Goal: Task Accomplishment & Management: Manage account settings

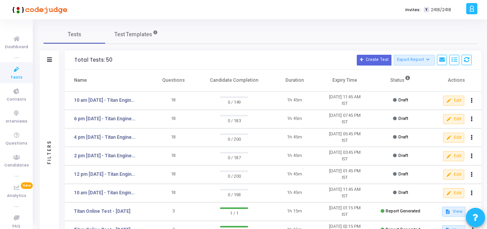
scroll to position [38, 0]
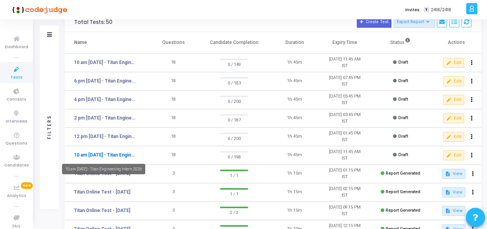
click at [112, 156] on link "10 am [DATE] - Titan Engineering Intern 2026" at bounding box center [105, 154] width 63 height 7
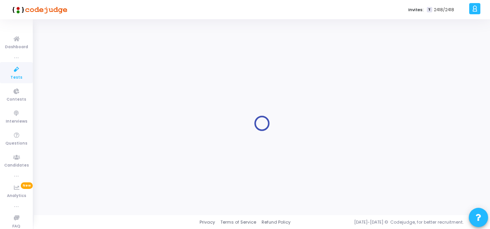
type input "10 am [DATE] - Titan Engineering Intern 2026"
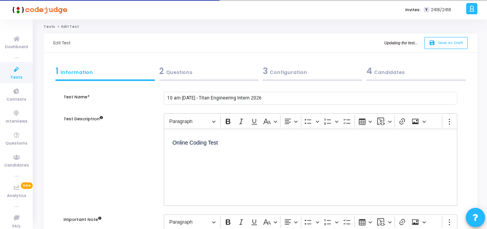
scroll to position [0, 0]
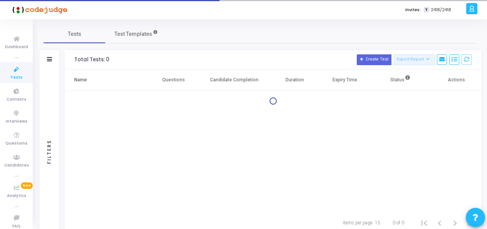
scroll to position [25, 0]
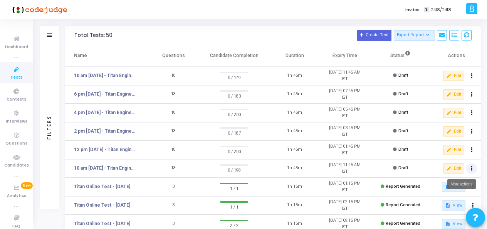
click at [470, 167] on button at bounding box center [471, 168] width 11 height 11
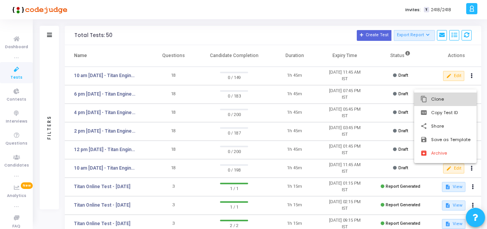
click at [428, 99] on button "content_copy Clone" at bounding box center [445, 98] width 62 height 13
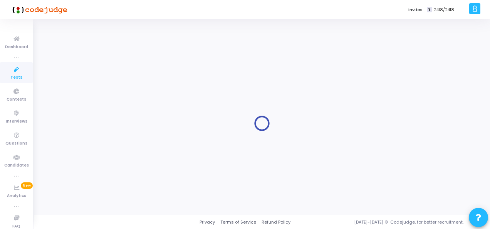
type input "10 am [DATE] - Titan Engineering Intern 2026"
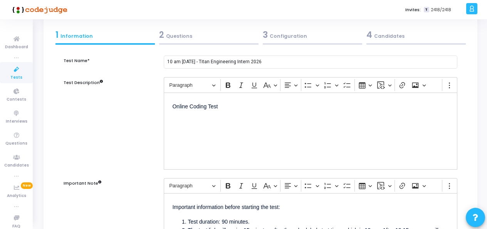
scroll to position [21, 0]
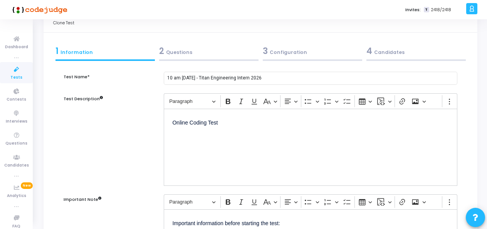
click at [172, 49] on div "2 Questions" at bounding box center [208, 51] width 99 height 13
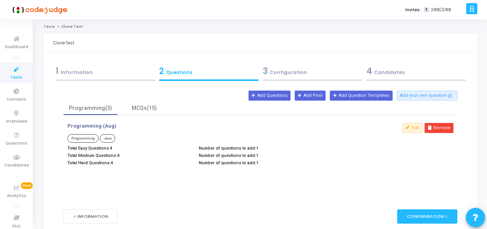
scroll to position [0, 0]
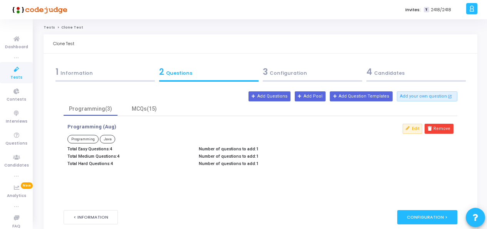
click at [294, 73] on div "3 Configuration" at bounding box center [312, 71] width 99 height 13
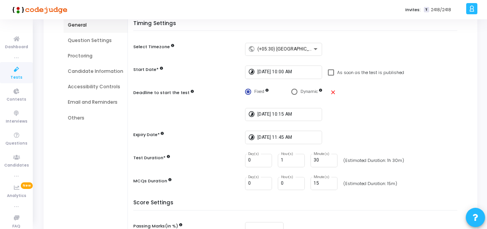
scroll to position [75, 0]
click at [78, 38] on div "Question Settings" at bounding box center [95, 40] width 55 height 7
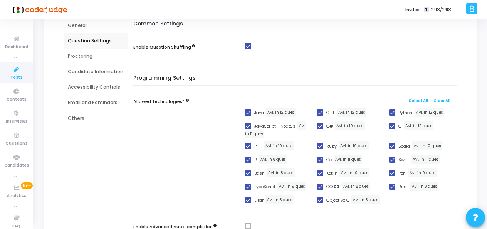
click at [82, 56] on div "Proctoring" at bounding box center [95, 56] width 55 height 7
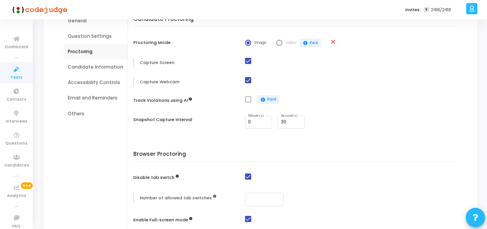
scroll to position [76, 0]
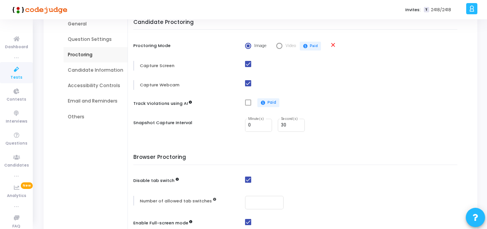
click at [95, 72] on div "Candidate Information" at bounding box center [95, 70] width 55 height 7
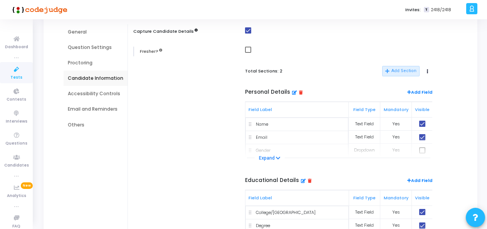
scroll to position [68, 0]
click at [100, 94] on div "Accessibility Controls" at bounding box center [95, 93] width 55 height 7
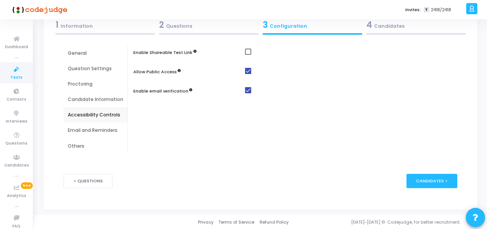
scroll to position [47, 0]
click at [90, 133] on div "Email and Reminders" at bounding box center [95, 130] width 55 height 7
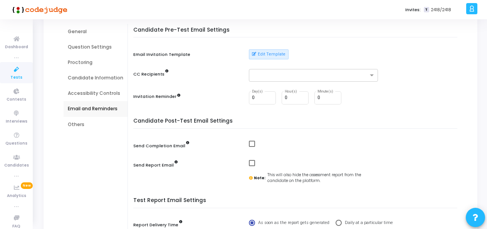
scroll to position [69, 0]
click at [251, 140] on span at bounding box center [252, 143] width 6 height 6
click at [251, 146] on input "checkbox" at bounding box center [251, 146] width 0 height 0
checkbox input "true"
click at [263, 49] on button "Edit Template" at bounding box center [269, 54] width 40 height 10
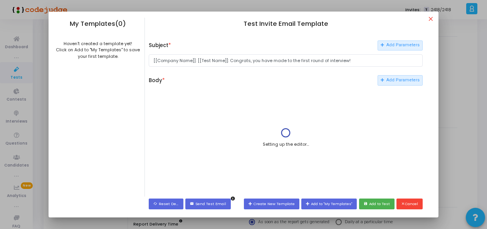
scroll to position [0, 0]
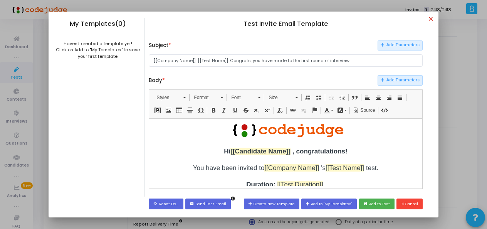
click at [432, 16] on mat-icon "close" at bounding box center [431, 19] width 9 height 9
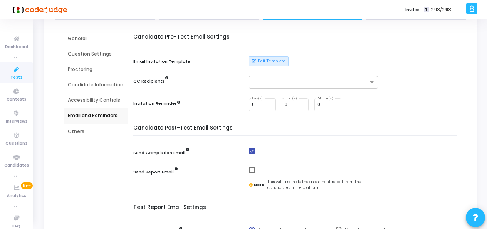
scroll to position [61, 0]
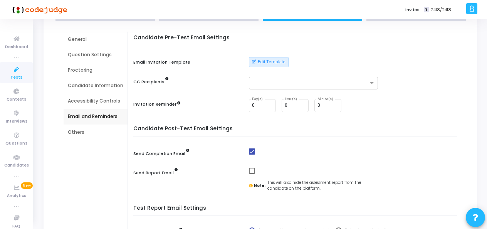
click at [72, 132] on div "Others" at bounding box center [95, 132] width 55 height 7
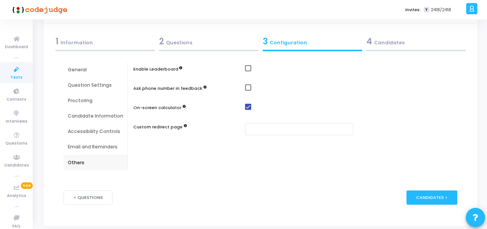
scroll to position [30, 0]
click at [85, 146] on div "Email and Reminders" at bounding box center [95, 147] width 55 height 7
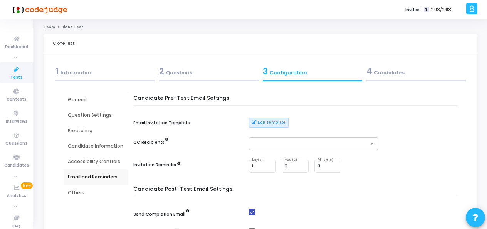
scroll to position [0, 0]
click at [375, 75] on div "4 Candidates" at bounding box center [415, 71] width 99 height 13
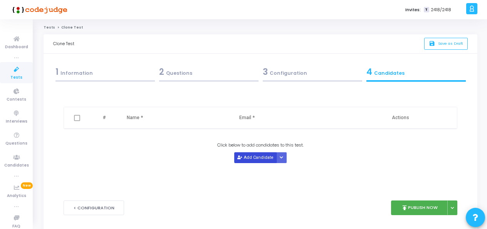
click at [252, 157] on button "Add Candidate" at bounding box center [255, 157] width 42 height 10
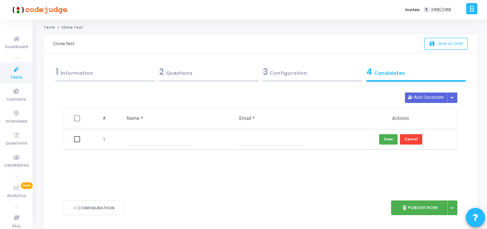
click at [159, 139] on input "text" at bounding box center [160, 139] width 67 height 13
type input "shylaja"
click at [259, 141] on input "text" at bounding box center [272, 139] width 67 height 13
type input "shylaja@titan.email"
click at [390, 137] on button "Save" at bounding box center [388, 139] width 18 height 10
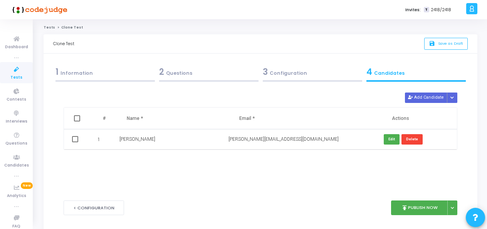
click at [279, 70] on div "3 Configuration" at bounding box center [312, 71] width 99 height 13
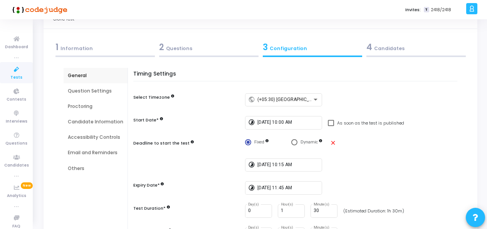
scroll to position [25, 0]
click at [290, 119] on input "8/11/2025, 10:00 AM" at bounding box center [288, 121] width 62 height 5
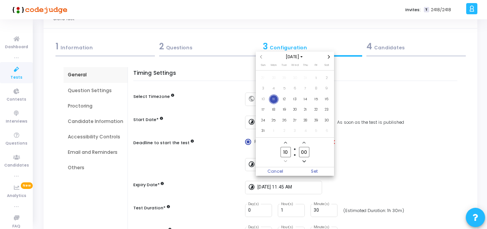
click at [288, 152] on input "10" at bounding box center [285, 152] width 10 height 10
type input "1"
type input "09"
type input "29"
type input "09"
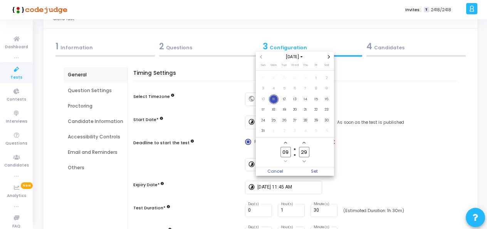
type input "2"
click at [307, 152] on input "2" at bounding box center [304, 152] width 10 height 10
type input "40"
click at [323, 168] on span "Set" at bounding box center [314, 171] width 39 height 8
type input "8/11/2025, 9:40 AM"
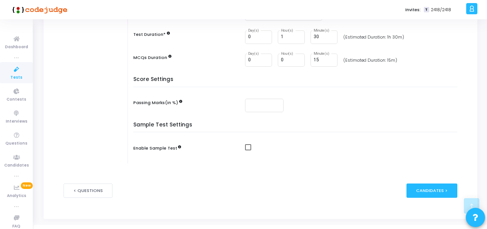
scroll to position [208, 0]
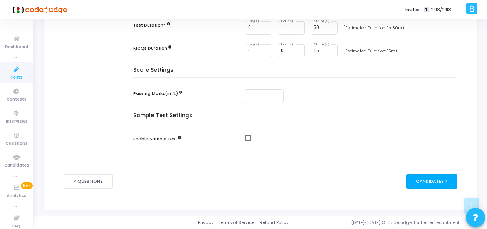
click at [423, 183] on div "Candidates >" at bounding box center [431, 181] width 51 height 14
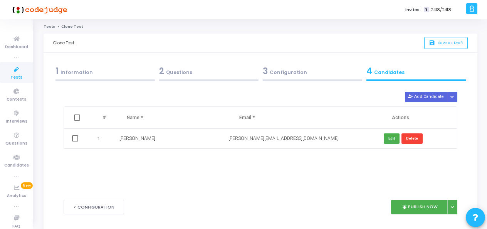
scroll to position [0, 0]
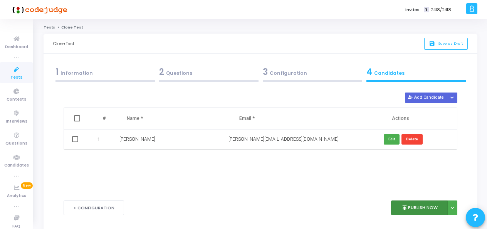
click at [417, 209] on button "publish Publish Now" at bounding box center [419, 207] width 57 height 15
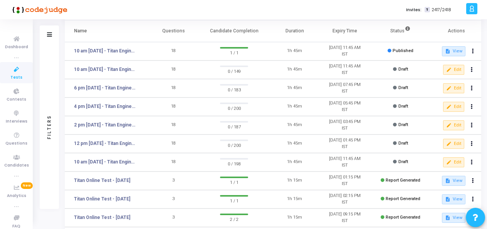
scroll to position [52, 0]
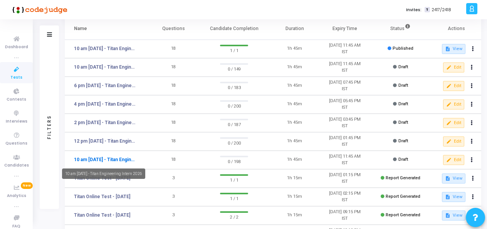
click at [119, 157] on link "10 am [DATE] - Titan Engineering Intern 2026" at bounding box center [105, 159] width 63 height 7
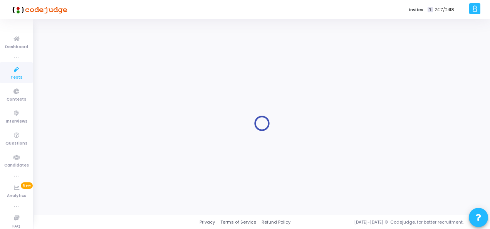
type input "10 am [DATE] - Titan Engineering Intern 2026"
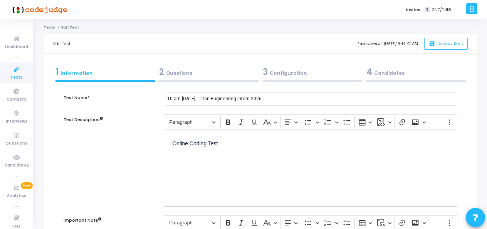
click at [178, 72] on div "2 Questions" at bounding box center [208, 71] width 99 height 13
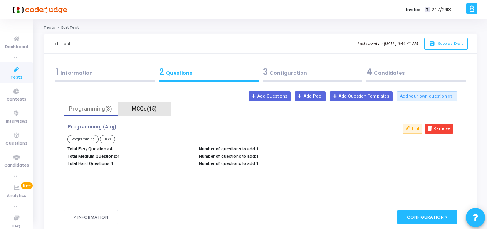
click at [144, 106] on div "MCQs(15)" at bounding box center [144, 109] width 45 height 8
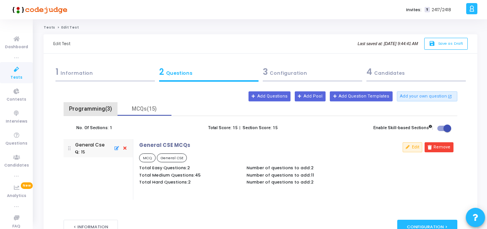
click at [88, 110] on div "Programming(3)" at bounding box center [90, 109] width 45 height 8
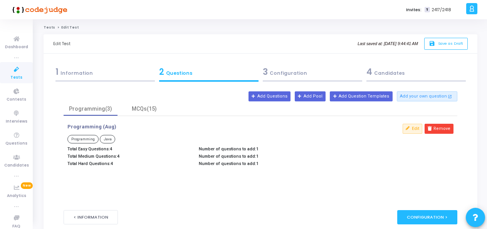
click at [283, 74] on div "3 Configuration" at bounding box center [312, 71] width 99 height 13
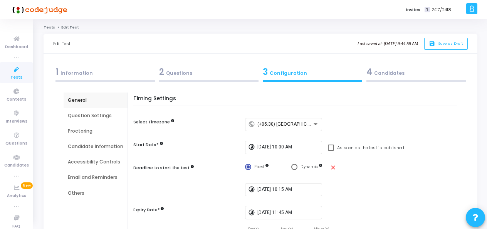
click at [385, 74] on div "4 Candidates" at bounding box center [415, 71] width 99 height 13
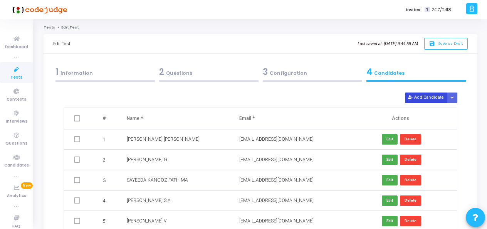
click at [430, 98] on button "Add Candidate" at bounding box center [426, 97] width 42 height 10
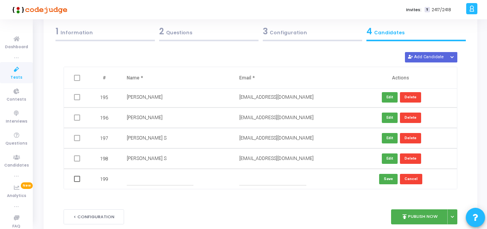
scroll to position [41, 0]
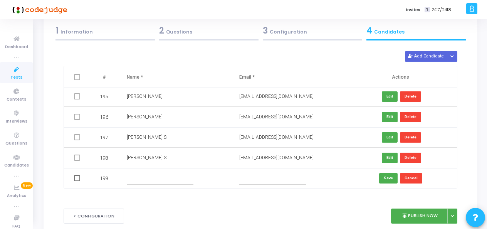
click at [151, 180] on input "text" at bounding box center [160, 178] width 67 height 13
paste input "Sharana Basavana Gouda K"
type input "Sharana Basavana Gouda K"
click at [270, 180] on input "text" at bounding box center [272, 178] width 67 height 13
paste input "sharanabasava9418@gmail.com"
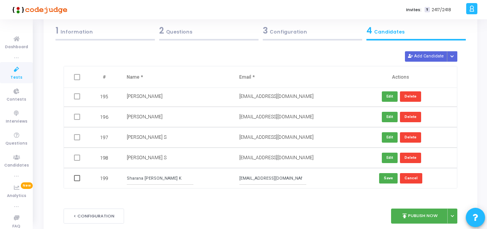
scroll to position [0, 1]
type input "sharanabasava9418@gmail.com"
click at [389, 179] on button "Save" at bounding box center [388, 178] width 18 height 10
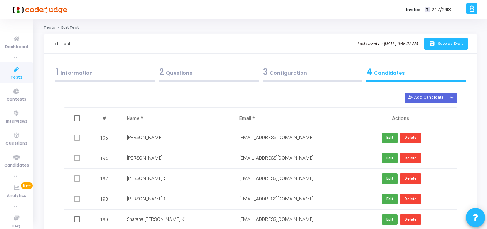
click at [443, 41] on span "Save as Draft" at bounding box center [450, 43] width 25 height 5
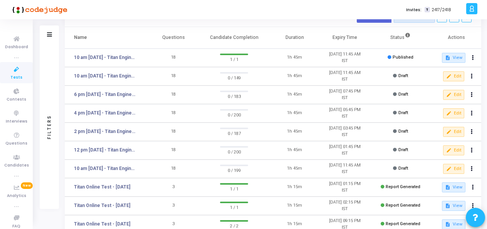
scroll to position [43, 0]
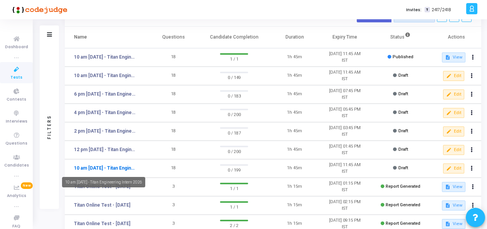
click at [109, 169] on link "10 am [DATE] - Titan Engineering Intern 2026" at bounding box center [105, 167] width 63 height 7
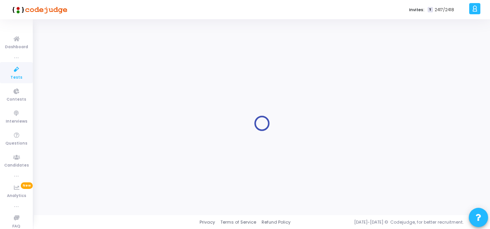
type input "10 am [DATE] - Titan Engineering Intern 2026"
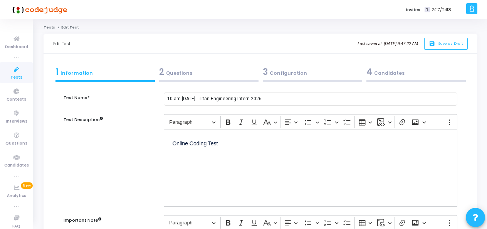
click at [389, 71] on div "4 Candidates" at bounding box center [415, 71] width 99 height 13
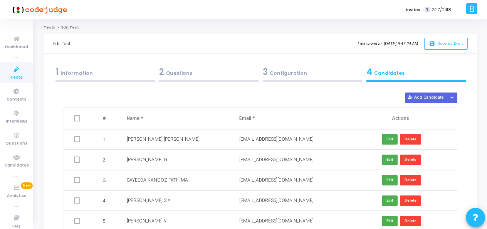
click at [279, 74] on div "3 Configuration" at bounding box center [312, 71] width 99 height 13
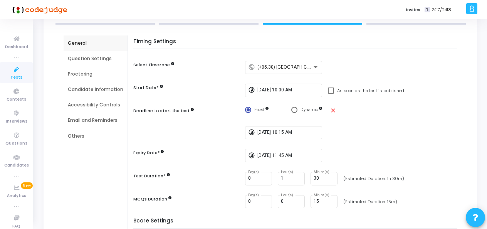
scroll to position [57, 0]
click at [93, 118] on div "Email and Reminders" at bounding box center [95, 120] width 55 height 7
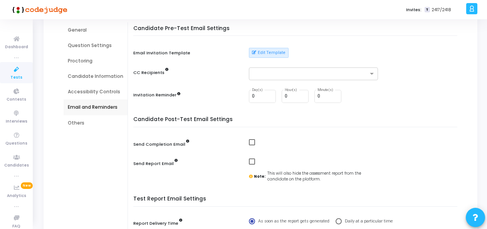
scroll to position [71, 0]
click at [249, 144] on span at bounding box center [252, 141] width 6 height 6
click at [251, 144] on input "checkbox" at bounding box center [251, 144] width 0 height 0
checkbox input "true"
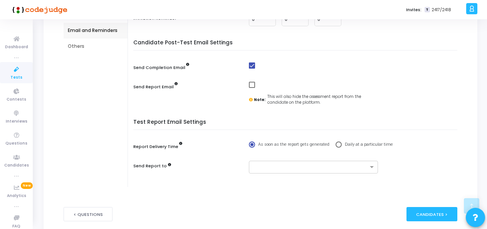
scroll to position [150, 0]
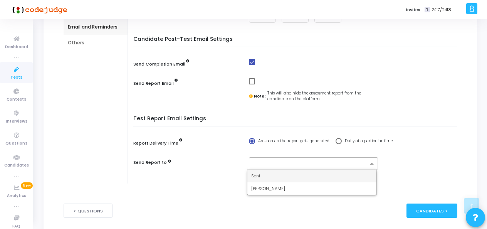
click at [305, 161] on input "text" at bounding box center [310, 164] width 115 height 7
click at [296, 190] on div "[PERSON_NAME]" at bounding box center [311, 188] width 129 height 13
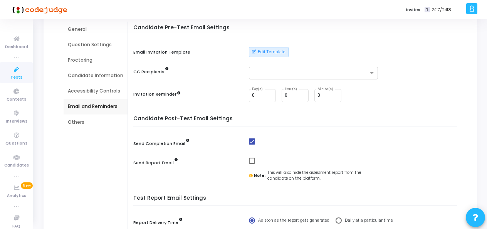
scroll to position [65, 0]
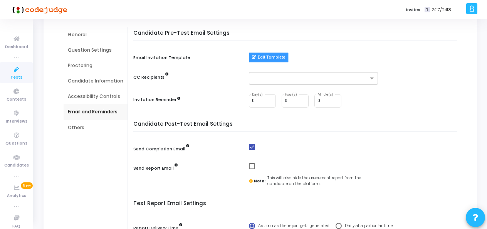
click at [265, 56] on button "Edit Template" at bounding box center [269, 57] width 40 height 10
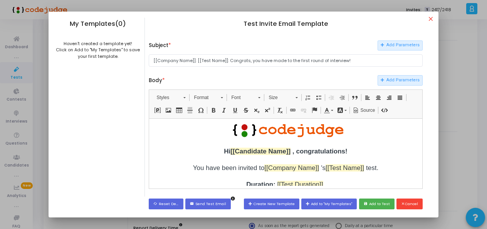
scroll to position [0, 0]
click at [428, 21] on mat-icon "close" at bounding box center [431, 19] width 9 height 9
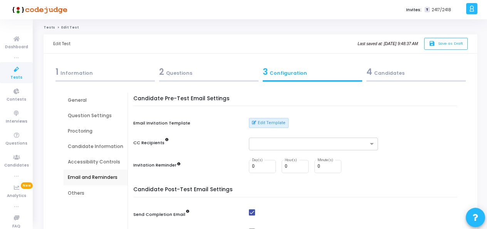
scroll to position [65, 0]
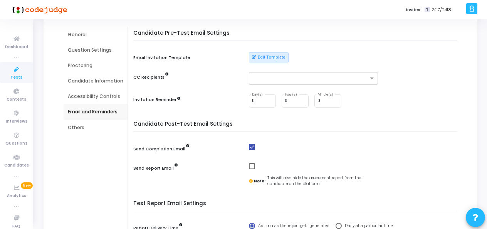
click at [81, 65] on div "Proctoring" at bounding box center [95, 65] width 55 height 7
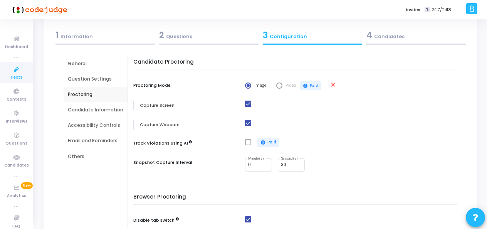
scroll to position [36, 0]
click at [83, 114] on div "Candidate Information" at bounding box center [96, 110] width 64 height 15
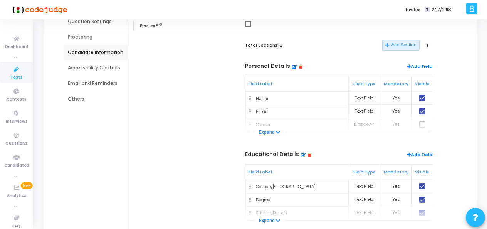
scroll to position [94, 0]
click at [263, 132] on button "Expand" at bounding box center [269, 132] width 30 height 8
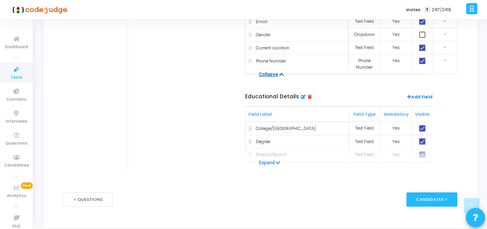
scroll to position [186, 0]
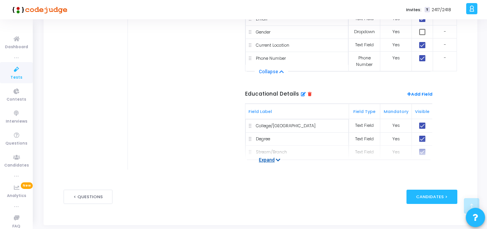
click at [269, 157] on button "Expand" at bounding box center [269, 160] width 30 height 8
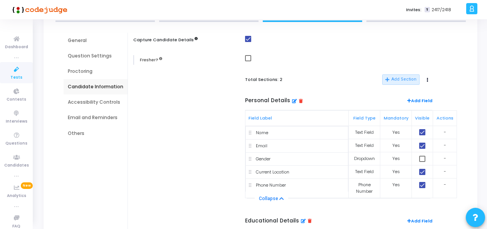
scroll to position [59, 0]
click at [105, 99] on div "Accessibility Controls" at bounding box center [95, 102] width 55 height 7
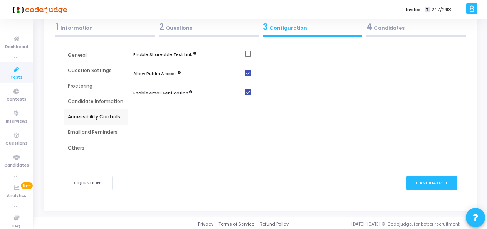
scroll to position [47, 0]
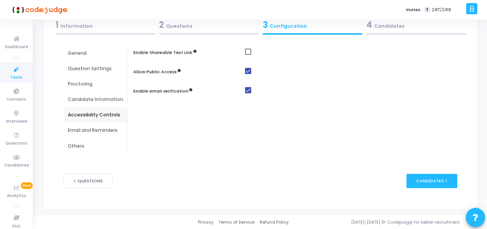
click at [81, 124] on div "Email and Reminders" at bounding box center [96, 129] width 64 height 15
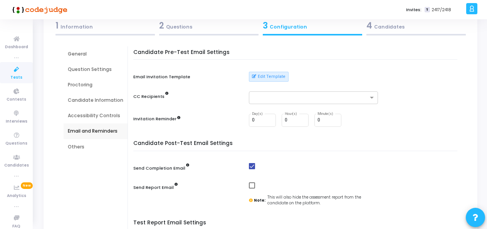
scroll to position [41, 0]
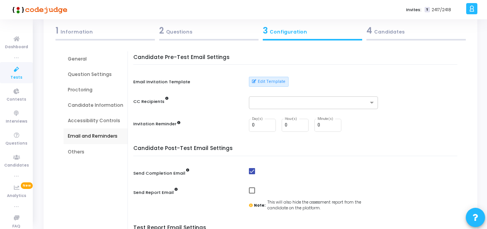
click at [78, 55] on div "General" at bounding box center [95, 58] width 55 height 7
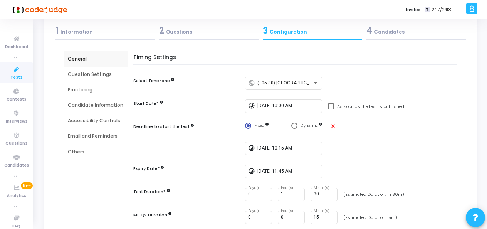
click at [384, 28] on div "4 Candidates" at bounding box center [415, 30] width 99 height 13
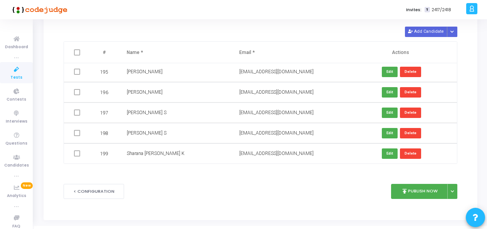
scroll to position [76, 0]
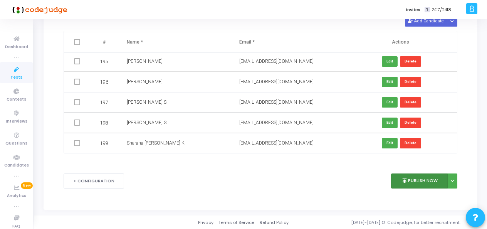
click at [420, 179] on button "publish Publish Now" at bounding box center [419, 180] width 57 height 15
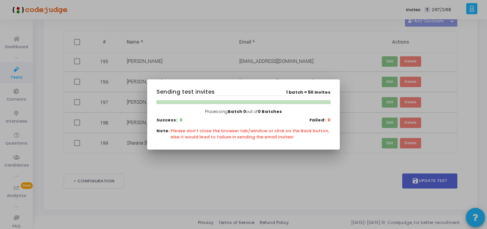
scroll to position [0, 0]
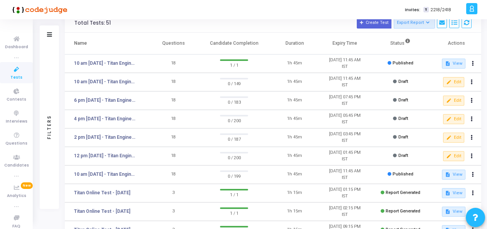
scroll to position [37, 0]
click at [472, 64] on icon at bounding box center [473, 63] width 2 height 4
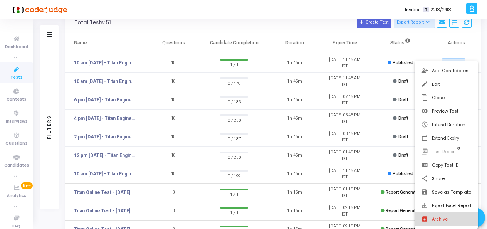
click at [438, 219] on button "archive Archive" at bounding box center [446, 218] width 63 height 13
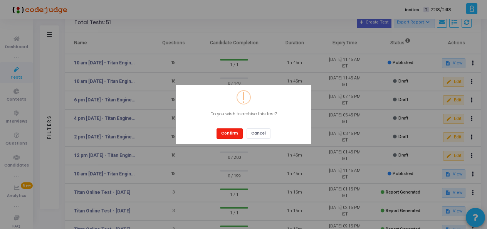
click at [229, 134] on button "Confirm" at bounding box center [229, 133] width 26 height 10
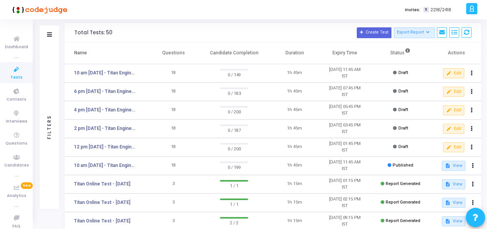
scroll to position [28, 0]
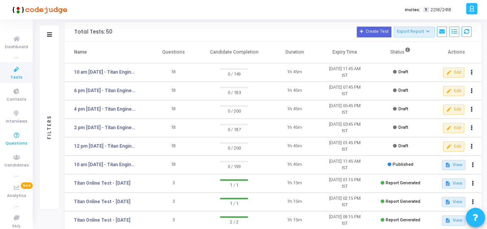
click at [14, 128] on link "Questions" at bounding box center [16, 138] width 33 height 21
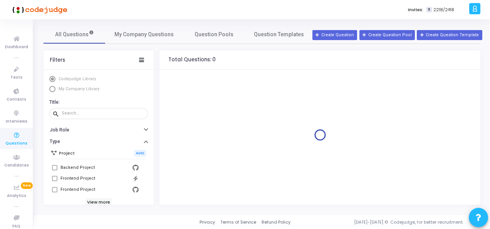
click at [51, 89] on span "Select Library" at bounding box center [52, 89] width 6 height 6
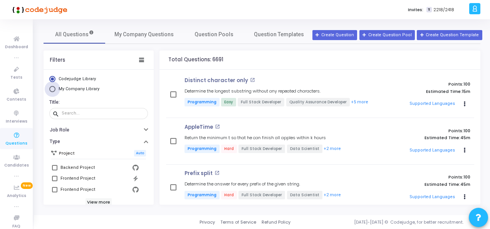
click at [56, 89] on span "My Company Library" at bounding box center [77, 89] width 45 height 7
click at [55, 89] on input "My Company Library" at bounding box center [52, 89] width 6 height 6
radio input "true"
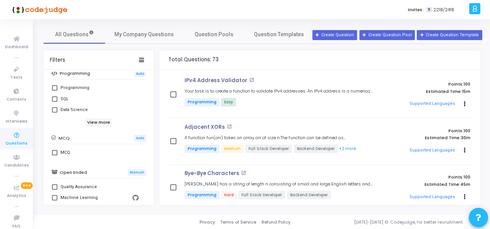
scroll to position [144, 0]
click at [55, 152] on span at bounding box center [54, 151] width 5 height 5
click at [55, 155] on input "MCQ" at bounding box center [54, 155] width 0 height 0
checkbox input "true"
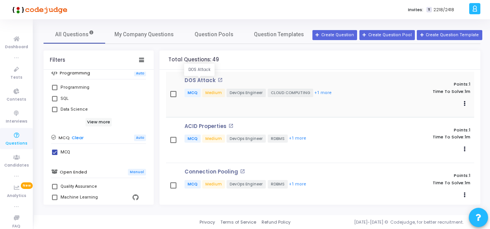
click at [199, 79] on p "DOS Attack" at bounding box center [199, 80] width 31 height 6
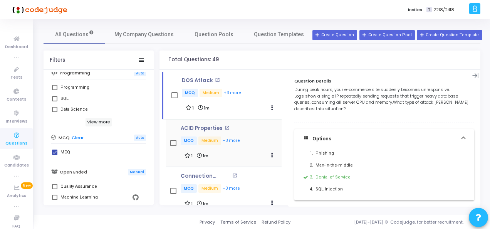
click at [207, 124] on div "ACID Properties open_in_new MCQ Medium +3 more 1 1m Edit Clone Add To Test" at bounding box center [223, 143] width 115 height 48
click at [209, 128] on p "ACID Properties" at bounding box center [202, 128] width 42 height 6
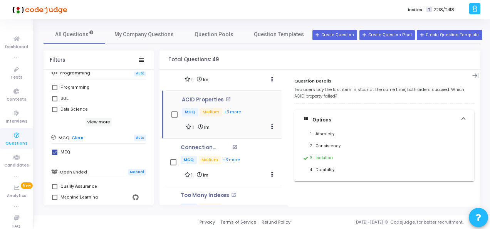
scroll to position [29, 0]
click at [203, 146] on p "Connection Pooling" at bounding box center [206, 147] width 50 height 6
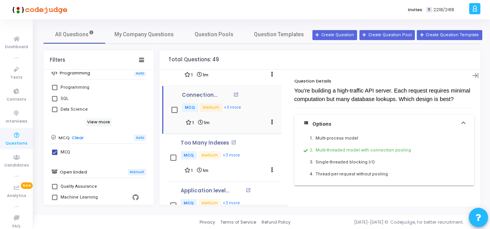
scroll to position [86, 0]
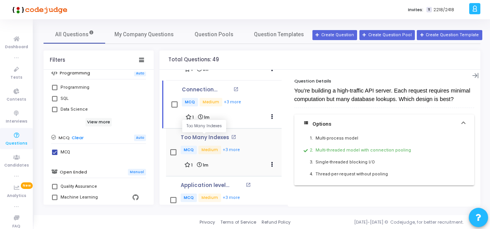
click at [195, 139] on p "Too Many Indexes" at bounding box center [205, 137] width 49 height 6
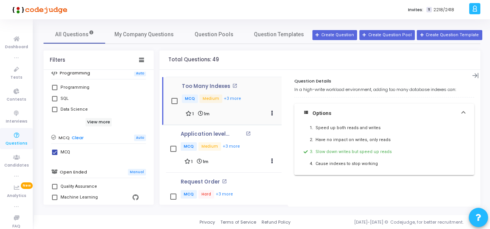
scroll to position [138, 0]
click at [196, 136] on div "Application level protocol open_in_new MCQ Medium +3 more" at bounding box center [219, 141] width 77 height 21
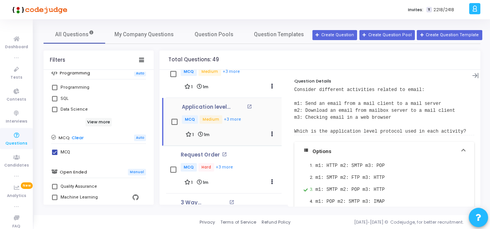
scroll to position [165, 0]
click at [197, 151] on p "Request Order" at bounding box center [200, 154] width 39 height 6
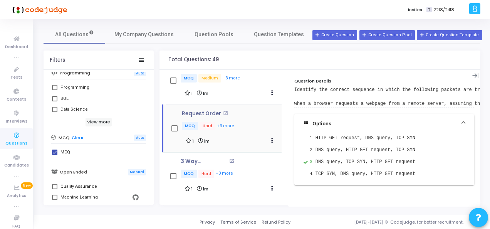
scroll to position [206, 0]
click at [192, 159] on p "3 Way Handshake" at bounding box center [204, 161] width 47 height 6
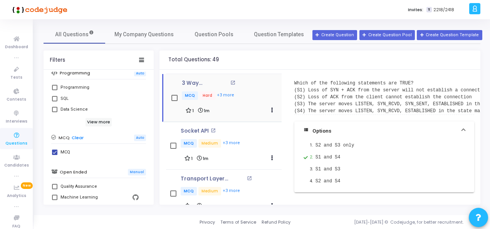
scroll to position [284, 0]
click at [189, 126] on div "Socket API open_in_new MCQ Medium +3 more 1 1m Edit Clone Add To Test" at bounding box center [223, 145] width 115 height 48
click at [196, 128] on p "Socket API" at bounding box center [195, 130] width 28 height 6
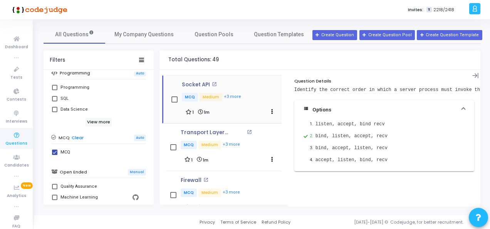
scroll to position [337, 0]
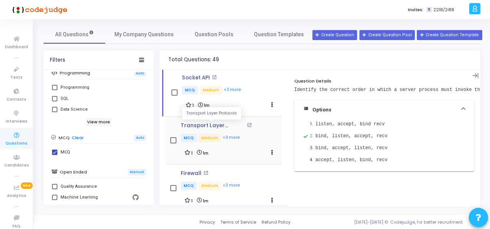
click at [203, 122] on p "Transport Layer Protocols" at bounding box center [213, 125] width 64 height 6
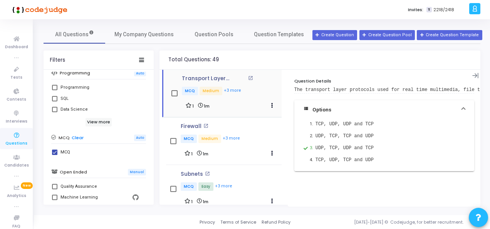
scroll to position [384, 0]
click at [192, 123] on p "Firewall" at bounding box center [191, 126] width 21 height 6
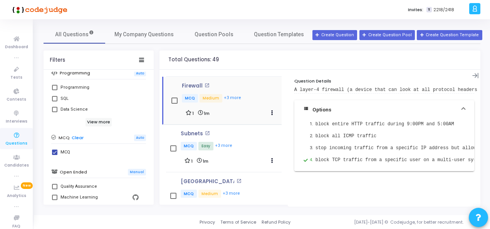
scroll to position [428, 0]
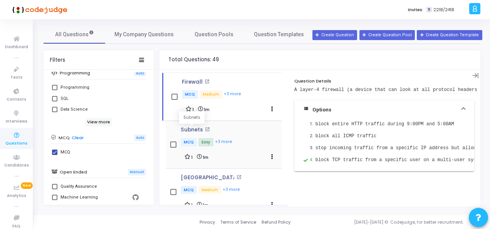
click at [192, 127] on p "Subnets" at bounding box center [192, 130] width 22 height 6
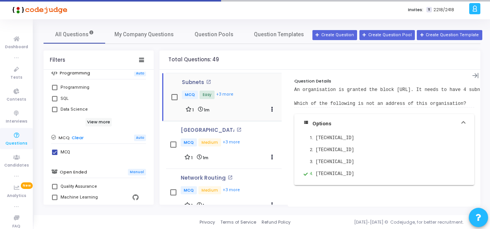
scroll to position [476, 0]
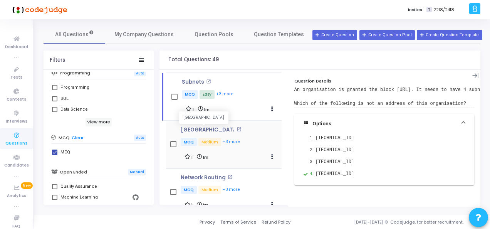
click at [191, 127] on p "TTL Field" at bounding box center [208, 130] width 54 height 6
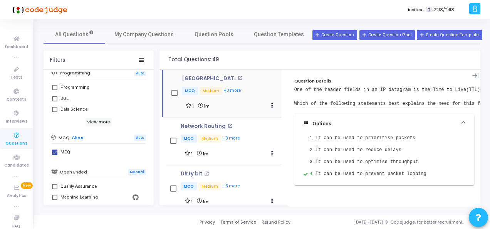
scroll to position [527, 0]
click at [201, 123] on p "Network Routing" at bounding box center [203, 126] width 45 height 6
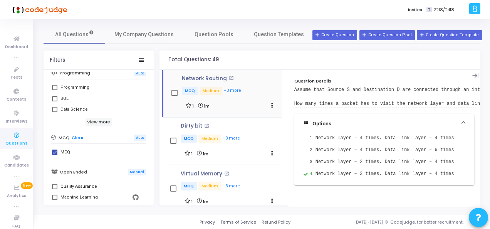
scroll to position [575, 0]
click at [193, 123] on p "Dirty bit" at bounding box center [192, 125] width 22 height 6
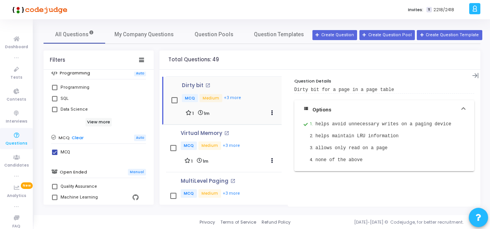
scroll to position [616, 0]
click at [193, 126] on div "Virtual Memory open_in_new MCQ Medium +3 more 1 1m Edit Clone Add To Test" at bounding box center [223, 147] width 115 height 48
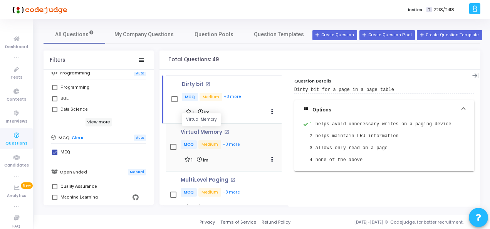
click at [194, 129] on p "Virtual Memory" at bounding box center [202, 132] width 42 height 6
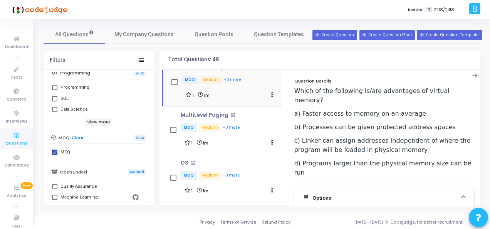
scroll to position [682, 0]
click at [202, 111] on p "MultiLevel Paging" at bounding box center [205, 114] width 48 height 6
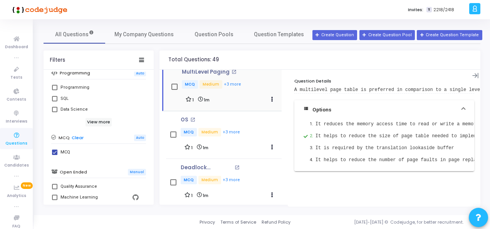
scroll to position [725, 0]
click at [180, 118] on div "OS open_in_new MCQ Medium +3 more 1 1m Edit Clone Add To Test" at bounding box center [223, 133] width 115 height 35
click at [186, 116] on p "OS" at bounding box center [185, 119] width 8 height 6
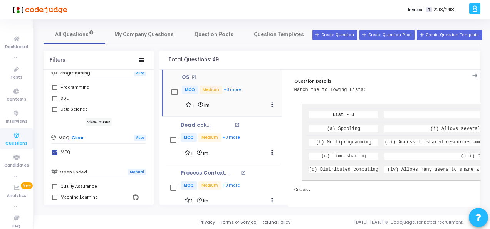
scroll to position [771, 0]
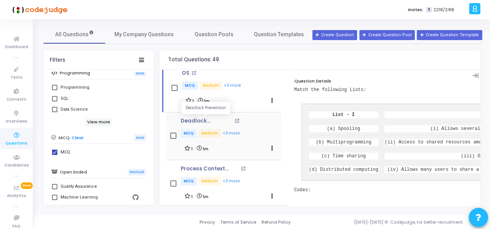
click at [194, 119] on p "Deadlock Prevention" at bounding box center [207, 121] width 52 height 6
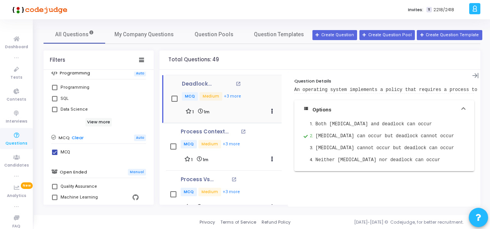
scroll to position [808, 0]
click at [196, 130] on p "Process Context Switch" at bounding box center [210, 131] width 58 height 6
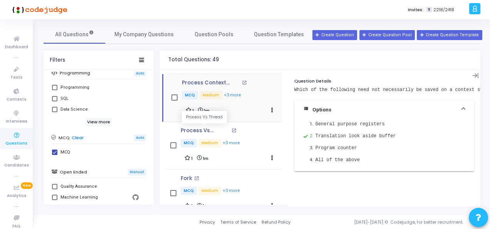
scroll to position [857, 0]
click at [194, 129] on p "Process Vs Thread" at bounding box center [205, 130] width 49 height 6
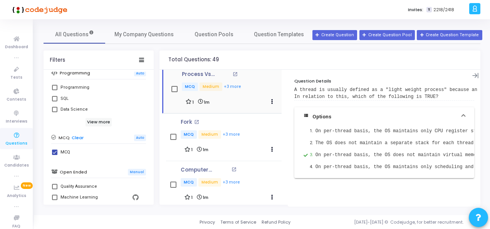
scroll to position [913, 0]
click at [186, 119] on p "Fork" at bounding box center [187, 122] width 12 height 6
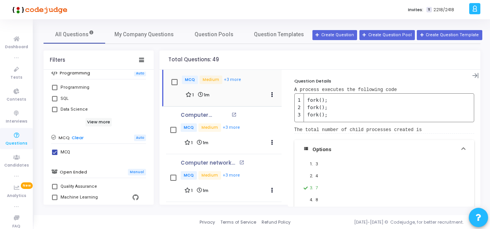
scroll to position [968, 0]
click at [190, 112] on p "Computer network" at bounding box center [205, 115] width 49 height 6
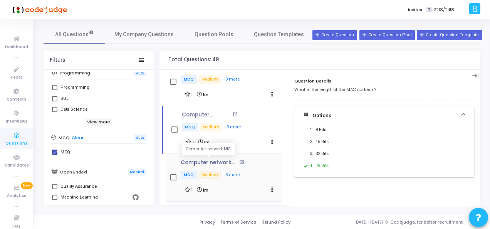
click at [205, 159] on p "Computer network NIC" at bounding box center [209, 162] width 57 height 6
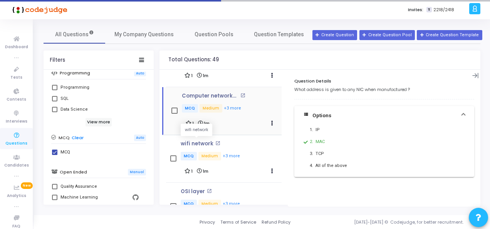
scroll to position [1036, 0]
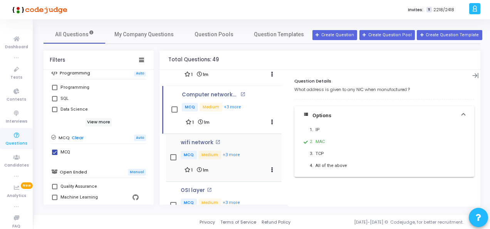
click at [195, 136] on div "wifi network open_in_new MCQ Medium +3 more 1 1m Edit Clone Add To Test" at bounding box center [223, 158] width 115 height 48
click at [202, 140] on p "wifi network" at bounding box center [197, 142] width 33 height 6
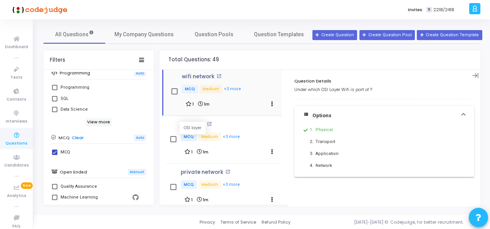
scroll to position [1102, 0]
click at [184, 115] on div "OSI layer open_in_new MCQ Medium +3 more 1 1m Edit Clone Add To Test" at bounding box center [223, 139] width 115 height 48
click at [194, 122] on p "OSI layer" at bounding box center [193, 123] width 24 height 6
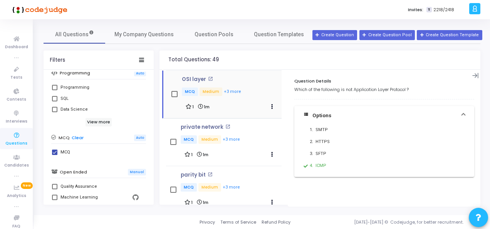
scroll to position [1148, 0]
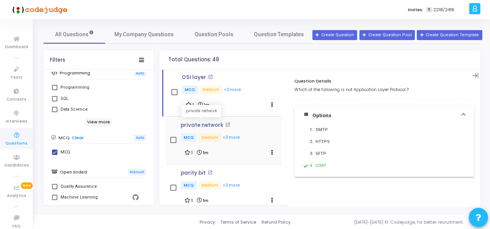
click at [192, 122] on p "private network" at bounding box center [202, 125] width 43 height 6
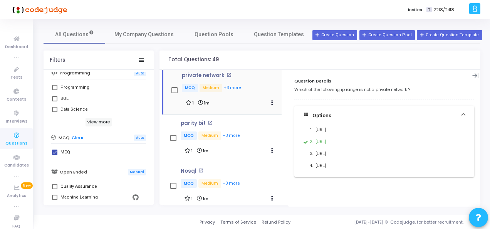
scroll to position [1204, 0]
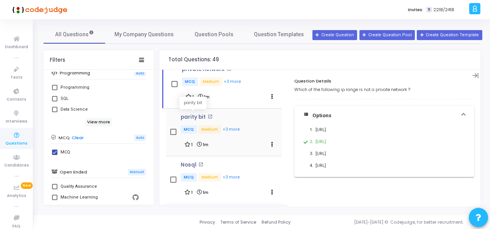
click at [188, 115] on p "parity bit" at bounding box center [193, 117] width 25 height 6
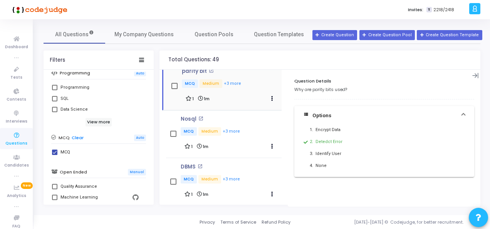
scroll to position [1258, 0]
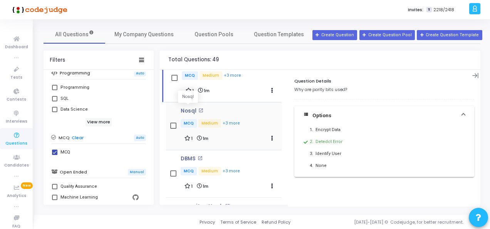
click at [187, 108] on p "Nosql" at bounding box center [189, 111] width 16 height 6
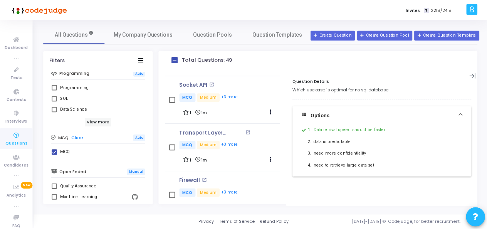
scroll to position [0, 0]
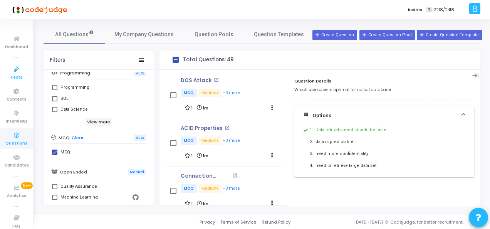
click at [15, 75] on span "Tests" at bounding box center [16, 77] width 12 height 7
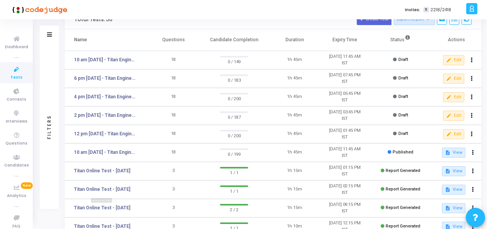
scroll to position [41, 0]
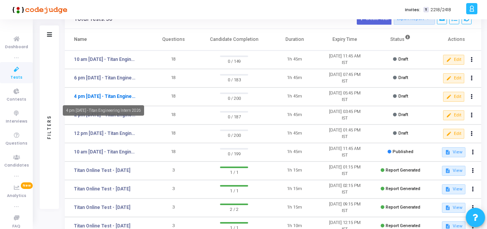
click at [110, 93] on link "4 pm [DATE] - Titan Engineering Intern 2026" at bounding box center [105, 96] width 63 height 7
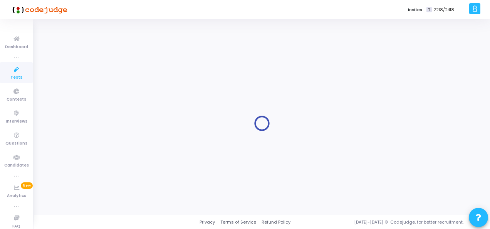
type input "4 pm [DATE] - Titan Engineering Intern 2026"
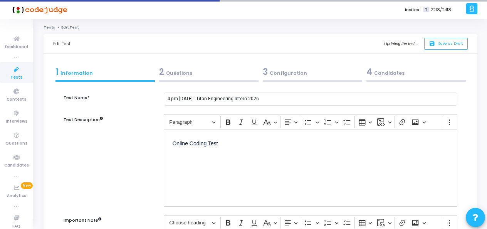
click at [372, 72] on div "4 Candidates" at bounding box center [415, 71] width 99 height 13
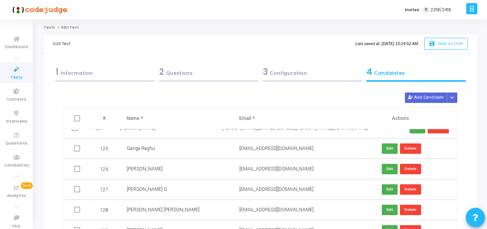
scroll to position [3766, 0]
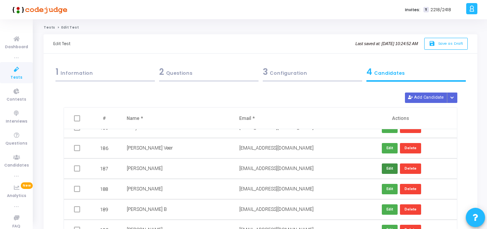
click at [387, 171] on button "Edit" at bounding box center [390, 168] width 16 height 10
drag, startPoint x: 294, startPoint y: 167, endPoint x: 232, endPoint y: 169, distance: 62.4
click at [232, 169] on td "adithya152004@gmail.com" at bounding box center [287, 168] width 113 height 20
paste input "b"
type input "[EMAIL_ADDRESS][DOMAIN_NAME]"
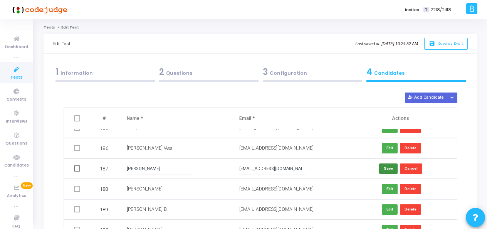
click at [387, 169] on button "Save" at bounding box center [388, 168] width 18 height 10
click at [449, 43] on span "Save as Draft" at bounding box center [450, 43] width 25 height 5
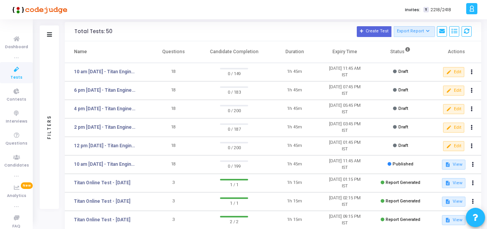
scroll to position [28, 0]
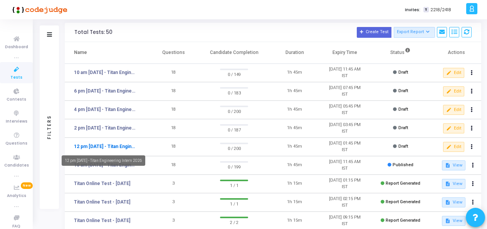
click at [124, 147] on link "12 pm [DATE] - Titan Engineering Intern 2026" at bounding box center [105, 146] width 63 height 7
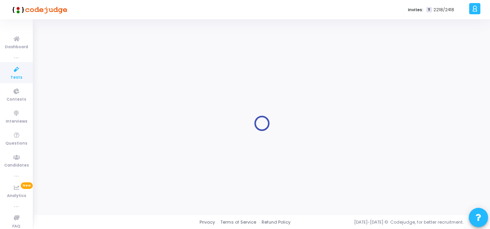
type input "12 pm [DATE] - Titan Engineering Intern 2026"
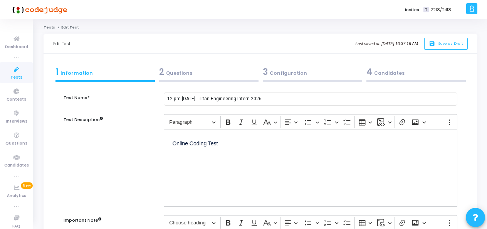
click at [384, 71] on div "4 Candidates" at bounding box center [415, 71] width 99 height 13
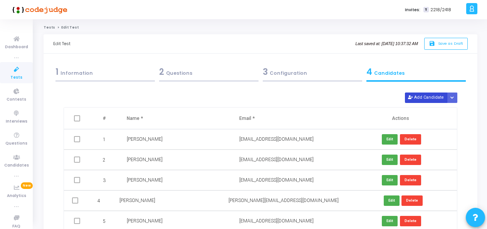
click at [436, 99] on button "Add Candidate" at bounding box center [426, 97] width 42 height 10
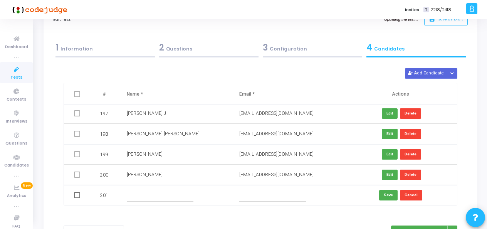
scroll to position [30, 0]
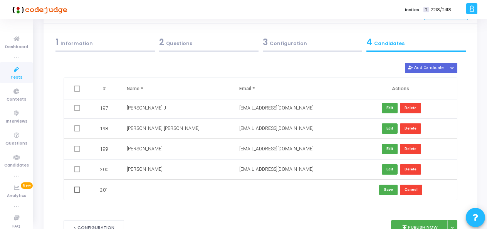
click at [251, 190] on input "text" at bounding box center [272, 189] width 67 height 13
paste input "sinduja499@gmail.com"
type input "sinduja499@gmail.com"
click at [169, 189] on input "text" at bounding box center [160, 189] width 67 height 13
paste input "SINDUJA S"
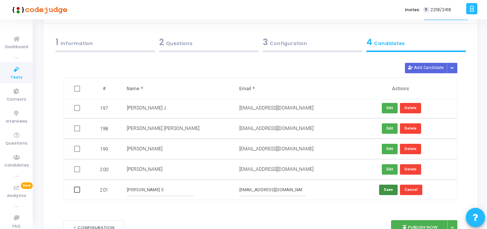
type input "SINDUJA S"
click at [388, 184] on button "Save" at bounding box center [388, 189] width 18 height 10
click at [175, 38] on div "2 Questions" at bounding box center [208, 42] width 99 height 13
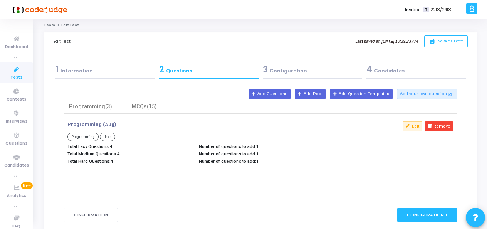
scroll to position [0, 0]
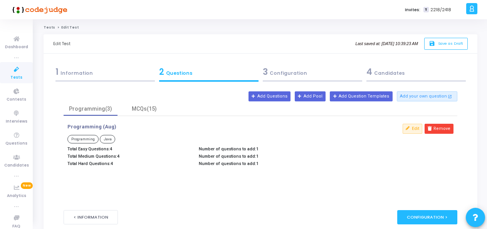
click at [283, 70] on div "3 Configuration" at bounding box center [312, 71] width 99 height 13
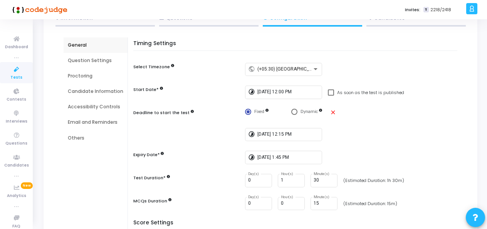
scroll to position [54, 0]
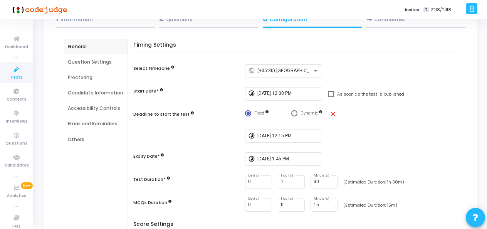
click at [90, 60] on div "Question Settings" at bounding box center [95, 62] width 55 height 7
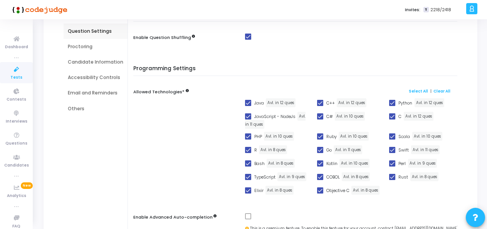
scroll to position [84, 0]
click at [79, 44] on div "Proctoring" at bounding box center [95, 47] width 55 height 7
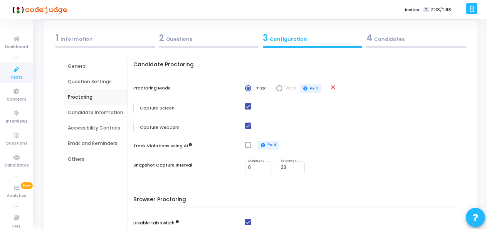
scroll to position [0, 0]
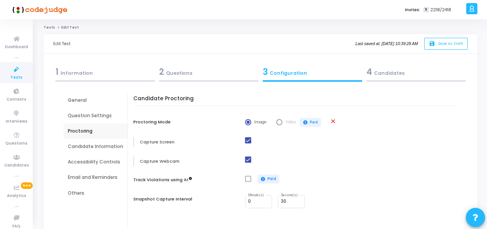
click at [80, 142] on div "Candidate Information" at bounding box center [96, 146] width 64 height 15
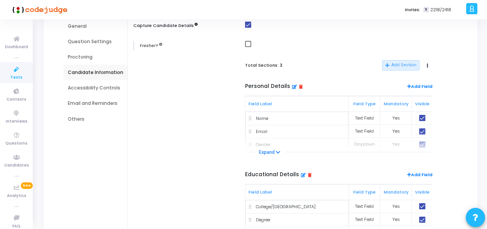
scroll to position [73, 0]
click at [105, 89] on div "Accessibility Controls" at bounding box center [95, 88] width 55 height 7
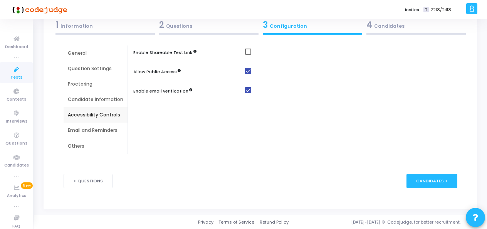
click at [101, 126] on div "Email and Reminders" at bounding box center [96, 129] width 64 height 15
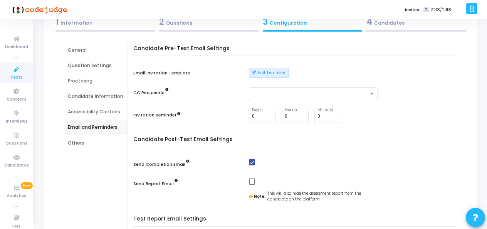
scroll to position [50, 0]
click at [71, 142] on div "Others" at bounding box center [95, 143] width 55 height 7
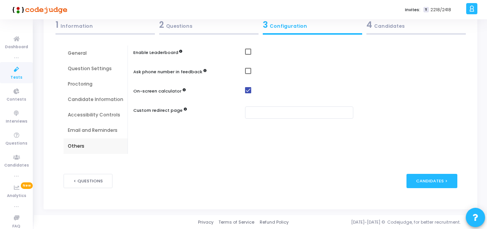
scroll to position [47, 0]
click at [426, 174] on div "Candidates >" at bounding box center [431, 181] width 51 height 14
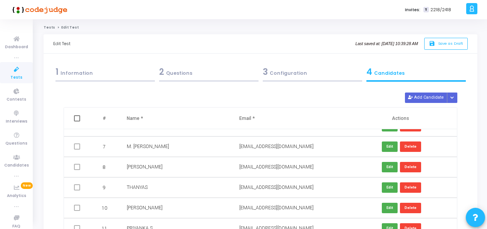
scroll to position [0, 0]
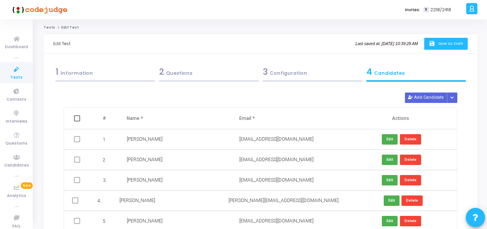
click at [440, 48] on button "save Save as Draft" at bounding box center [446, 44] width 44 height 12
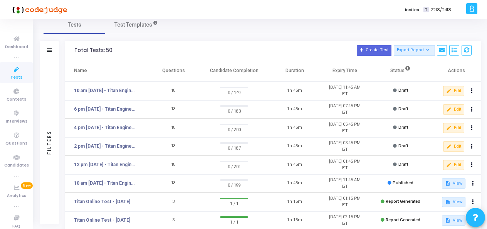
scroll to position [14, 0]
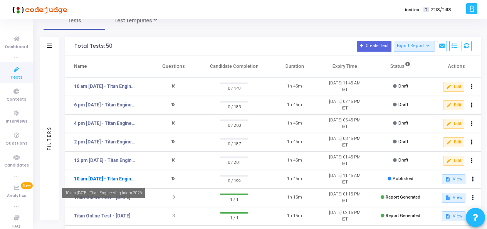
click at [119, 179] on link "10 am [DATE] - Titan Engineering Intern 2026" at bounding box center [105, 178] width 63 height 7
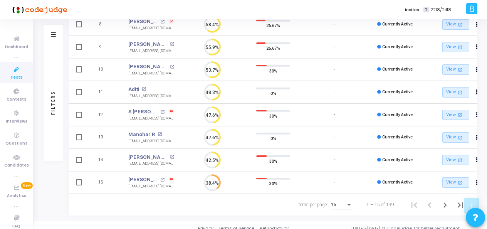
scroll to position [263, 0]
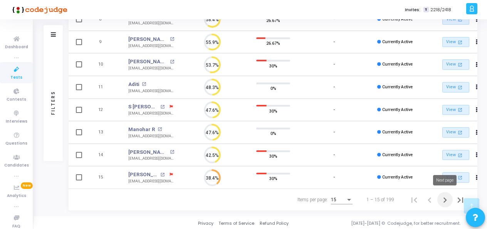
click at [442, 198] on icon "Next page" at bounding box center [444, 199] width 11 height 11
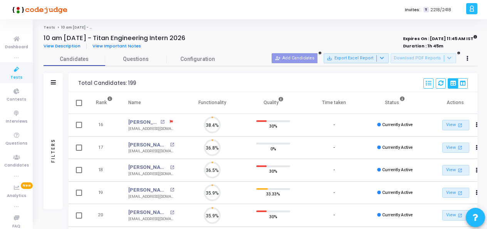
scroll to position [16, 19]
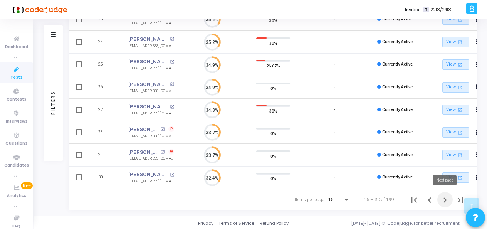
click at [445, 201] on icon "Next page" at bounding box center [444, 199] width 11 height 11
click at [441, 201] on icon "Next page" at bounding box center [444, 199] width 11 height 11
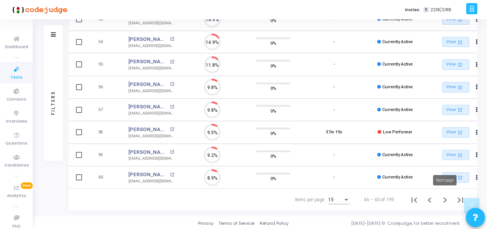
click at [441, 201] on icon "Next page" at bounding box center [444, 199] width 11 height 11
click at [443, 202] on icon "Next page" at bounding box center [444, 199] width 11 height 11
click at [441, 198] on icon "Next page" at bounding box center [444, 199] width 11 height 11
click at [441, 201] on icon "Next page" at bounding box center [444, 199] width 11 height 11
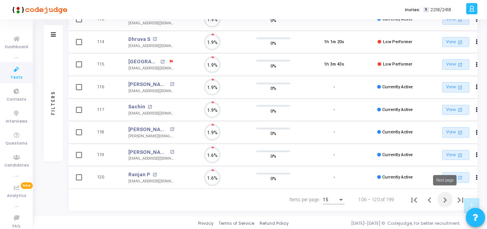
click at [447, 199] on icon "Next page" at bounding box center [444, 199] width 11 height 11
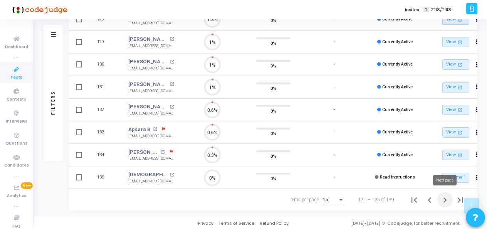
click at [447, 199] on icon "Next page" at bounding box center [444, 199] width 11 height 11
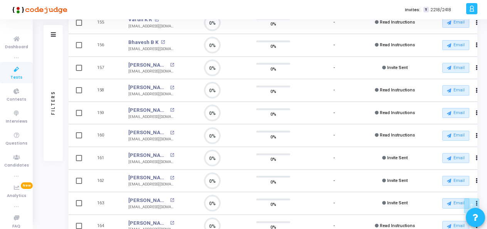
scroll to position [263, 0]
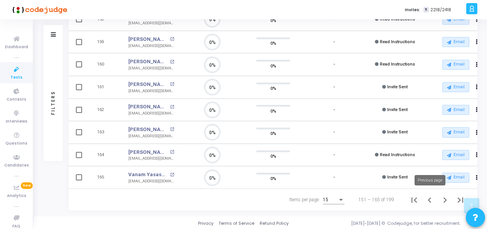
click at [427, 199] on icon "Previous page" at bounding box center [429, 199] width 11 height 11
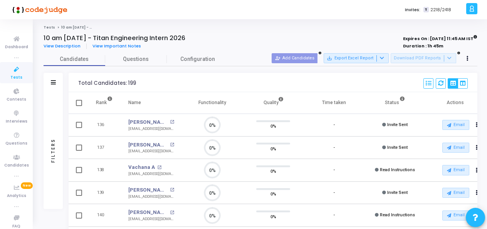
scroll to position [16, 19]
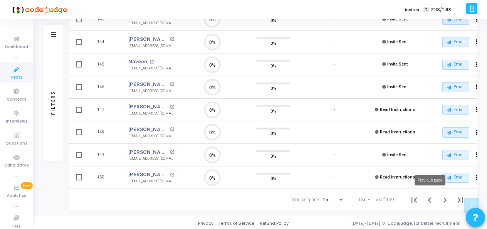
click at [428, 199] on icon "Previous page" at bounding box center [428, 199] width 3 height 5
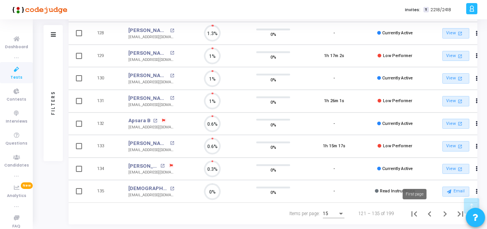
click at [413, 213] on icon "First page" at bounding box center [413, 213] width 11 height 11
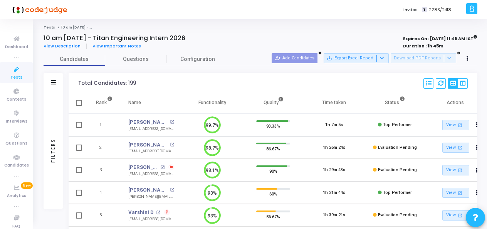
click at [15, 73] on icon at bounding box center [16, 70] width 16 height 10
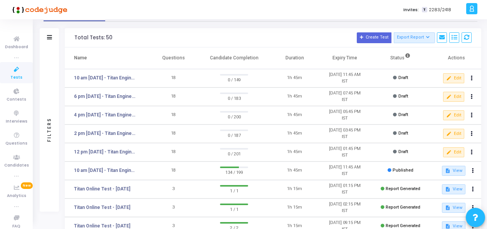
scroll to position [38, 0]
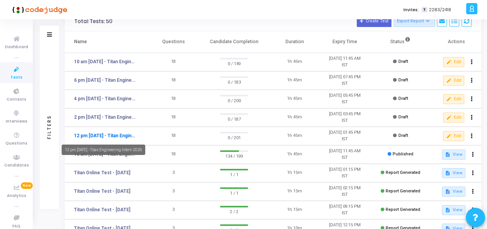
click at [120, 134] on link "12 pm [DATE] - Titan Engineering Intern 2026" at bounding box center [105, 135] width 63 height 7
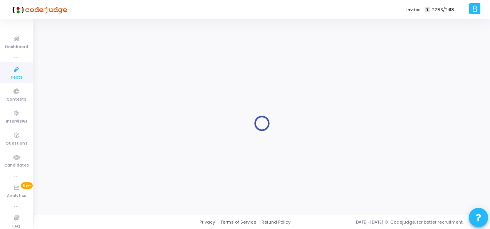
type input "12 pm [DATE] - Titan Engineering Intern 2026"
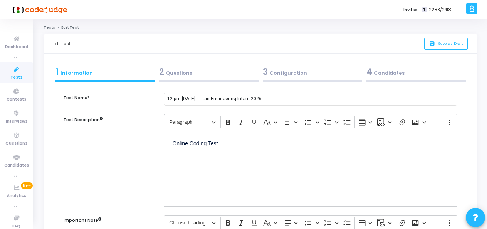
click at [298, 71] on div "3 Configuration" at bounding box center [312, 71] width 99 height 13
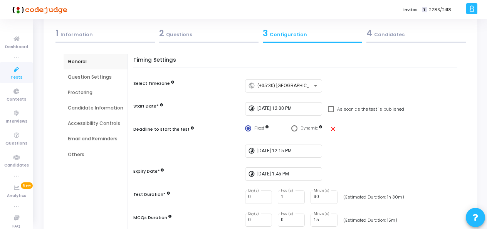
scroll to position [77, 0]
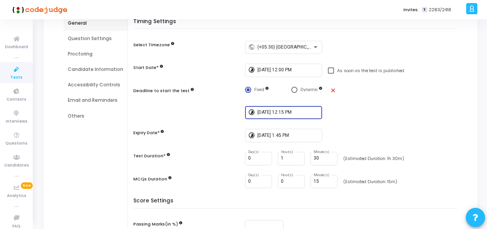
click at [292, 110] on input "8/11/2025, 12:15 PM" at bounding box center [288, 112] width 62 height 5
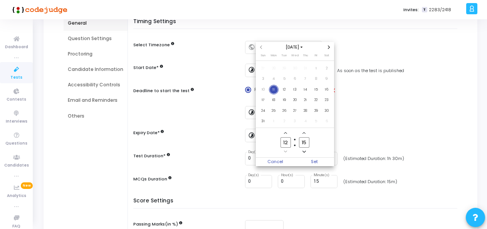
click at [305, 144] on input "15" at bounding box center [304, 142] width 10 height 10
type input "1"
type input "20"
click at [320, 161] on span "Set" at bounding box center [314, 161] width 39 height 8
type input "8/11/2025, 12:20 PM"
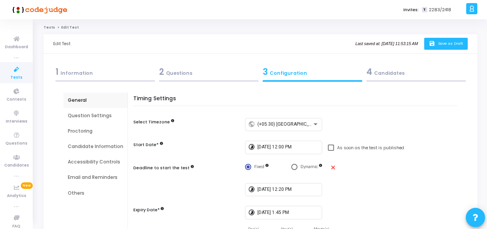
click at [440, 42] on span "Save as Draft" at bounding box center [450, 43] width 25 height 5
click at [385, 72] on div "4 Candidates" at bounding box center [415, 71] width 99 height 13
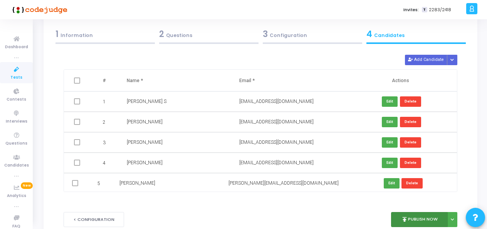
click at [427, 215] on button "publish Publish Now" at bounding box center [419, 219] width 57 height 15
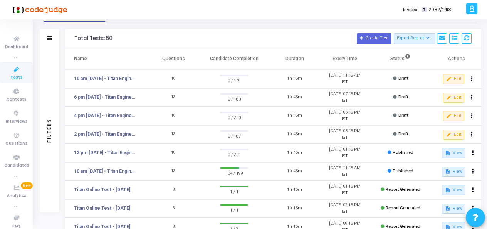
scroll to position [38, 0]
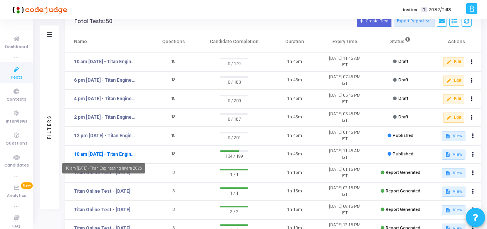
click at [116, 154] on link "10 am [DATE] - Titan Engineering Intern 2026" at bounding box center [105, 154] width 63 height 7
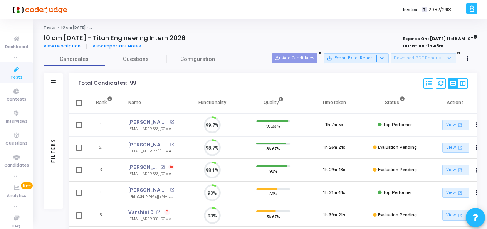
scroll to position [16, 19]
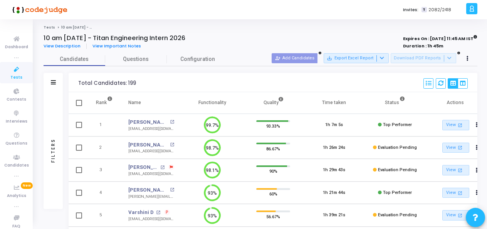
click at [14, 68] on icon at bounding box center [16, 70] width 16 height 10
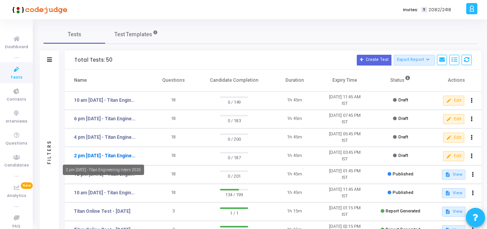
click at [93, 156] on link "2 pm [DATE] - Titan Engineering Intern 2026" at bounding box center [105, 155] width 63 height 7
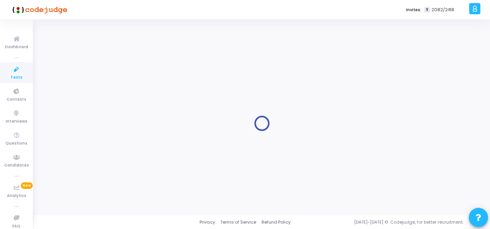
type input "2 pm [DATE] - Titan Engineering Intern 2026"
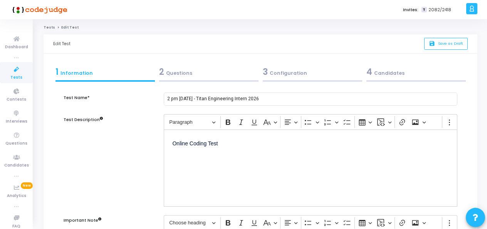
click at [191, 69] on div "2 Questions" at bounding box center [208, 71] width 99 height 13
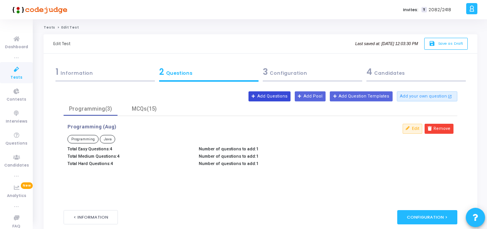
click at [287, 97] on button "Add Questions" at bounding box center [269, 96] width 42 height 10
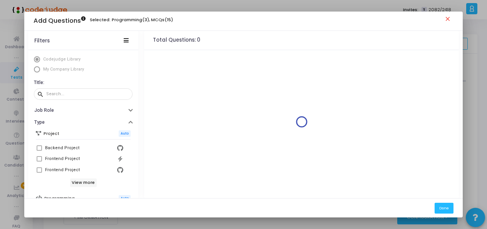
click at [55, 69] on span "My Company Library" at bounding box center [63, 69] width 41 height 5
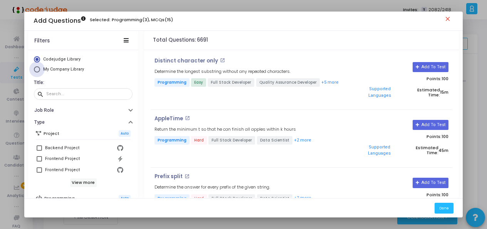
click at [36, 70] on span "Select Library" at bounding box center [37, 69] width 6 height 6
click at [36, 70] on input "My Company Library" at bounding box center [37, 69] width 6 height 6
radio input "true"
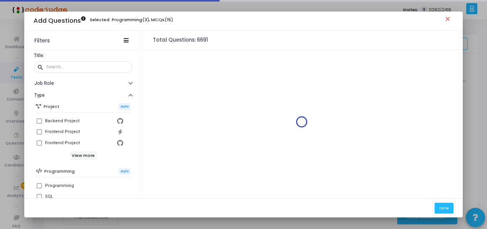
scroll to position [77, 0]
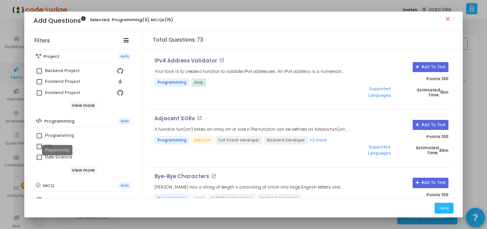
click at [49, 134] on div "Programming" at bounding box center [59, 135] width 29 height 9
click at [39, 138] on input "Programming" at bounding box center [39, 138] width 0 height 0
checkbox input "true"
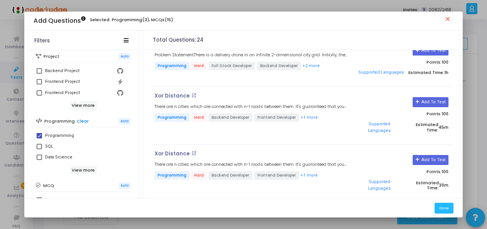
scroll to position [1073, 0]
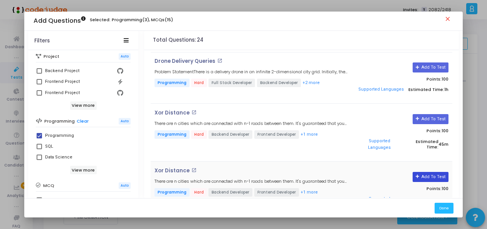
click at [433, 172] on button "Add To Test" at bounding box center [430, 177] width 36 height 10
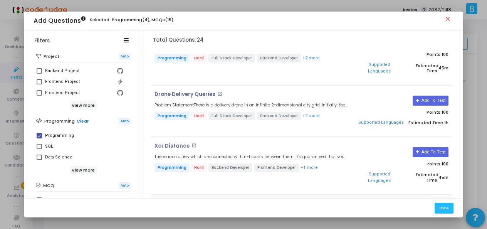
scroll to position [1116, 0]
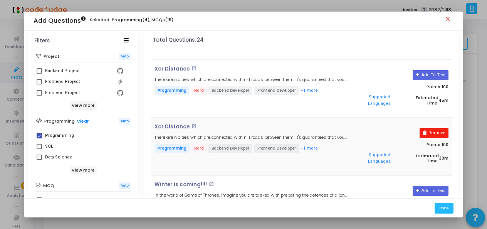
click at [427, 131] on icon at bounding box center [424, 133] width 4 height 4
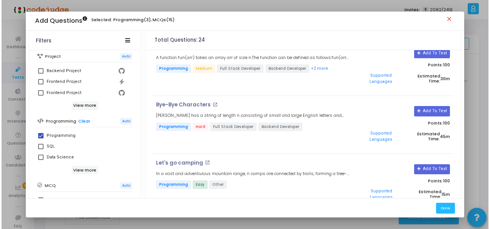
scroll to position [0, 0]
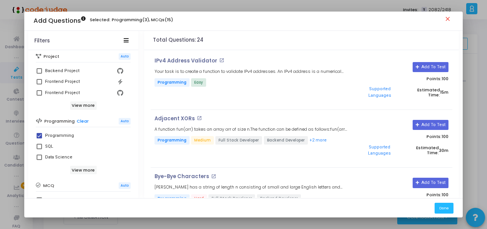
click at [446, 17] on mat-icon "close" at bounding box center [448, 19] width 9 height 9
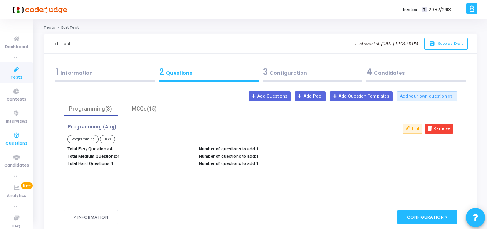
click at [19, 141] on span "Questions" at bounding box center [16, 143] width 22 height 7
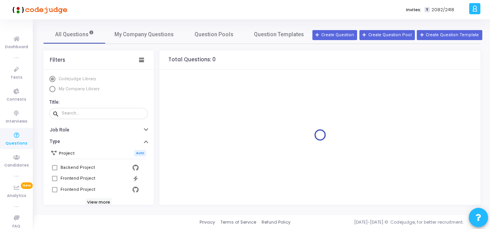
click at [71, 87] on span "My Company Library" at bounding box center [79, 88] width 41 height 5
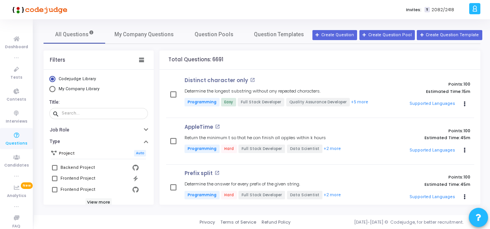
click at [50, 88] on span "Select Library" at bounding box center [52, 89] width 6 height 6
click at [50, 88] on input "My Company Library" at bounding box center [52, 89] width 6 height 6
radio input "true"
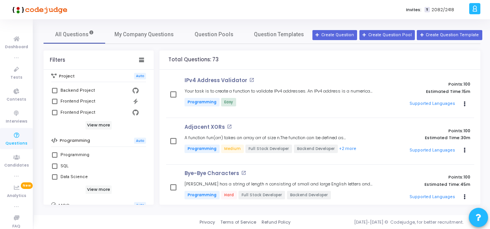
scroll to position [115, 0]
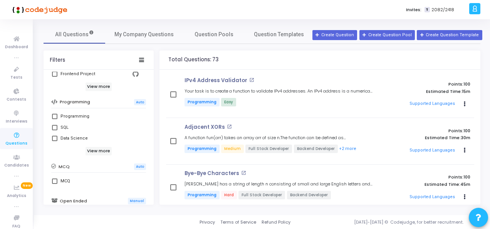
click at [55, 117] on span at bounding box center [54, 116] width 5 height 5
click at [55, 119] on input "Programming" at bounding box center [54, 119] width 0 height 0
checkbox input "true"
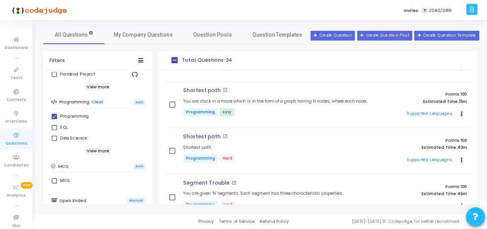
scroll to position [633, 0]
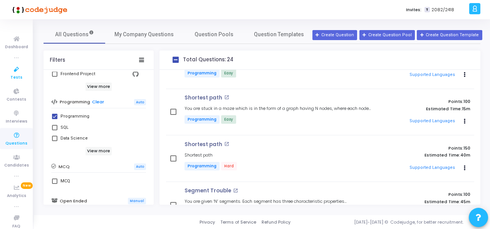
click at [14, 70] on icon at bounding box center [16, 70] width 16 height 10
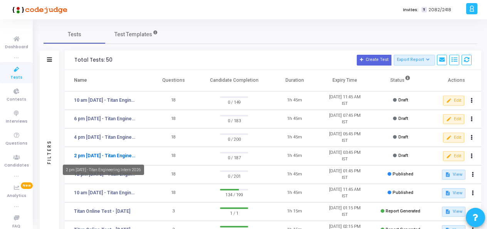
click at [124, 156] on link "2 pm [DATE] - Titan Engineering Intern 2026" at bounding box center [105, 155] width 63 height 7
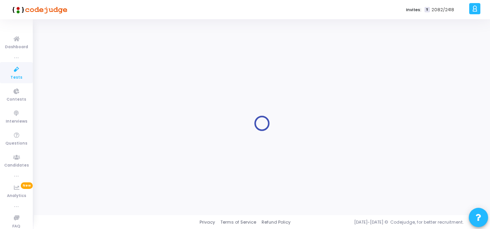
type input "2 pm [DATE] - Titan Engineering Intern 2026"
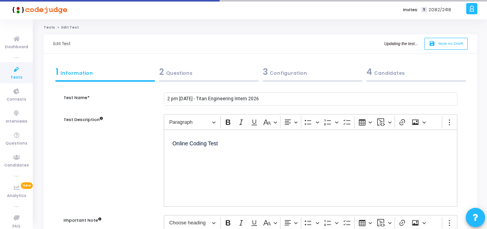
click at [185, 74] on div "2 Questions" at bounding box center [208, 71] width 99 height 13
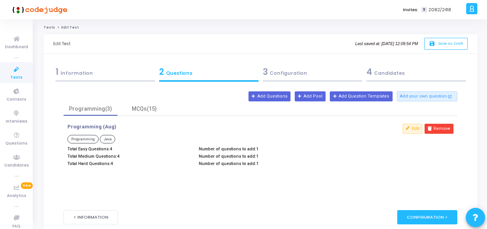
click at [289, 74] on div "3 Configuration" at bounding box center [312, 71] width 99 height 13
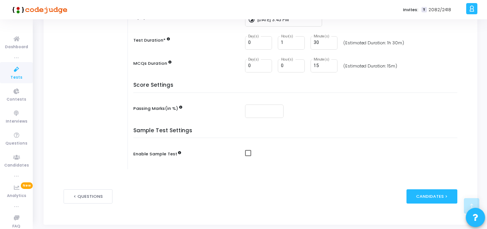
scroll to position [77, 0]
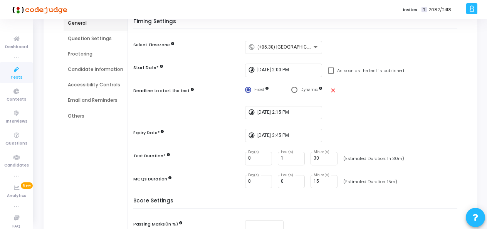
click at [82, 40] on div "Question Settings" at bounding box center [95, 38] width 55 height 7
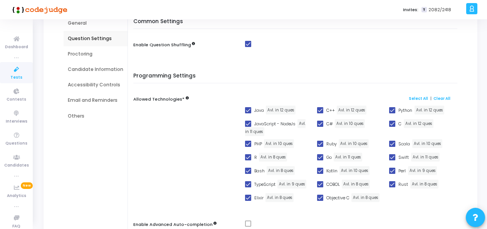
click at [84, 54] on div "Proctoring" at bounding box center [95, 53] width 55 height 7
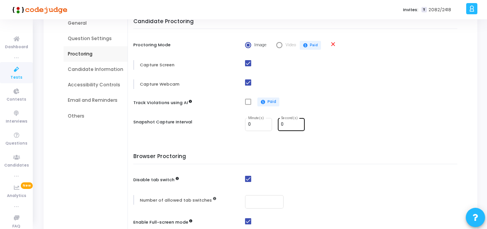
click at [285, 124] on input "0" at bounding box center [291, 124] width 21 height 5
type input "30"
click at [294, 153] on h5 "Browser Proctoring" at bounding box center [297, 158] width 328 height 11
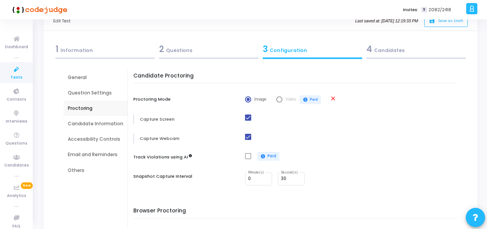
scroll to position [38, 0]
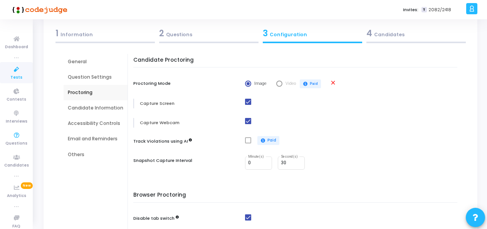
click at [72, 107] on div "Candidate Information" at bounding box center [95, 107] width 55 height 7
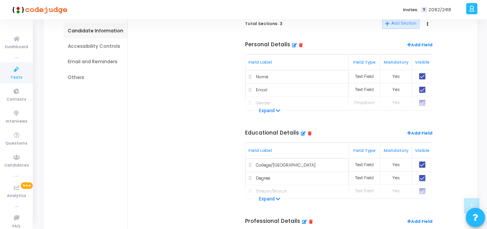
scroll to position [154, 0]
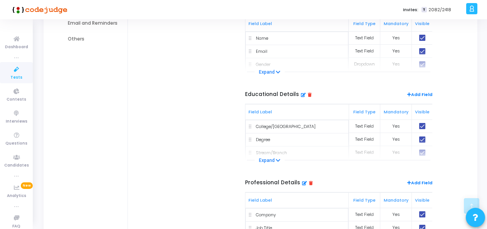
click at [422, 62] on div "Personal Details Add Field Field Label Field Type Mandatory Visible Actions Nam…" at bounding box center [338, 37] width 187 height 69
click at [272, 70] on button "Expand" at bounding box center [269, 72] width 30 height 8
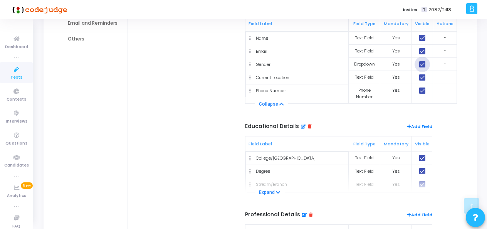
click at [423, 65] on span at bounding box center [422, 64] width 6 height 6
click at [422, 67] on input "checkbox" at bounding box center [422, 67] width 0 height 0
checkbox input "false"
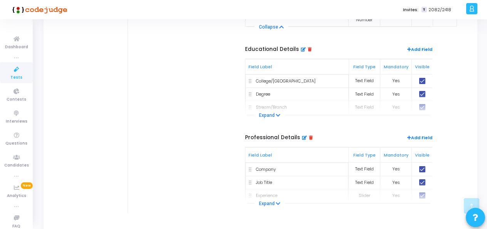
scroll to position [269, 0]
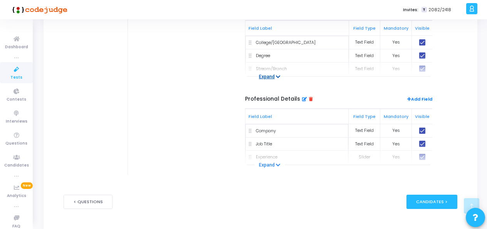
click at [270, 74] on button "Expand" at bounding box center [269, 77] width 30 height 8
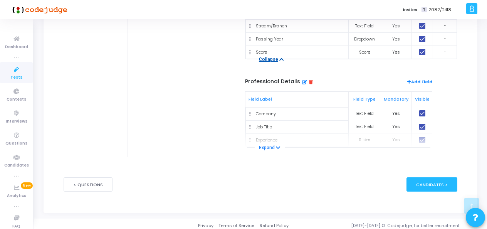
scroll to position [315, 0]
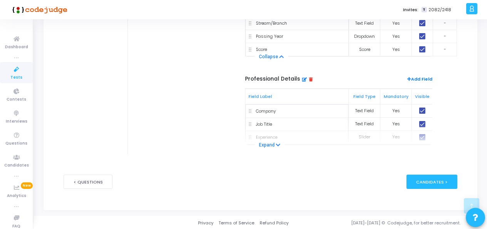
click at [306, 76] on h5 "Professional Details" at bounding box center [279, 79] width 68 height 7
click at [309, 78] on icon at bounding box center [311, 79] width 4 height 4
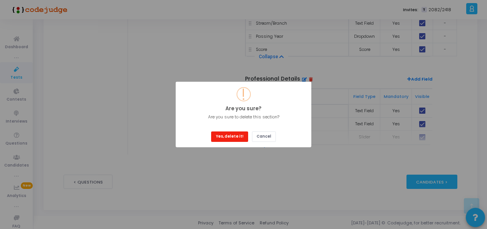
click at [220, 136] on button "Yes, delete it!" at bounding box center [229, 136] width 37 height 10
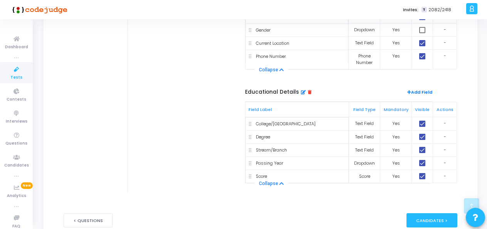
scroll to position [227, 0]
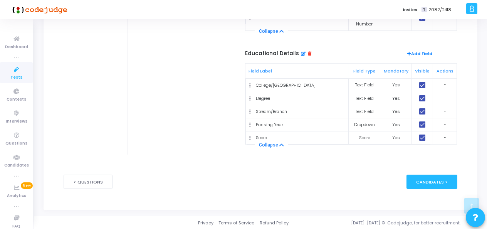
click at [422, 52] on span "Add Field" at bounding box center [419, 54] width 25 height 8
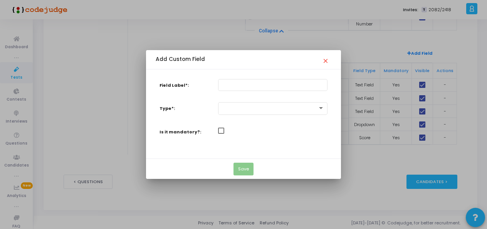
scroll to position [0, 0]
click at [328, 60] on mat-icon "close" at bounding box center [326, 58] width 9 height 9
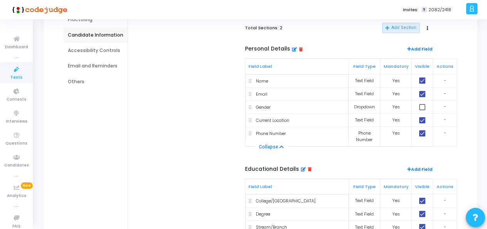
scroll to position [73, 0]
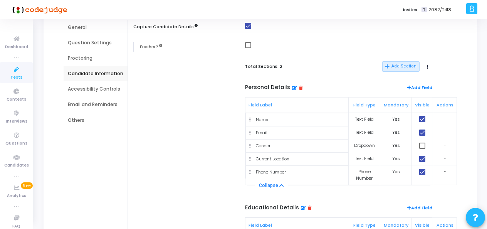
click at [107, 89] on div "Accessibility Controls" at bounding box center [95, 88] width 55 height 7
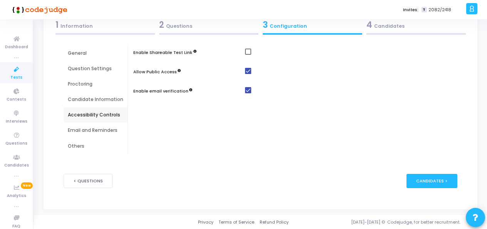
scroll to position [47, 0]
click at [78, 128] on div "Email and Reminders" at bounding box center [95, 130] width 55 height 7
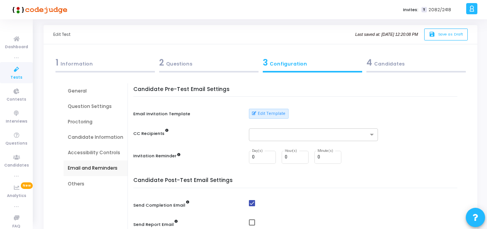
scroll to position [8, 0]
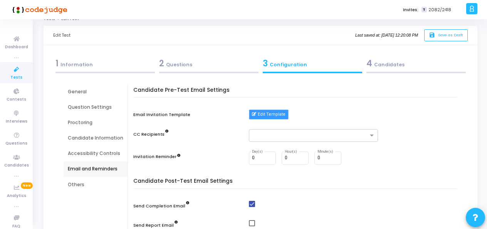
click at [272, 109] on button "Edit Template" at bounding box center [269, 114] width 40 height 10
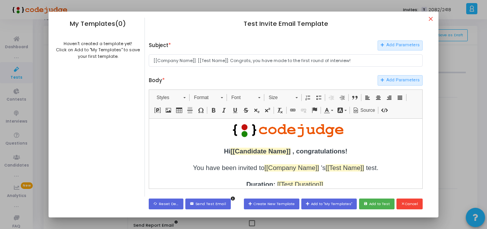
scroll to position [0, 0]
click at [432, 18] on mat-icon "close" at bounding box center [431, 19] width 9 height 9
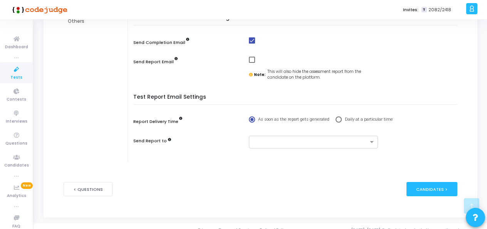
scroll to position [179, 0]
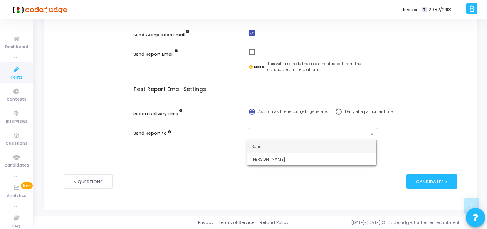
click at [260, 130] on div at bounding box center [308, 134] width 119 height 10
click at [267, 159] on div "[PERSON_NAME]" at bounding box center [311, 159] width 129 height 13
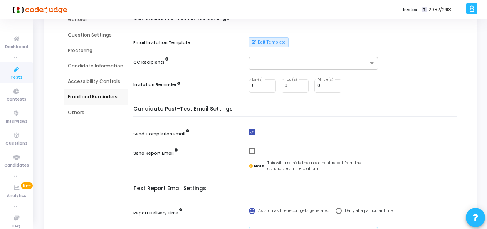
scroll to position [64, 0]
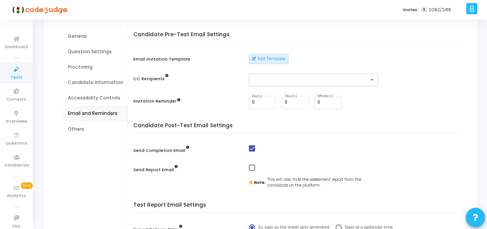
click at [79, 129] on div "Others" at bounding box center [95, 129] width 55 height 7
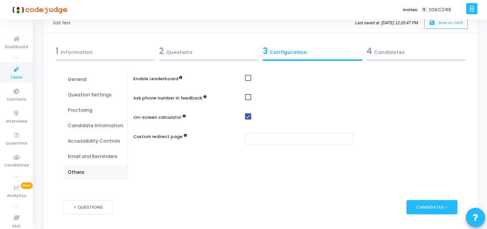
scroll to position [38, 0]
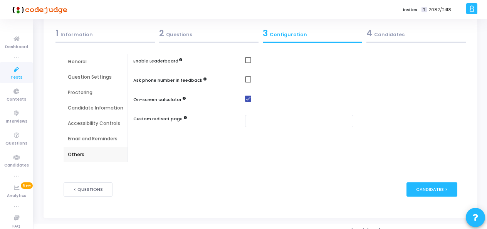
click at [383, 32] on div "4 Candidates" at bounding box center [415, 33] width 99 height 13
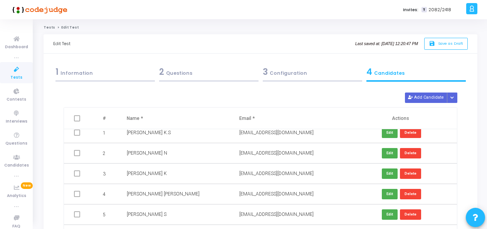
scroll to position [0, 0]
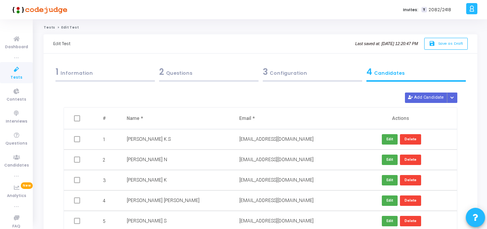
click at [280, 68] on div "3 Configuration" at bounding box center [312, 71] width 99 height 13
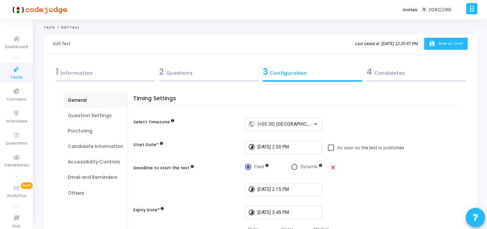
click at [454, 40] on button "save Save as Draft" at bounding box center [446, 44] width 44 height 12
click at [197, 72] on div "2 Questions" at bounding box center [208, 71] width 99 height 13
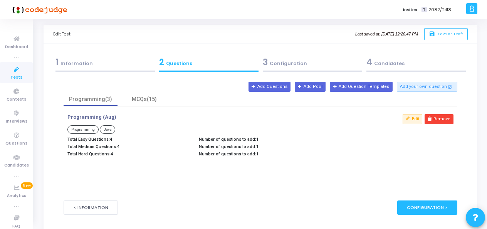
scroll to position [36, 0]
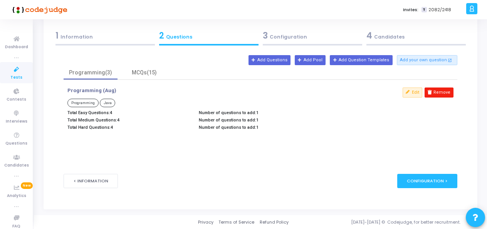
click at [437, 89] on button "Remove" at bounding box center [438, 92] width 29 height 10
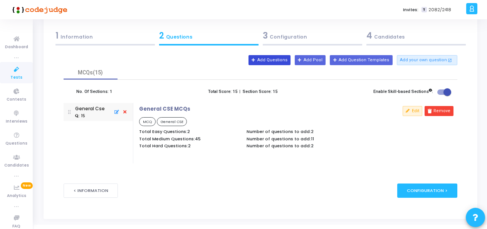
click at [256, 61] on icon at bounding box center [253, 60] width 4 height 4
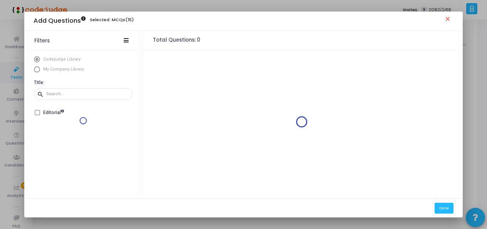
scroll to position [0, 0]
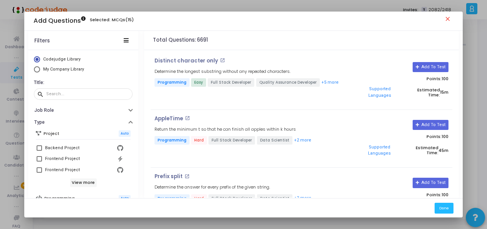
click at [56, 69] on span "My Company Library" at bounding box center [63, 69] width 41 height 5
click at [40, 69] on input "My Company Library" at bounding box center [37, 69] width 6 height 6
radio input "true"
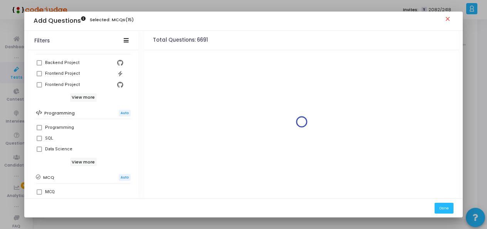
scroll to position [115, 0]
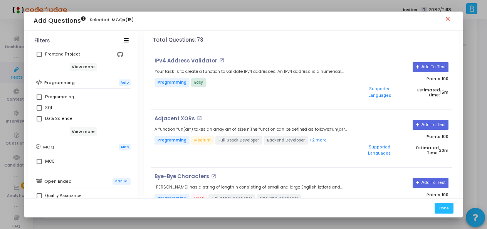
click at [37, 95] on span at bounding box center [39, 96] width 5 height 5
click at [39, 100] on input "Programming" at bounding box center [39, 100] width 0 height 0
checkbox input "true"
click at [433, 68] on button "Add To Test" at bounding box center [430, 67] width 36 height 10
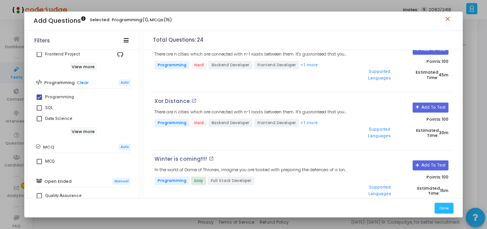
scroll to position [1188, 0]
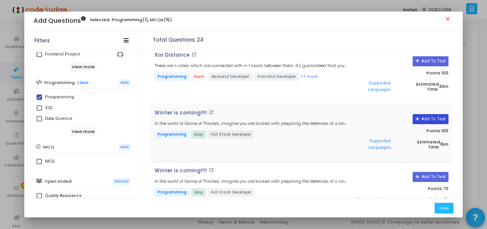
click at [426, 114] on button "Add To Test" at bounding box center [430, 119] width 36 height 10
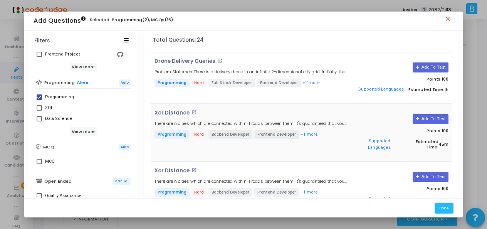
scroll to position [1034, 0]
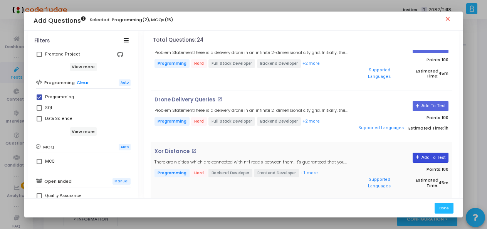
click at [425, 152] on button "Add To Test" at bounding box center [430, 157] width 36 height 10
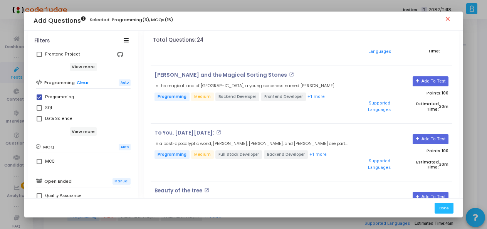
scroll to position [226, 0]
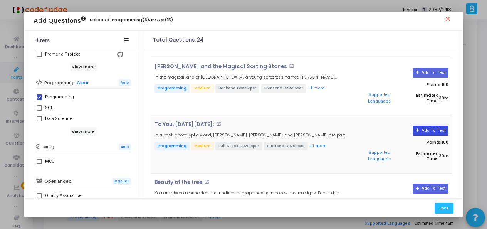
click at [423, 127] on button "Add To Test" at bounding box center [430, 131] width 36 height 10
click at [444, 206] on button "Done" at bounding box center [443, 207] width 19 height 10
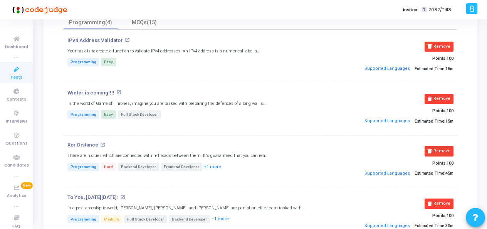
scroll to position [75, 0]
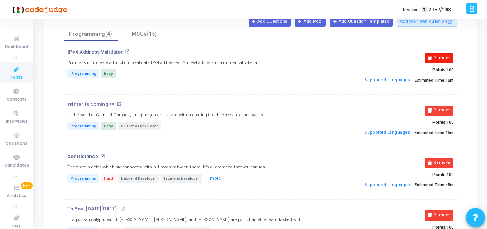
click at [429, 60] on icon at bounding box center [429, 58] width 4 height 4
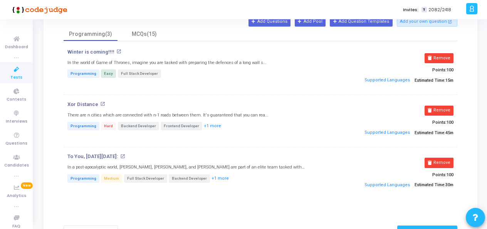
scroll to position [0, 0]
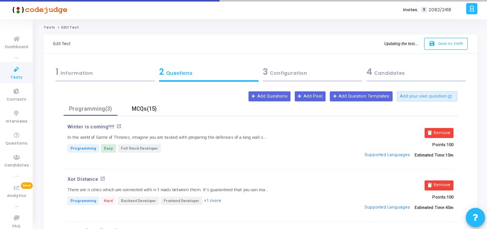
click at [146, 105] on div "MCQs(15)" at bounding box center [144, 109] width 45 height 8
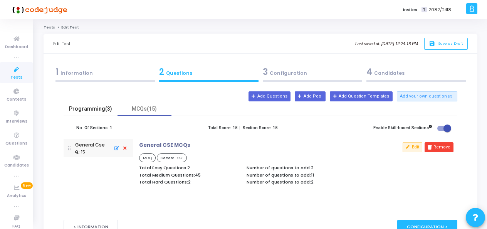
click at [87, 109] on div "Programming(3)" at bounding box center [90, 109] width 45 height 8
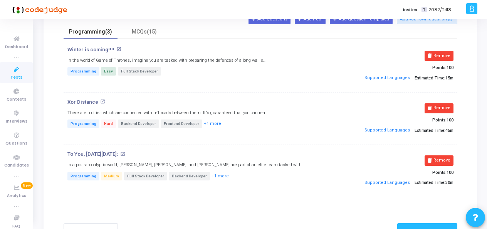
scroll to position [38, 0]
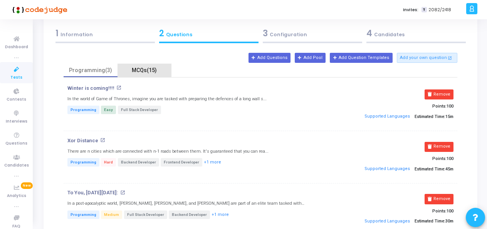
click at [139, 70] on div "MCQs(15)" at bounding box center [144, 70] width 45 height 8
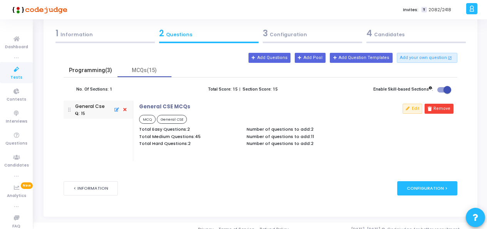
click at [101, 66] on div "Programming(3)" at bounding box center [90, 70] width 45 height 8
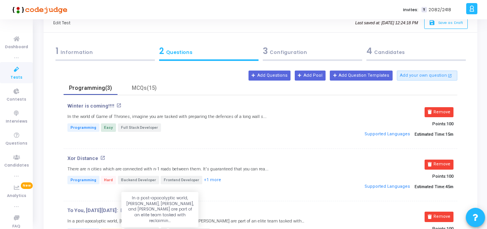
scroll to position [0, 0]
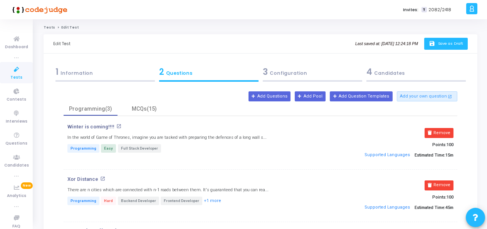
click at [436, 44] on icon "save" at bounding box center [432, 43] width 8 height 7
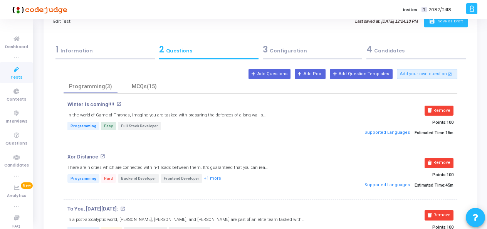
scroll to position [38, 0]
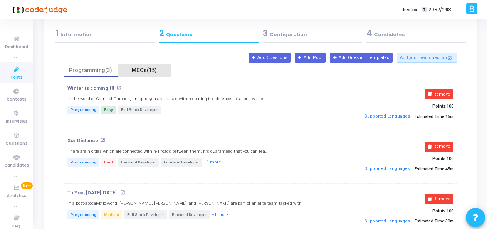
click at [139, 67] on div "MCQs(15)" at bounding box center [144, 70] width 45 height 8
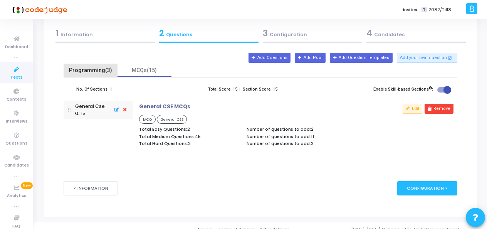
click at [96, 69] on div "Programming(3)" at bounding box center [90, 70] width 45 height 8
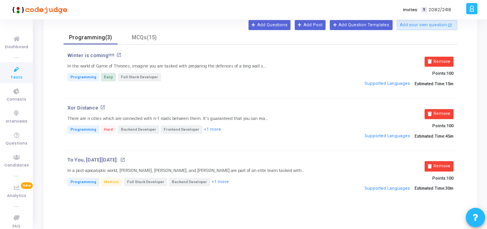
scroll to position [0, 0]
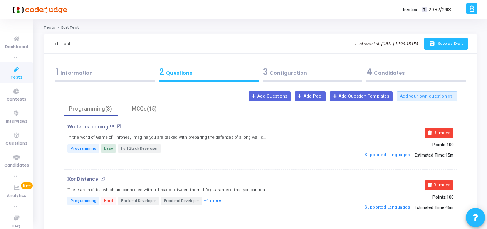
click at [435, 48] on button "save Save as Draft" at bounding box center [446, 44] width 44 height 12
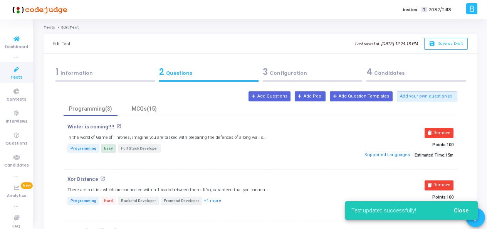
click at [16, 72] on icon at bounding box center [16, 70] width 16 height 10
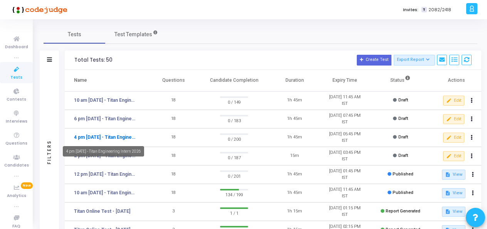
click at [127, 135] on link "4 pm [DATE] - Titan Engineering Intern 2026" at bounding box center [105, 137] width 63 height 7
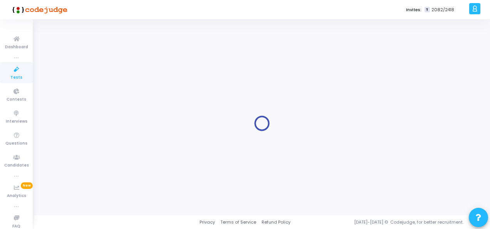
type input "4 pm [DATE] - Titan Engineering Intern 2026"
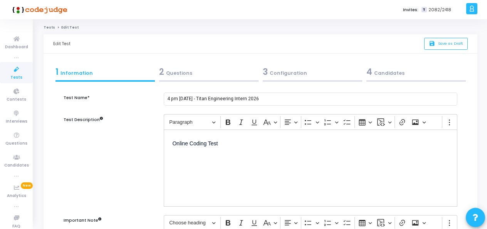
click at [188, 74] on div "2 Questions" at bounding box center [208, 71] width 99 height 13
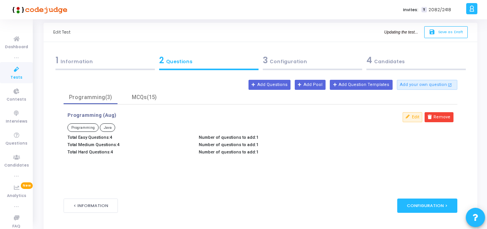
scroll to position [12, 0]
click at [445, 117] on button "Remove" at bounding box center [438, 117] width 29 height 10
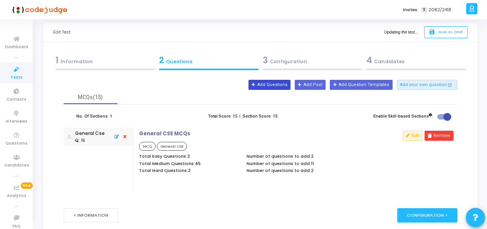
click at [279, 85] on button "Add Questions" at bounding box center [269, 85] width 42 height 10
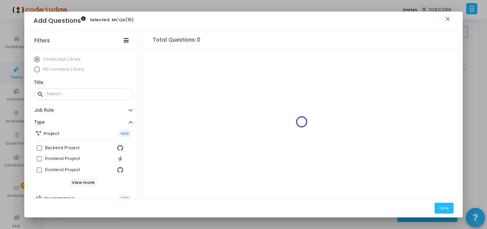
click at [49, 71] on span "My Company Library" at bounding box center [63, 69] width 41 height 5
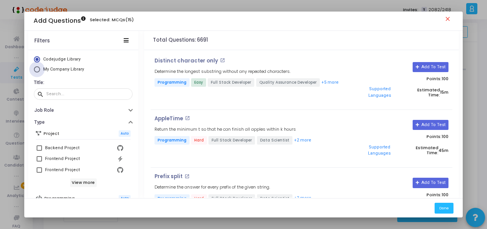
click at [34, 70] on span "Select Library" at bounding box center [37, 69] width 6 height 6
click at [34, 70] on input "My Company Library" at bounding box center [37, 69] width 6 height 6
radio input "true"
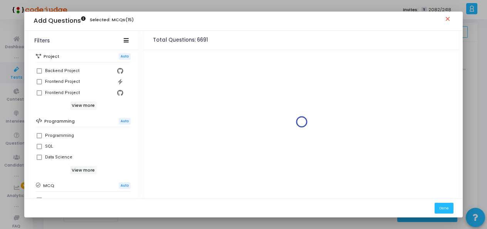
scroll to position [115, 0]
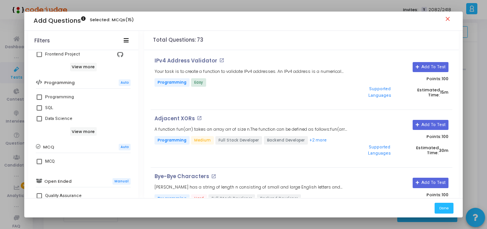
click at [40, 96] on span at bounding box center [39, 96] width 5 height 5
click at [39, 100] on input "Programming" at bounding box center [39, 100] width 0 height 0
checkbox input "true"
click at [420, 67] on button "Add To Test" at bounding box center [430, 67] width 36 height 10
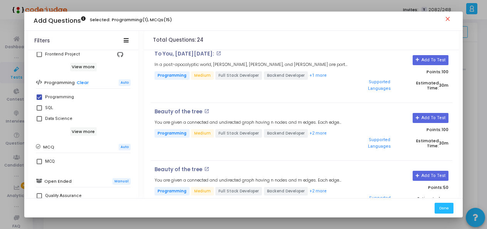
scroll to position [308, 0]
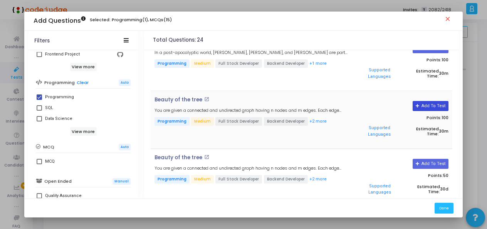
click at [433, 101] on button "Add To Test" at bounding box center [430, 106] width 36 height 10
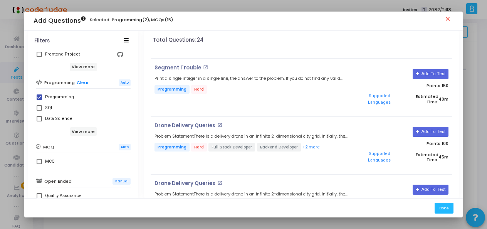
scroll to position [962, 0]
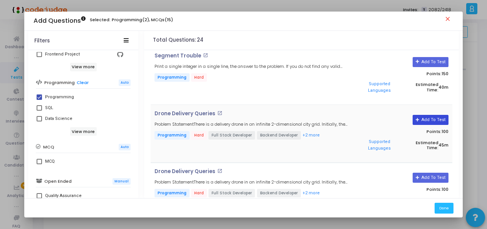
click at [428, 115] on button "Add To Test" at bounding box center [430, 120] width 36 height 10
click at [443, 205] on button "Done" at bounding box center [443, 207] width 19 height 10
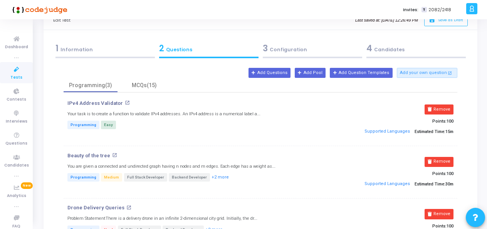
scroll to position [12, 0]
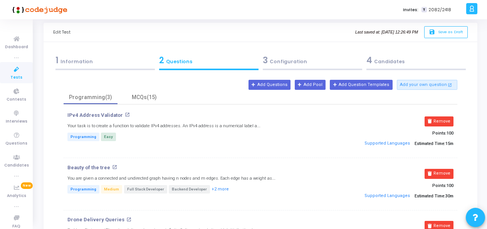
click at [11, 73] on icon at bounding box center [16, 70] width 16 height 10
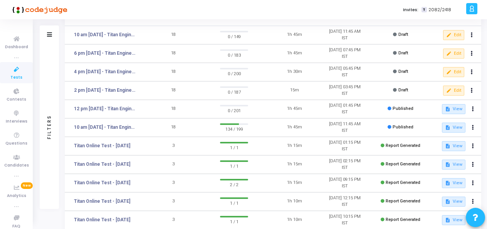
scroll to position [77, 0]
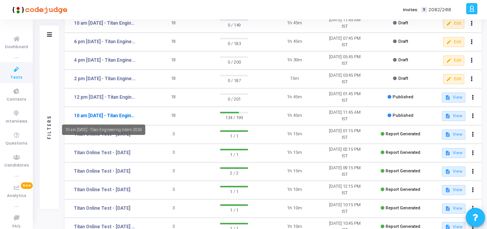
click at [100, 117] on link "10 am [DATE] - Titan Engineering Intern 2026" at bounding box center [105, 115] width 63 height 7
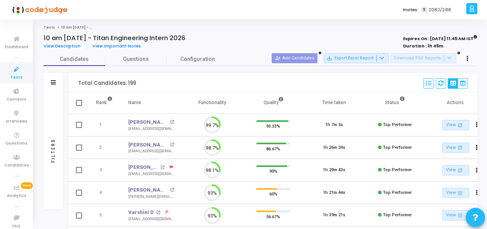
scroll to position [16, 19]
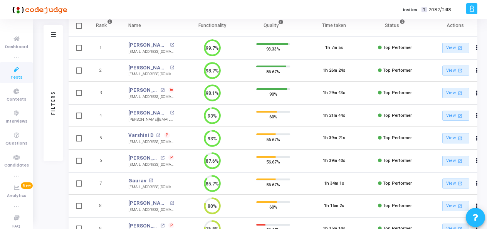
click at [166, 133] on span "P" at bounding box center [167, 135] width 3 height 6
click at [139, 134] on div at bounding box center [243, 114] width 487 height 229
click at [156, 134] on mat-icon "open_in_new" at bounding box center [158, 135] width 4 height 4
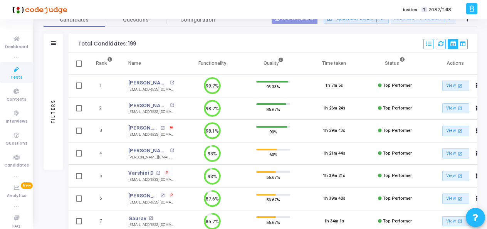
scroll to position [38, 0]
click at [171, 127] on icon at bounding box center [171, 128] width 3 height 3
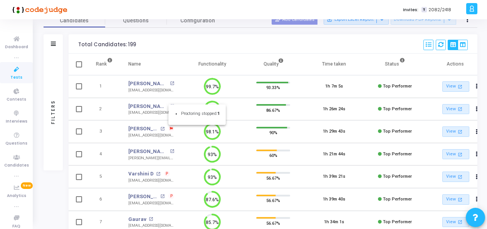
click at [180, 132] on div at bounding box center [243, 114] width 487 height 229
click at [161, 127] on mat-icon "open_in_new" at bounding box center [162, 129] width 4 height 4
click at [17, 134] on icon at bounding box center [16, 136] width 16 height 10
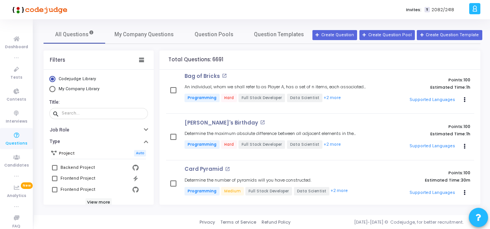
scroll to position [308, 0]
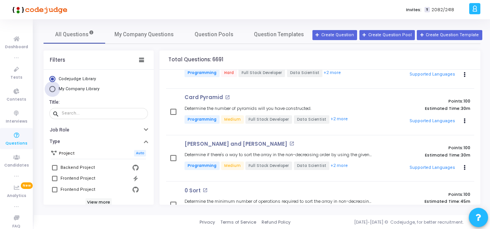
click at [70, 90] on span "My Company Library" at bounding box center [79, 88] width 41 height 5
click at [55, 90] on input "My Company Library" at bounding box center [52, 89] width 6 height 6
radio input "true"
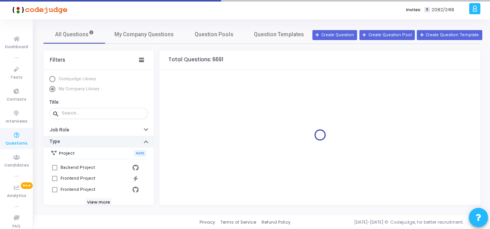
scroll to position [38, 0]
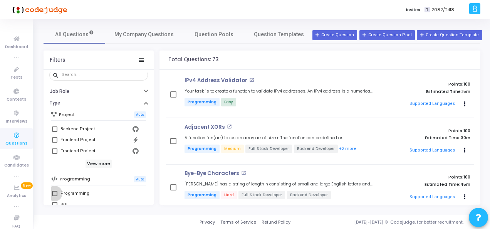
click at [56, 192] on span at bounding box center [54, 193] width 5 height 5
click at [55, 196] on input "Programming" at bounding box center [54, 196] width 0 height 0
checkbox input "true"
click at [459, 103] on button "Actions" at bounding box center [464, 104] width 11 height 11
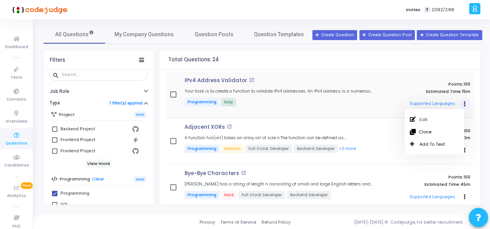
click at [174, 95] on span at bounding box center [173, 94] width 6 height 6
click at [173, 97] on input "checkbox" at bounding box center [173, 97] width 0 height 0
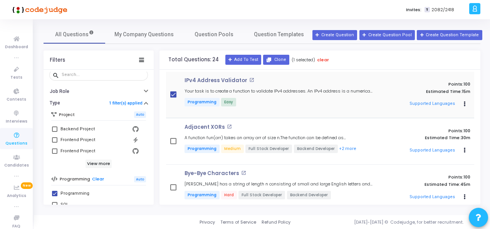
click at [174, 95] on span at bounding box center [173, 94] width 6 height 6
click at [173, 97] on input "checkbox" at bounding box center [173, 97] width 0 height 0
checkbox input "false"
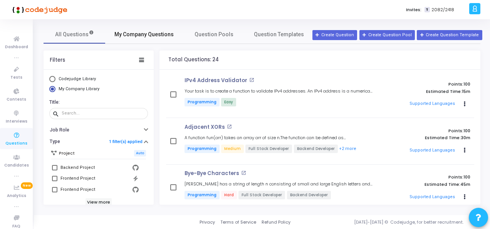
click at [143, 32] on span "My Company Questions" at bounding box center [143, 34] width 59 height 8
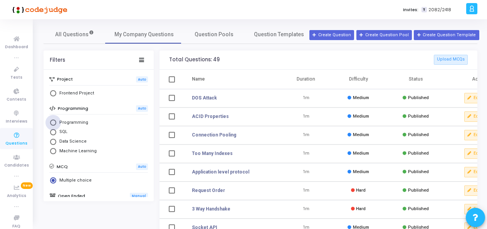
click at [55, 122] on span "Select Library" at bounding box center [53, 122] width 6 height 6
click at [55, 122] on input "Programming" at bounding box center [53, 122] width 6 height 6
radio input "true"
radio input "false"
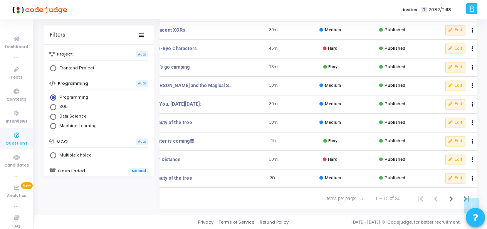
scroll to position [0, 28]
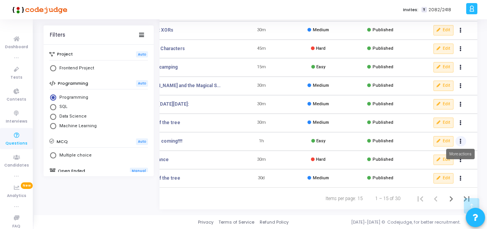
click at [461, 137] on button "Actions" at bounding box center [460, 141] width 11 height 11
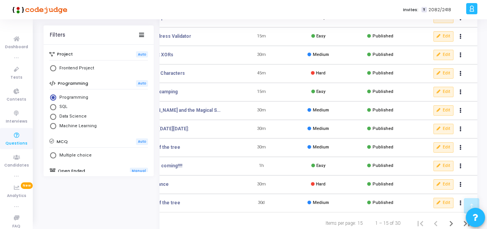
scroll to position [182, 0]
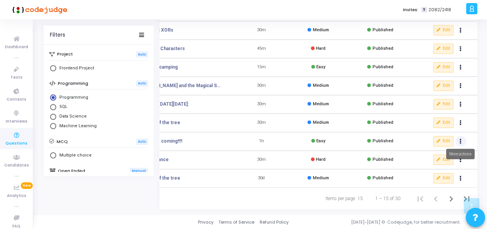
click at [460, 139] on icon "Actions" at bounding box center [460, 141] width 2 height 4
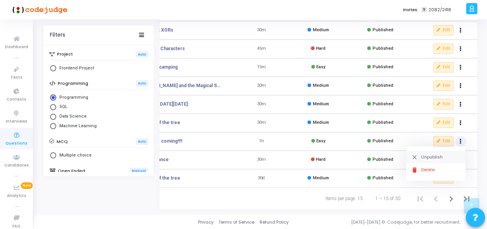
click at [430, 155] on button "clear Unpublish" at bounding box center [435, 157] width 59 height 13
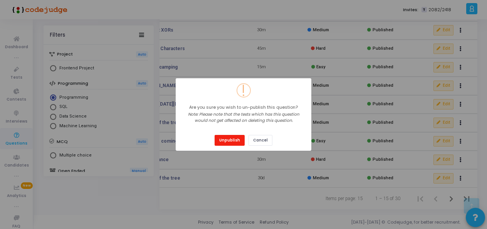
click at [231, 142] on button "Unpublish" at bounding box center [229, 140] width 30 height 10
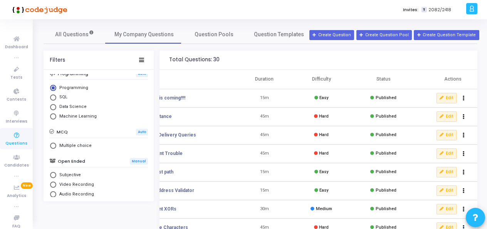
scroll to position [0, 0]
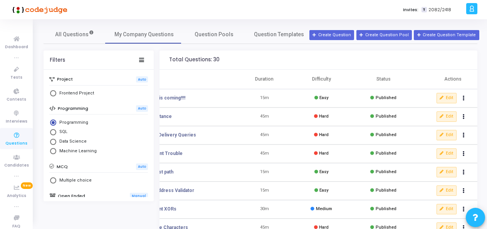
click at [54, 121] on span "Select Library" at bounding box center [53, 122] width 3 height 3
click at [54, 121] on input "Programming" at bounding box center [53, 122] width 6 height 6
click at [214, 35] on span "Question Pools" at bounding box center [213, 34] width 39 height 8
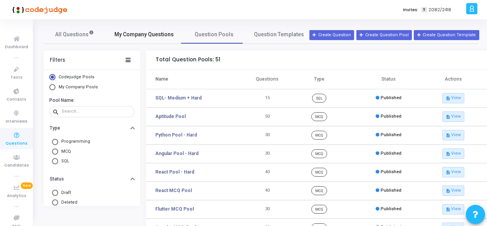
click at [159, 30] on span "My Company Questions" at bounding box center [143, 34] width 59 height 8
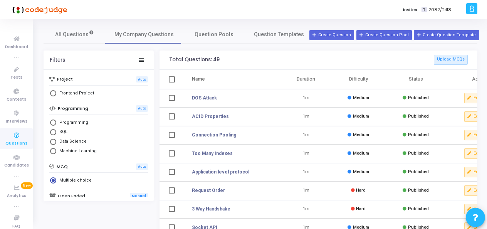
click at [55, 121] on span "Select Library" at bounding box center [53, 122] width 6 height 6
click at [55, 121] on input "Programming" at bounding box center [53, 122] width 6 height 6
radio input "true"
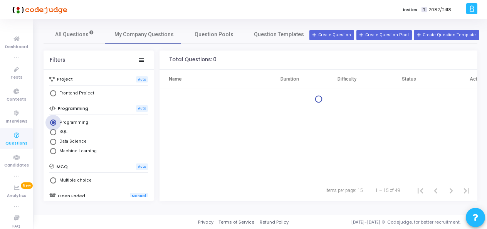
radio input "false"
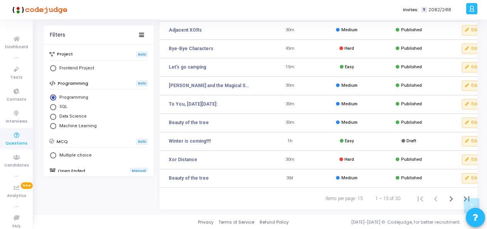
scroll to position [0, 28]
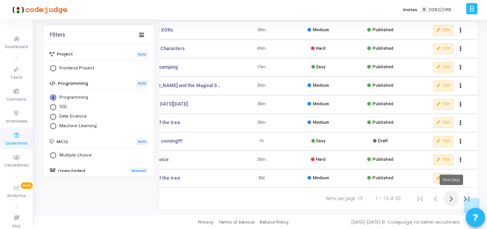
click at [452, 199] on icon "Next page" at bounding box center [450, 198] width 3 height 5
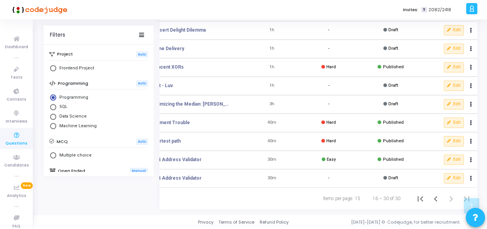
scroll to position [0, 28]
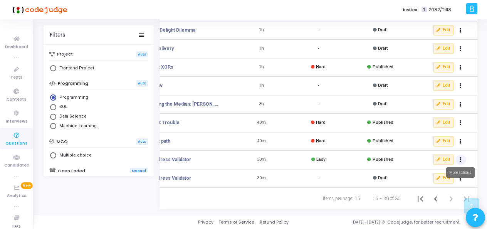
click at [425, 172] on button "clear Unpublish" at bounding box center [435, 175] width 59 height 13
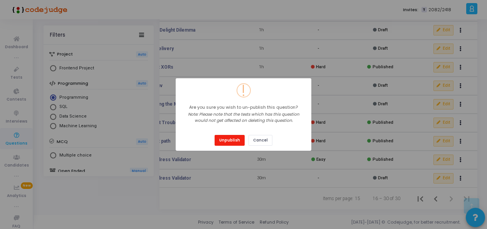
click at [228, 142] on button "Unpublish" at bounding box center [229, 140] width 30 height 10
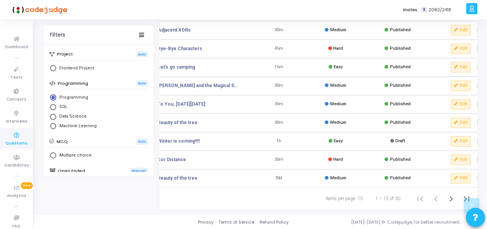
scroll to position [0, 28]
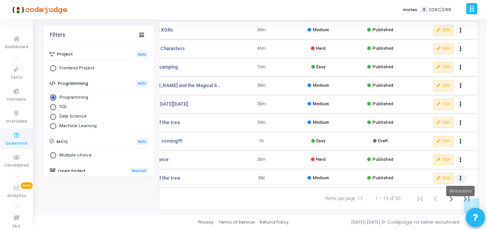
click at [460, 176] on icon "Actions" at bounding box center [460, 178] width 2 height 4
click at [435, 189] on button "clear Unpublish" at bounding box center [435, 193] width 59 height 13
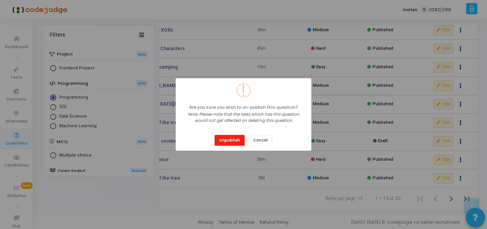
click at [238, 139] on button "Unpublish" at bounding box center [229, 140] width 30 height 10
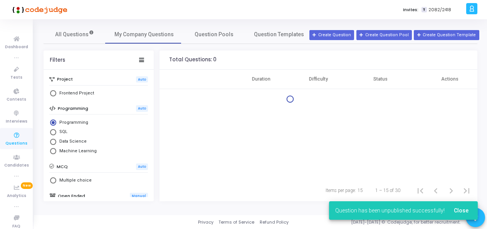
scroll to position [0, 25]
click at [460, 172] on div "Name Duration Difficulty Status Actions" at bounding box center [319, 125] width 321 height 110
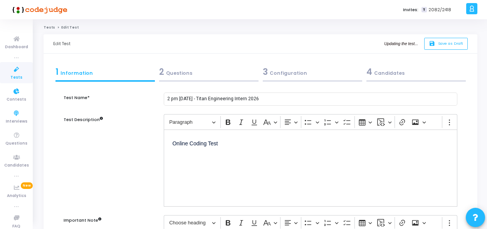
click at [10, 75] on span "Tests" at bounding box center [16, 77] width 12 height 7
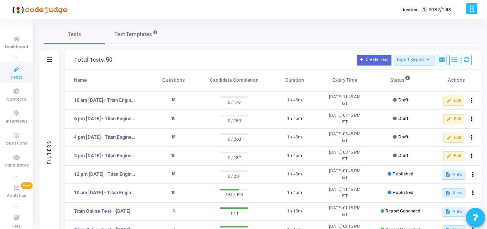
scroll to position [38, 0]
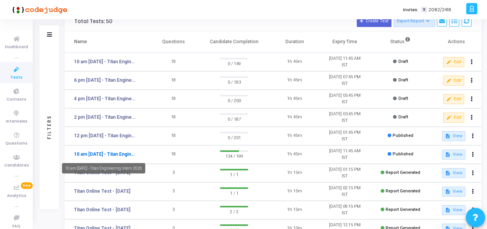
click at [102, 154] on link "10 am [DATE] - Titan Engineering Intern 2026" at bounding box center [105, 154] width 63 height 7
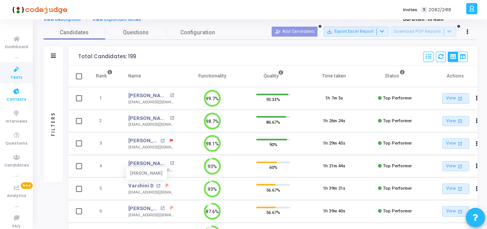
scroll to position [38, 0]
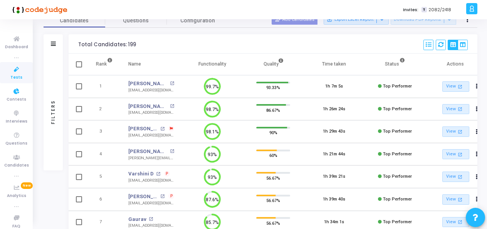
click at [11, 70] on icon at bounding box center [16, 70] width 16 height 10
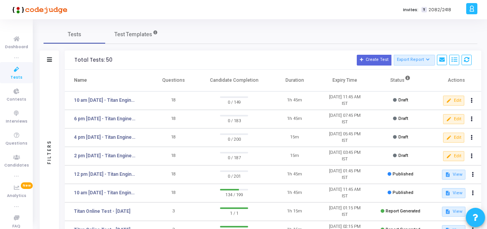
scroll to position [38, 0]
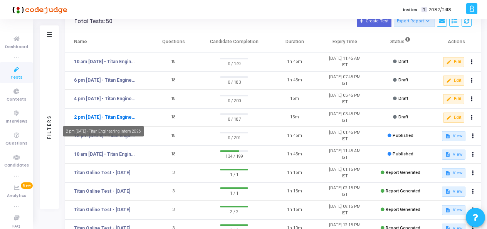
click at [102, 117] on link "2 pm [DATE] - Titan Engineering Intern 2026" at bounding box center [105, 117] width 63 height 7
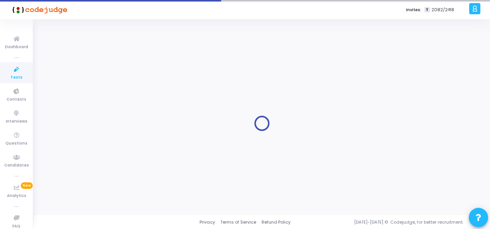
type input "2 pm [DATE] - Titan Engineering Intern 2026"
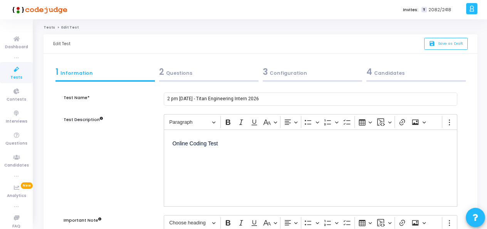
click at [184, 75] on div "2 Questions" at bounding box center [208, 71] width 99 height 13
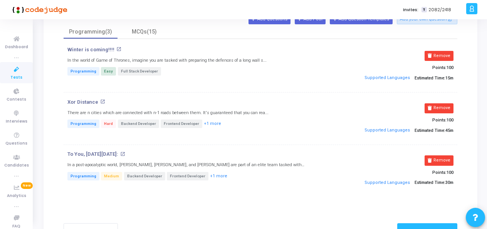
scroll to position [38, 0]
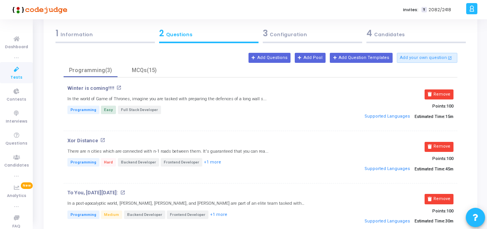
click at [15, 74] on span "Tests" at bounding box center [16, 77] width 12 height 7
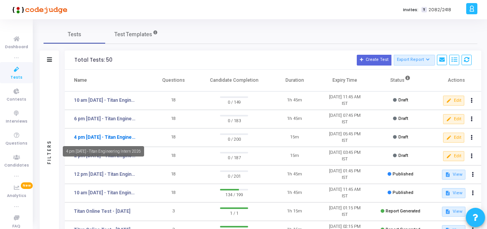
click at [109, 136] on link "4 pm [DATE] - Titan Engineering Intern 2026" at bounding box center [105, 137] width 63 height 7
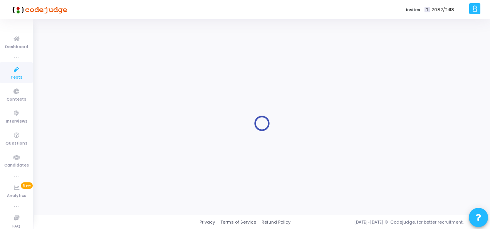
type input "4 pm [DATE] - Titan Engineering Intern 2026"
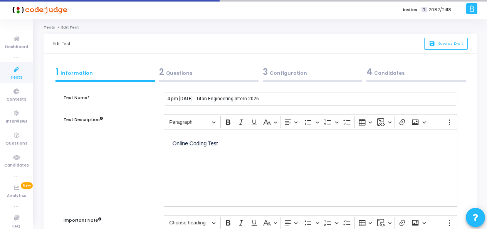
click at [191, 69] on div "2 Questions" at bounding box center [208, 71] width 99 height 13
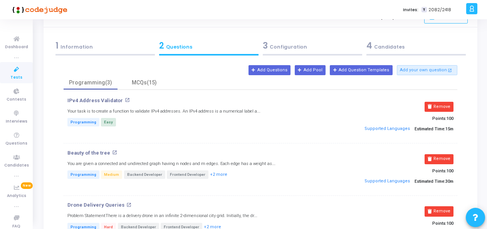
scroll to position [38, 0]
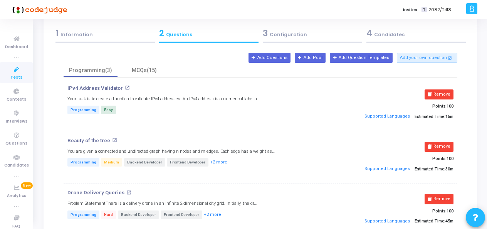
click at [289, 36] on div "3 Configuration" at bounding box center [312, 33] width 99 height 13
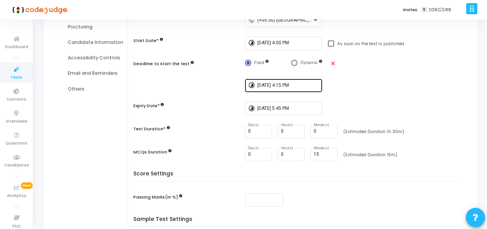
scroll to position [115, 0]
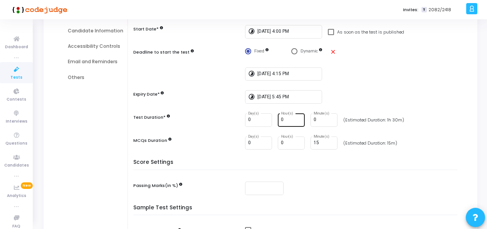
click at [281, 118] on input "0" at bounding box center [291, 119] width 21 height 5
type input "1"
click at [318, 117] on input "0" at bounding box center [323, 119] width 21 height 5
click at [333, 171] on div "Score Settings Passing Marks(in %)" at bounding box center [297, 181] width 320 height 45
click at [316, 119] on input "15" at bounding box center [323, 119] width 21 height 5
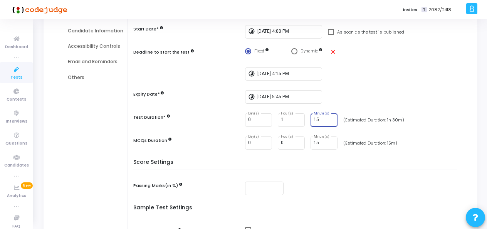
type input "1"
type input "30"
click at [398, 162] on h5 "Score Settings" at bounding box center [297, 164] width 328 height 11
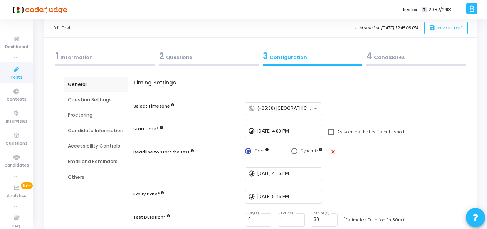
scroll to position [15, 0]
click at [175, 52] on div "2 Questions" at bounding box center [208, 56] width 99 height 13
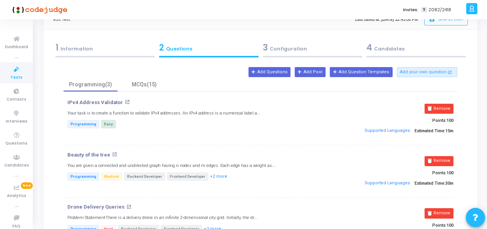
scroll to position [0, 0]
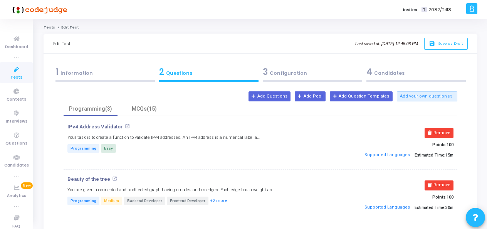
click at [273, 77] on div "3 Configuration" at bounding box center [312, 71] width 99 height 13
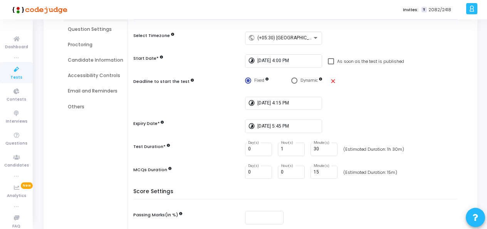
scroll to position [54, 0]
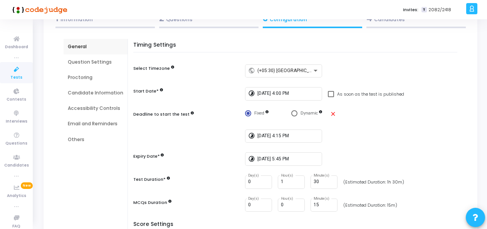
click at [85, 64] on div "Question Settings" at bounding box center [95, 62] width 55 height 7
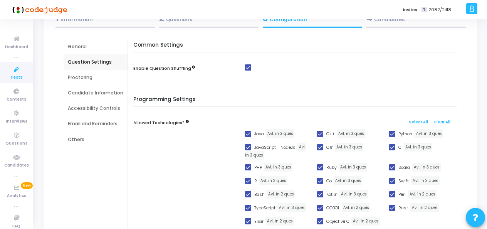
click at [75, 79] on div "Proctoring" at bounding box center [95, 77] width 55 height 7
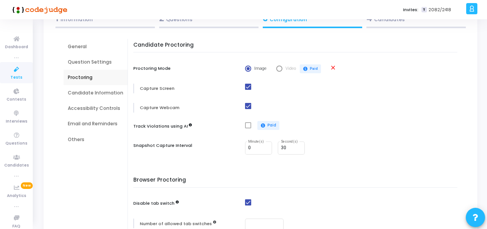
click at [80, 90] on div "Candidate Information" at bounding box center [95, 92] width 55 height 7
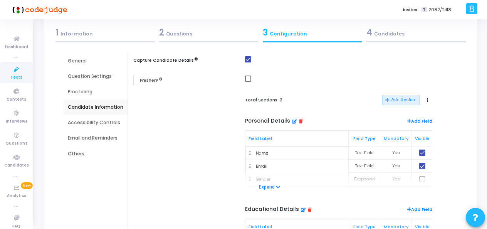
scroll to position [16, 0]
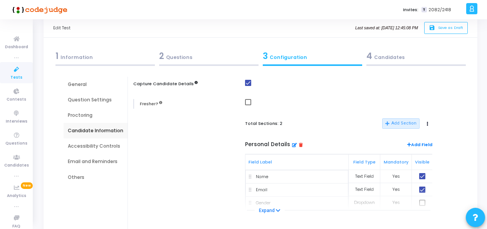
click at [92, 143] on div "Accessibility Controls" at bounding box center [95, 145] width 55 height 7
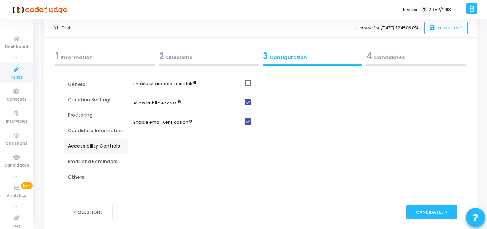
click at [101, 160] on div "Email and Reminders" at bounding box center [95, 161] width 55 height 7
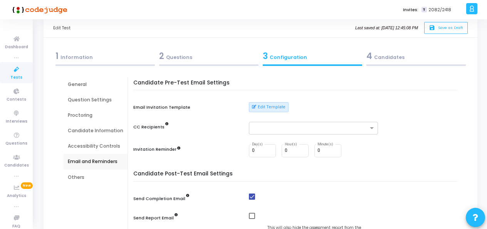
click at [260, 100] on div "Candidate Pre-Test Email Settings Email Invitation Template Edit Template CC Re…" at bounding box center [297, 123] width 320 height 87
click at [260, 104] on button "Edit Template" at bounding box center [269, 107] width 40 height 10
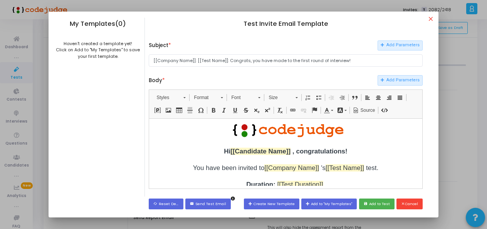
scroll to position [0, 0]
click at [430, 19] on mat-icon "close" at bounding box center [431, 19] width 9 height 9
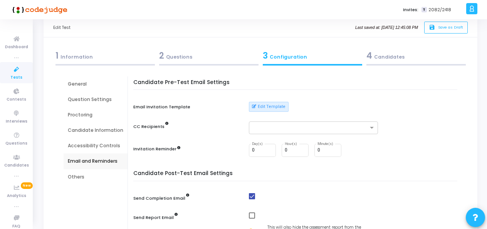
scroll to position [16, 0]
click at [74, 176] on div "Others" at bounding box center [95, 177] width 55 height 7
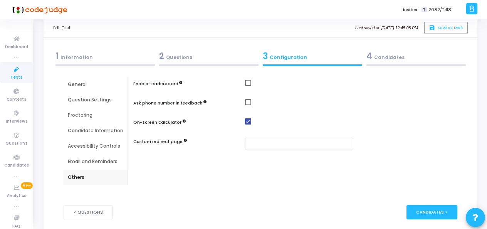
click at [391, 53] on div "4 Candidates" at bounding box center [415, 56] width 99 height 13
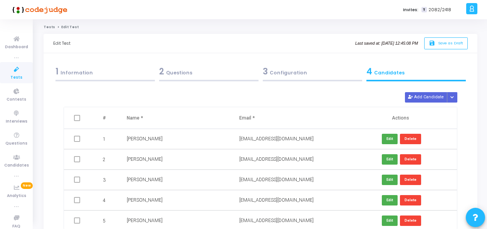
scroll to position [0, 0]
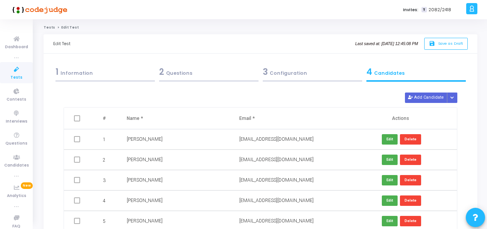
click at [283, 65] on div "3 Configuration" at bounding box center [312, 71] width 99 height 13
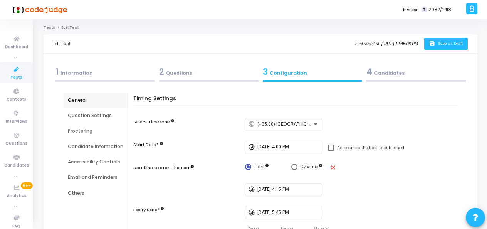
click at [443, 46] on span "Save as Draft" at bounding box center [450, 43] width 25 height 5
click at [90, 77] on div "1 Information" at bounding box center [104, 71] width 99 height 13
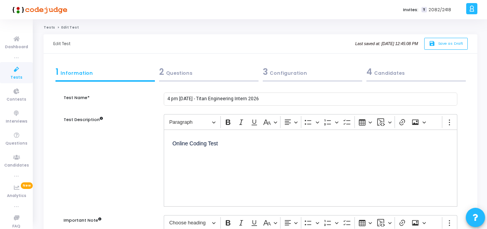
click at [11, 67] on icon at bounding box center [16, 70] width 16 height 10
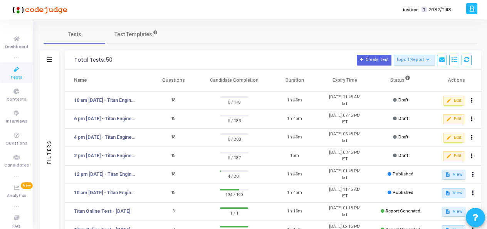
scroll to position [38, 0]
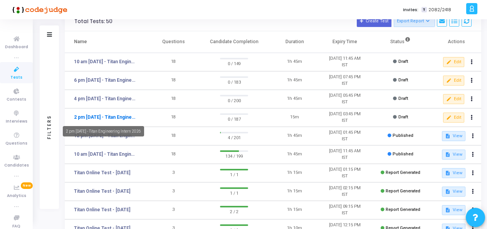
click at [95, 118] on link "2 pm [DATE] - Titan Engineering Intern 2026" at bounding box center [105, 117] width 63 height 7
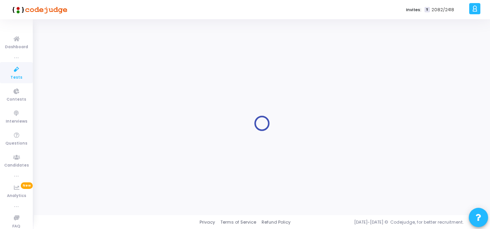
type input "2 pm [DATE] - Titan Engineering Intern 2026"
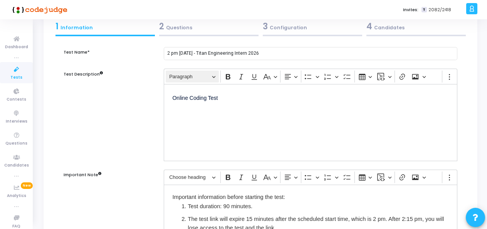
scroll to position [38, 0]
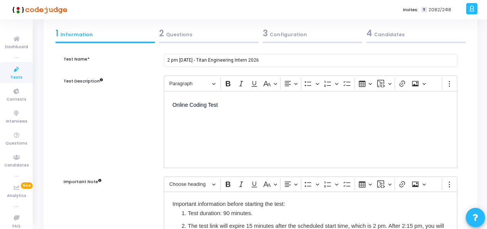
click at [187, 38] on div "2 Questions" at bounding box center [208, 33] width 99 height 13
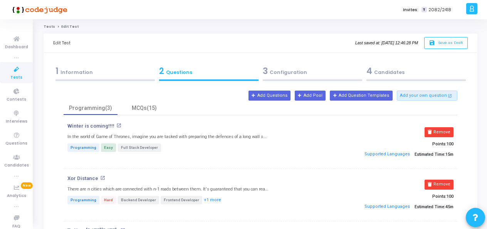
scroll to position [0, 0]
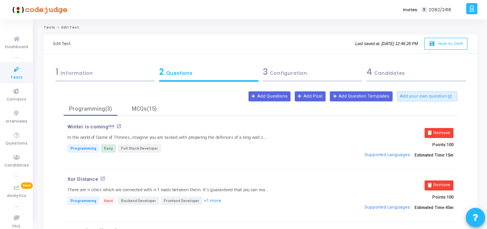
click at [289, 73] on div "3 Configuration" at bounding box center [312, 71] width 99 height 13
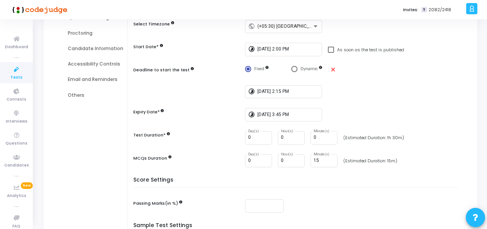
scroll to position [115, 0]
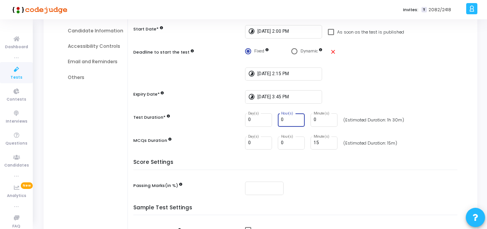
click at [286, 118] on input "0" at bounding box center [291, 119] width 21 height 5
type input "1"
click at [318, 119] on input "0" at bounding box center [323, 119] width 21 height 5
type input "15"
click at [394, 163] on h5 "Score Settings" at bounding box center [297, 164] width 328 height 11
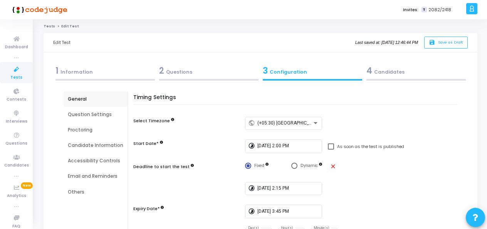
scroll to position [0, 0]
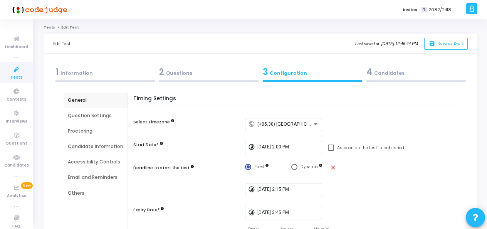
click at [82, 110] on div "Question Settings" at bounding box center [96, 115] width 64 height 15
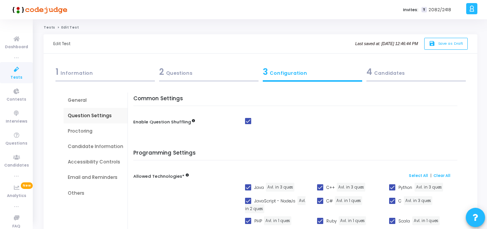
click at [71, 132] on div "Proctoring" at bounding box center [95, 130] width 55 height 7
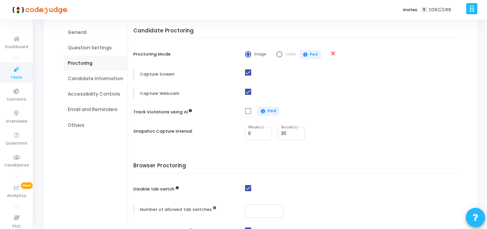
scroll to position [25, 0]
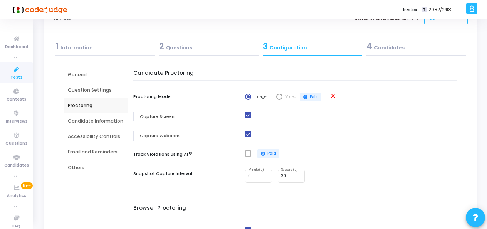
click at [81, 123] on div "Candidate Information" at bounding box center [95, 120] width 55 height 7
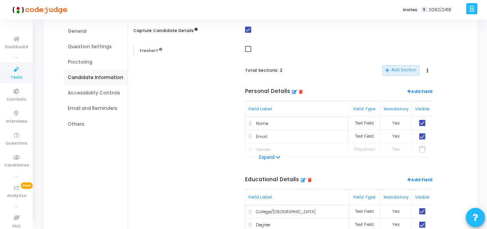
scroll to position [54, 0]
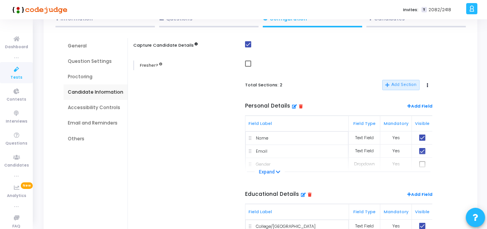
click at [77, 107] on div "Accessibility Controls" at bounding box center [95, 107] width 55 height 7
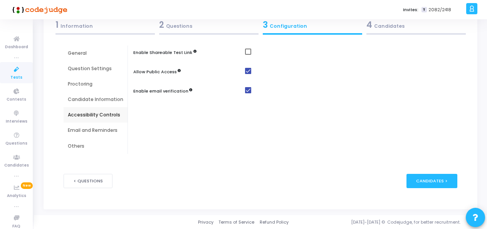
scroll to position [47, 0]
click at [90, 131] on div "Email and Reminders" at bounding box center [95, 130] width 55 height 7
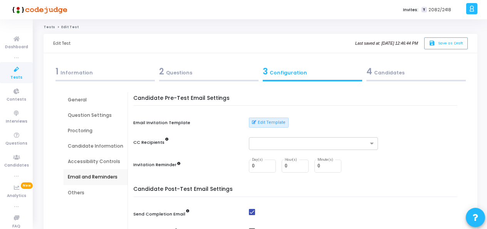
scroll to position [0, 0]
click at [79, 191] on div "Others" at bounding box center [95, 192] width 55 height 7
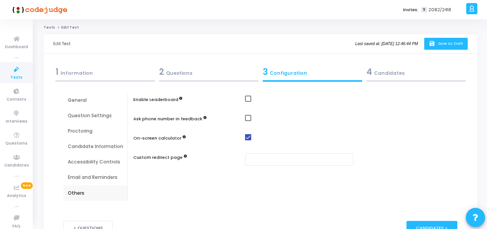
click at [447, 40] on button "save Save as Draft" at bounding box center [446, 44] width 44 height 12
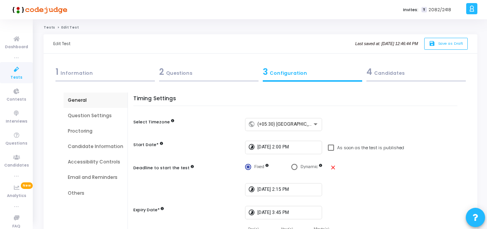
click at [168, 68] on div "2 Questions" at bounding box center [208, 71] width 99 height 13
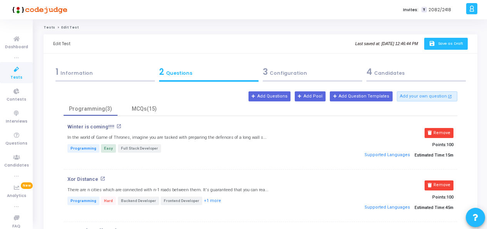
click at [430, 42] on icon "save" at bounding box center [432, 43] width 8 height 7
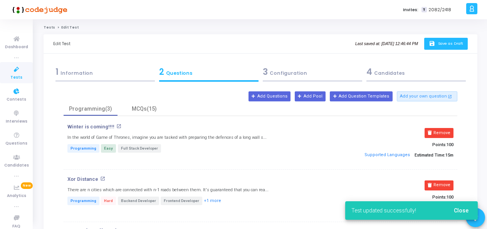
click at [15, 71] on icon at bounding box center [16, 70] width 16 height 10
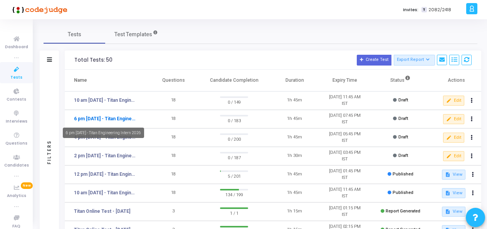
click at [111, 119] on link "6 pm [DATE] - Titan Engineering Intern 2026" at bounding box center [105, 118] width 63 height 7
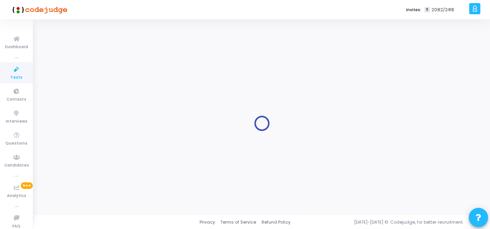
type input "6 pm [DATE] - Titan Engineering Intern 2026"
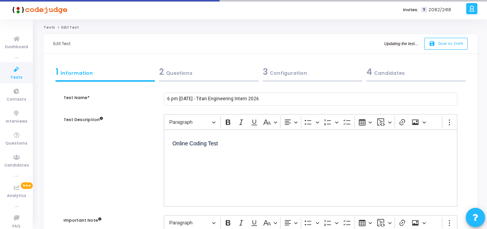
click at [166, 70] on div "2 Questions" at bounding box center [208, 71] width 99 height 13
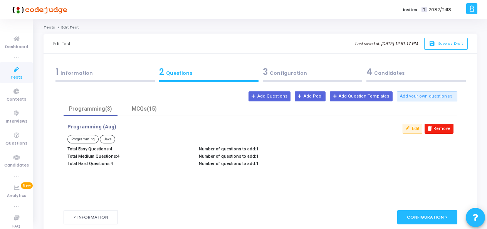
click at [442, 129] on button "Remove" at bounding box center [438, 129] width 29 height 10
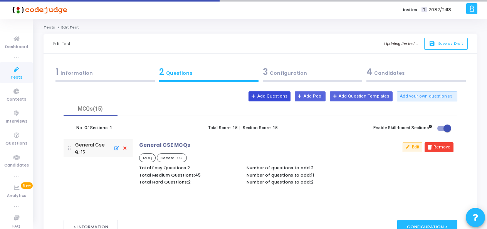
click at [273, 95] on button "Add Questions" at bounding box center [269, 96] width 42 height 10
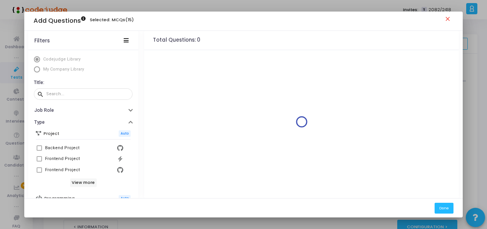
click at [46, 72] on span "My Company Library" at bounding box center [62, 69] width 45 height 7
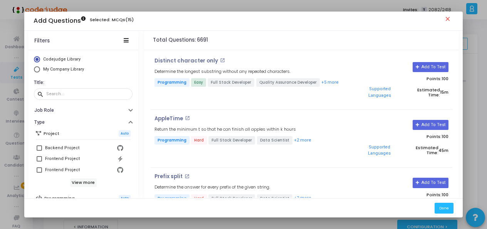
click at [34, 70] on span "Select Library" at bounding box center [37, 69] width 6 height 6
click at [34, 70] on input "My Company Library" at bounding box center [37, 69] width 6 height 6
radio input "true"
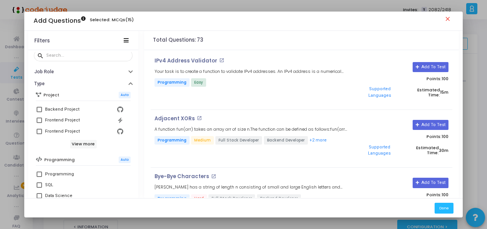
scroll to position [77, 0]
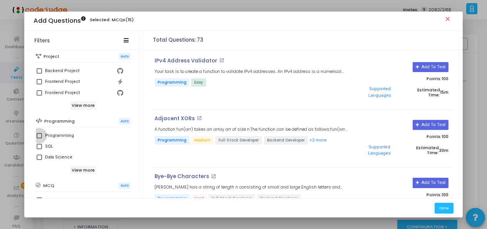
click at [37, 131] on label "Programming" at bounding box center [83, 135] width 93 height 9
click at [39, 138] on input "Programming" at bounding box center [39, 138] width 0 height 0
checkbox input "true"
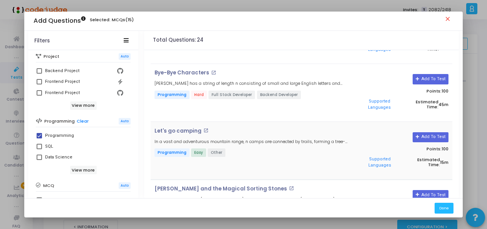
scroll to position [115, 0]
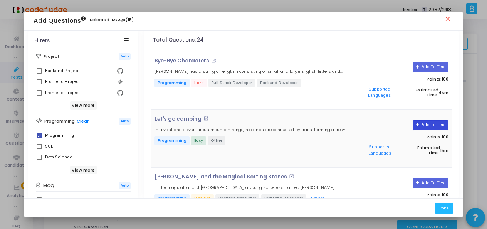
click at [423, 124] on button "Add To Test" at bounding box center [430, 125] width 36 height 10
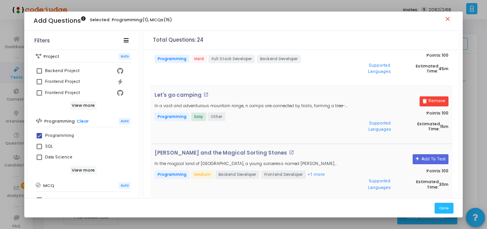
scroll to position [154, 0]
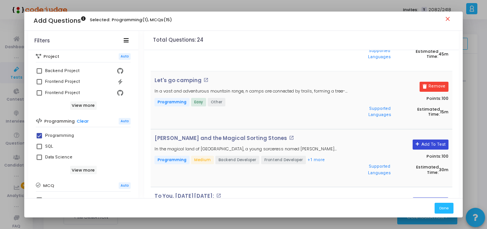
click at [414, 144] on button "Add To Test" at bounding box center [430, 144] width 36 height 10
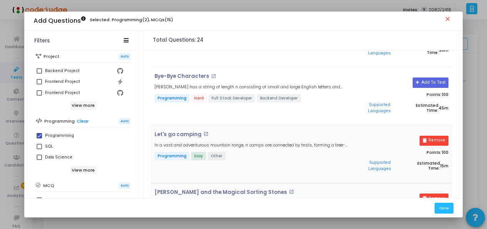
scroll to position [72, 0]
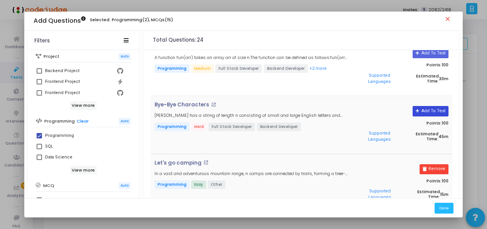
click at [437, 110] on button "Add To Test" at bounding box center [430, 111] width 36 height 10
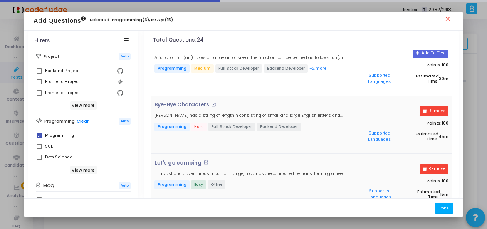
click at [447, 210] on button "Done" at bounding box center [443, 207] width 19 height 10
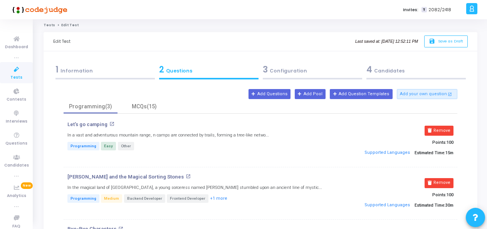
scroll to position [0, 0]
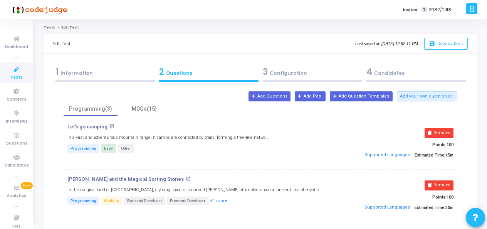
click at [275, 75] on div "3 Configuration" at bounding box center [312, 71] width 99 height 13
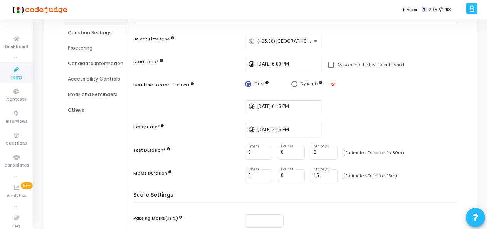
scroll to position [116, 0]
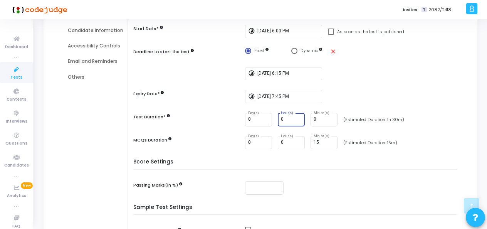
click at [282, 120] on input "0" at bounding box center [291, 119] width 21 height 5
type input "1"
click at [318, 117] on input "0" at bounding box center [323, 119] width 21 height 5
type input "30"
click at [339, 168] on h5 "Score Settings" at bounding box center [297, 164] width 328 height 11
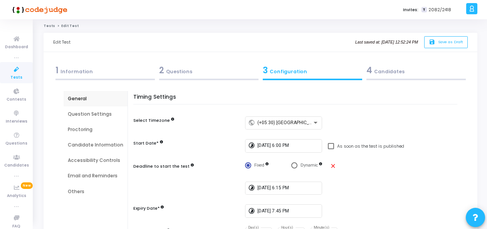
scroll to position [0, 0]
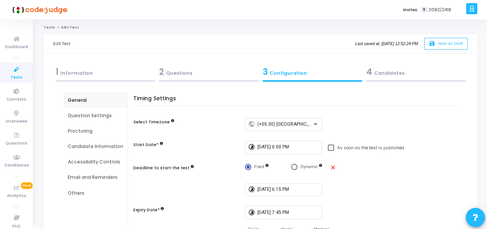
click at [386, 71] on div "4 Candidates" at bounding box center [415, 71] width 99 height 13
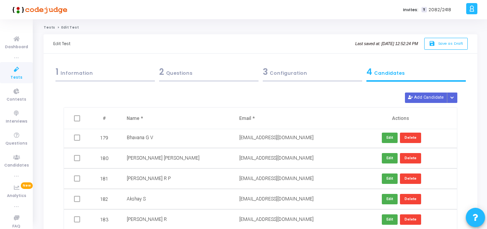
scroll to position [3569, 0]
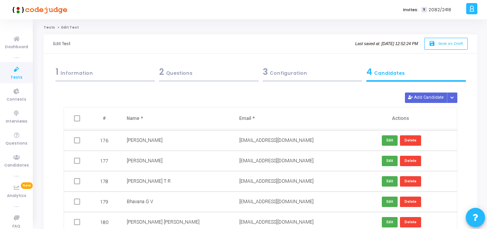
click at [293, 75] on div "3 Configuration" at bounding box center [312, 71] width 99 height 13
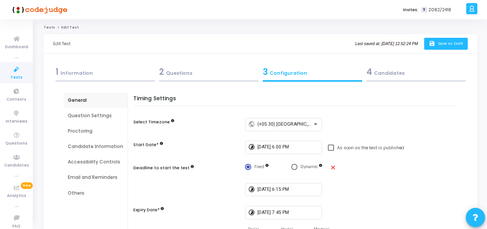
click at [449, 45] on span "Save as Draft" at bounding box center [450, 43] width 25 height 5
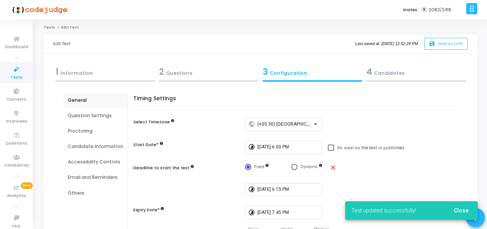
click at [192, 69] on div "2 Questions" at bounding box center [208, 71] width 99 height 13
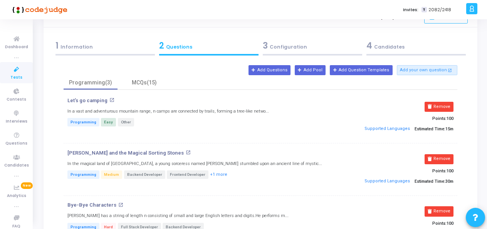
scroll to position [0, 0]
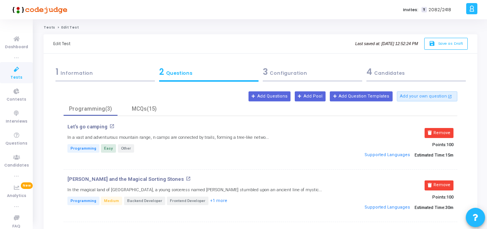
click at [90, 74] on div "1 Information" at bounding box center [104, 71] width 99 height 13
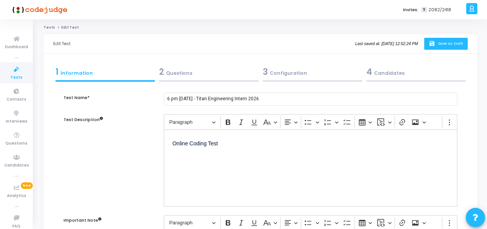
click at [457, 45] on span "Save as Draft" at bounding box center [450, 43] width 25 height 5
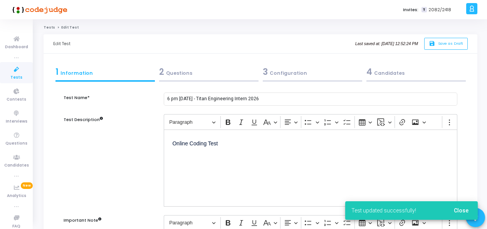
click at [15, 71] on icon at bounding box center [16, 70] width 16 height 10
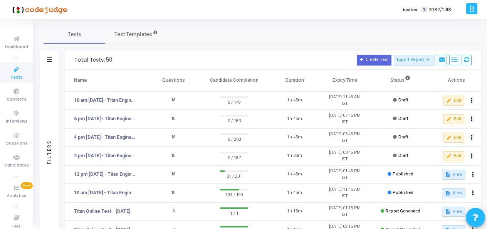
scroll to position [38, 0]
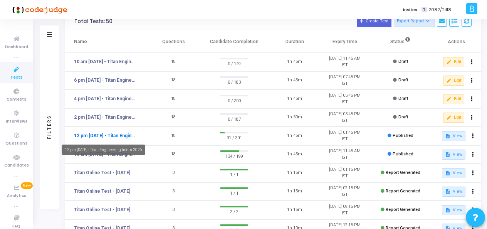
click at [111, 134] on link "12 pm [DATE] - Titan Engineering Intern 2026" at bounding box center [105, 135] width 63 height 7
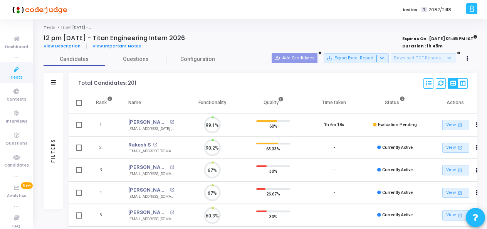
scroll to position [16, 19]
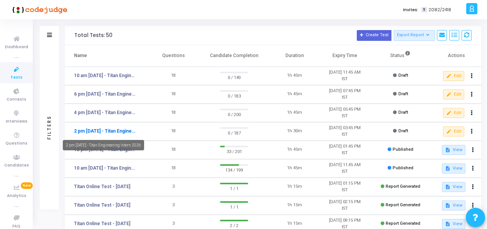
click at [97, 131] on link "2 pm [DATE] - Titan Engineering Intern 2026" at bounding box center [105, 130] width 63 height 7
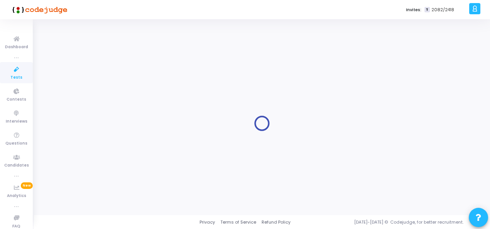
type input "2 pm [DATE] - Titan Engineering Intern 2026"
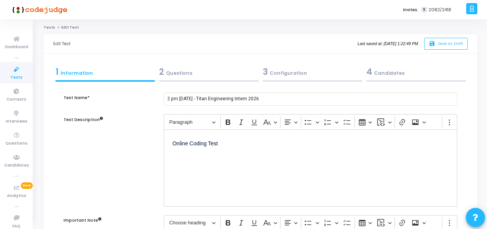
drag, startPoint x: 402, startPoint y: 68, endPoint x: 364, endPoint y: 82, distance: 41.0
click at [402, 68] on div "4 Candidates" at bounding box center [415, 71] width 99 height 13
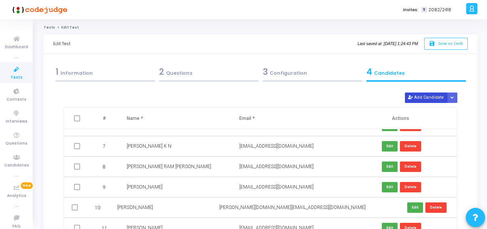
click at [413, 100] on button "Add Candidate" at bounding box center [426, 97] width 42 height 10
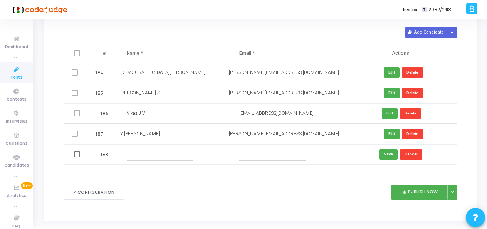
scroll to position [76, 0]
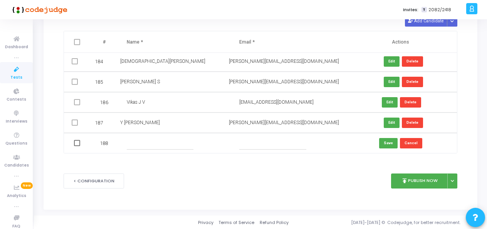
click at [139, 146] on input "text" at bounding box center [160, 143] width 67 height 13
paste input "NAGASUPRIYA [PERSON_NAME]"
type input "NAGASUPRIYA [PERSON_NAME]"
click at [263, 148] on input "text" at bounding box center [272, 143] width 67 height 13
paste input "[EMAIL_ADDRESS][DOMAIN_NAME]"
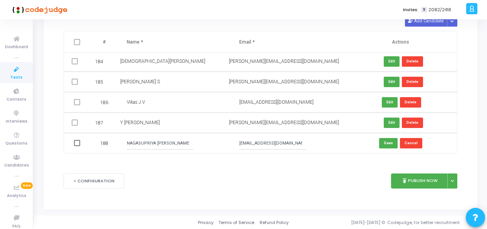
scroll to position [0, 2]
click at [239, 143] on input "[EMAIL_ADDRESS][DOMAIN_NAME]" at bounding box center [272, 143] width 67 height 13
click at [281, 142] on input "[EMAIL_ADDRESS][DOMAIN_NAME]" at bounding box center [272, 143] width 67 height 13
type input "[EMAIL_ADDRESS][DOMAIN_NAME]"
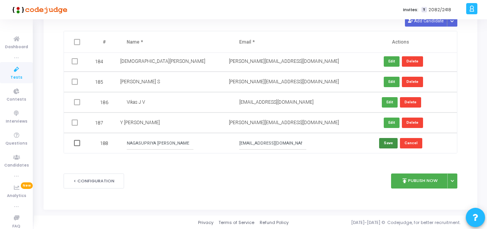
click at [384, 142] on button "Save" at bounding box center [388, 143] width 18 height 10
click at [432, 23] on button "Add Candidate" at bounding box center [426, 21] width 42 height 10
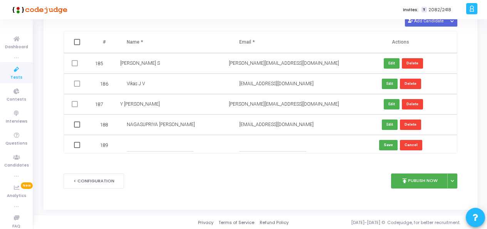
scroll to position [3756, 0]
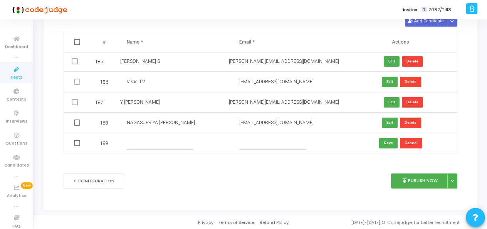
click at [147, 143] on input "text" at bounding box center [160, 143] width 67 height 13
click at [414, 120] on button "Delete" at bounding box center [410, 122] width 21 height 10
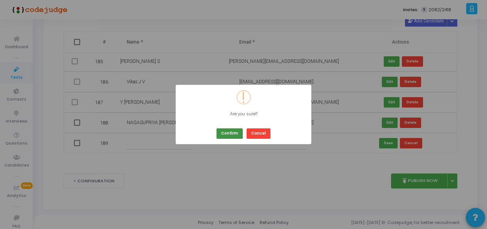
click at [226, 136] on button "Confirm" at bounding box center [229, 133] width 26 height 10
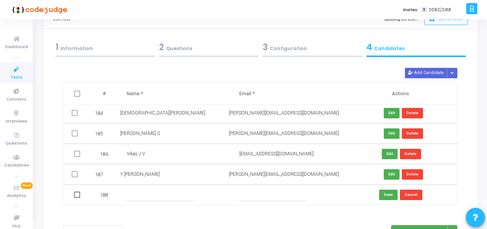
scroll to position [0, 0]
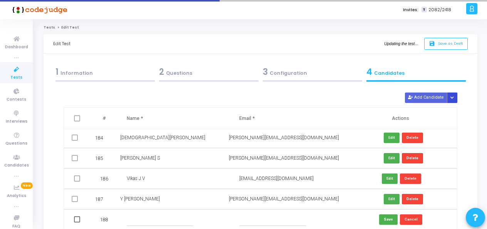
click at [452, 97] on icon "Button group with nested dropdown" at bounding box center [451, 98] width 3 height 4
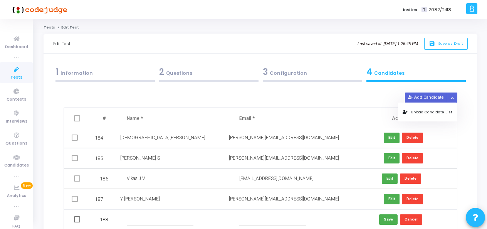
click at [432, 110] on button "Upload Candidate List" at bounding box center [427, 112] width 59 height 10
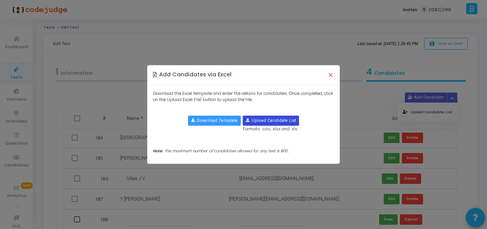
click at [267, 120] on input "file" at bounding box center [270, 120] width 55 height 9
type input "C:\fakepath\add on 2 pm .xlsx"
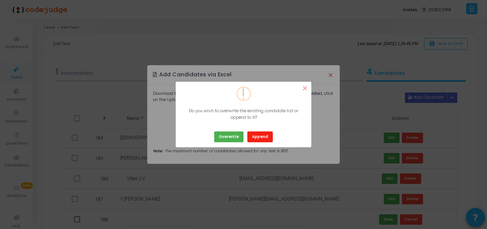
click at [264, 137] on button "Append" at bounding box center [259, 136] width 25 height 10
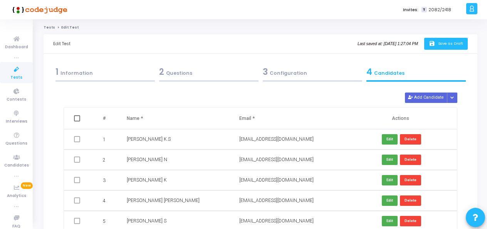
click at [443, 47] on button "save Save as Draft" at bounding box center [446, 44] width 44 height 12
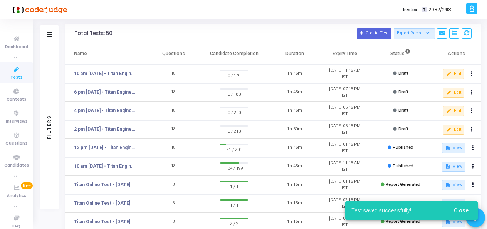
scroll to position [38, 0]
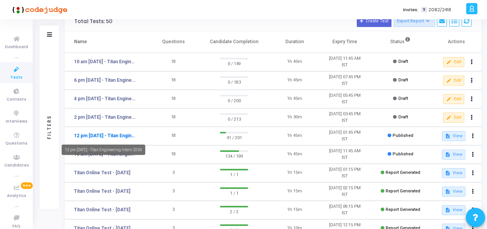
click at [117, 138] on link "12 pm [DATE] - Titan Engineering Intern 2026" at bounding box center [105, 135] width 63 height 7
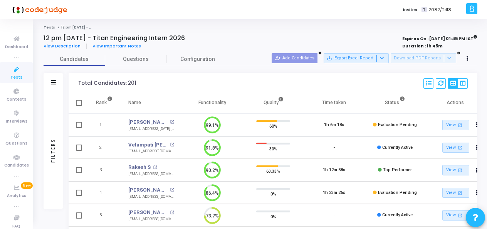
click at [11, 70] on icon at bounding box center [16, 70] width 16 height 10
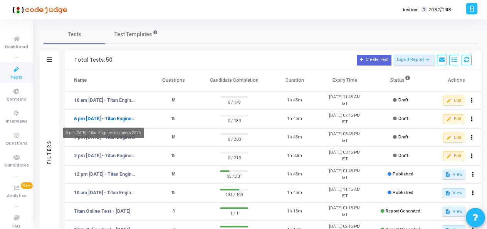
click at [119, 119] on link "6 pm [DATE] - Titan Engineering Intern 2026" at bounding box center [105, 118] width 63 height 7
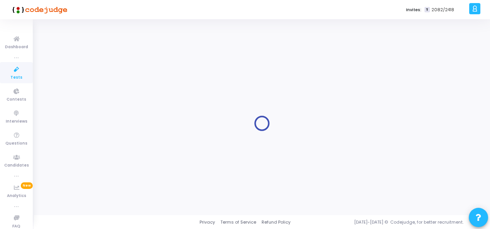
type input "6 pm [DATE] - Titan Engineering Intern 2026"
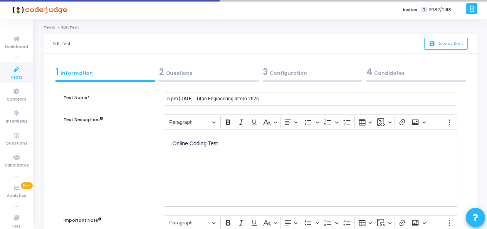
click at [181, 72] on div "2 Questions" at bounding box center [208, 71] width 99 height 13
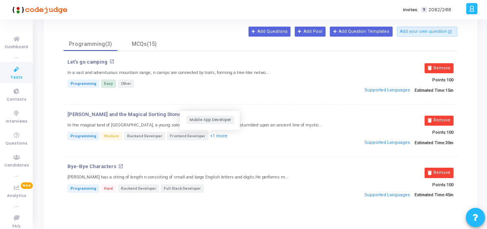
scroll to position [77, 0]
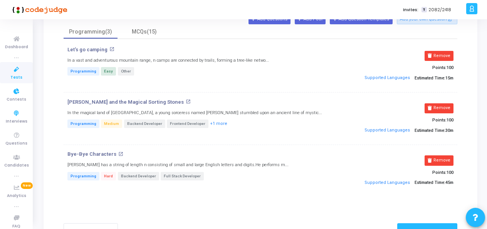
click at [12, 73] on icon at bounding box center [16, 70] width 16 height 10
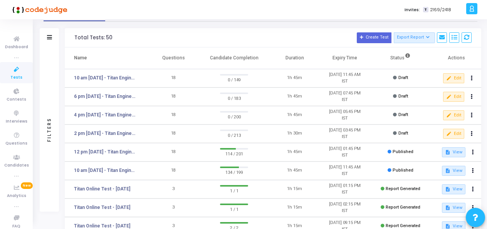
scroll to position [38, 0]
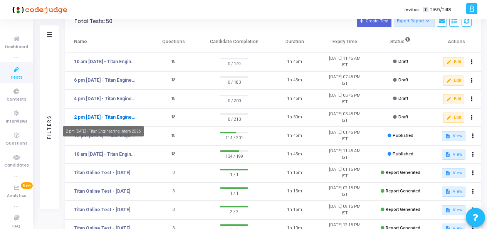
click at [122, 116] on link "2 pm [DATE] - Titan Engineering Intern 2026" at bounding box center [105, 117] width 63 height 7
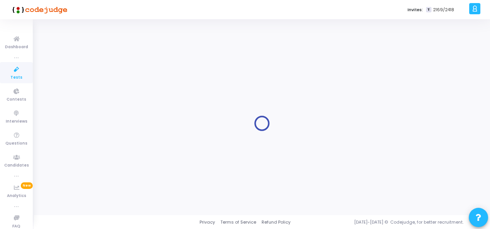
type input "2 pm [DATE] - Titan Engineering Intern 2026"
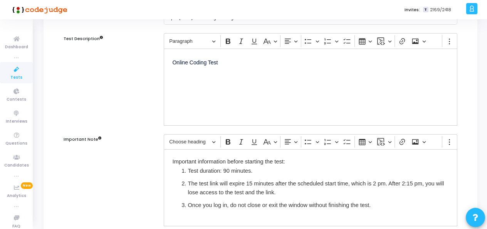
scroll to position [38, 0]
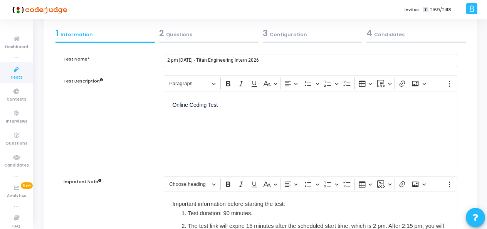
click at [177, 31] on div "2 Questions" at bounding box center [208, 33] width 99 height 13
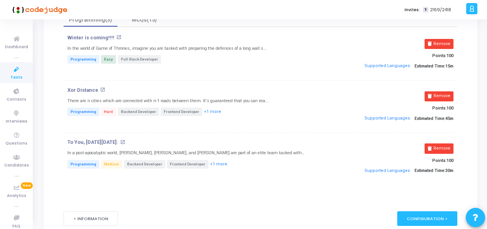
scroll to position [77, 0]
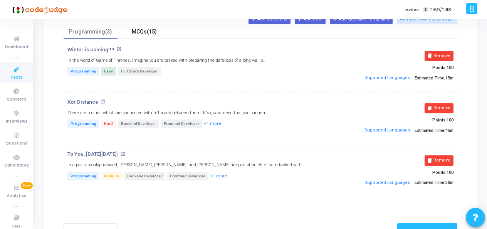
click at [148, 32] on div "MCQs(15)" at bounding box center [144, 32] width 45 height 8
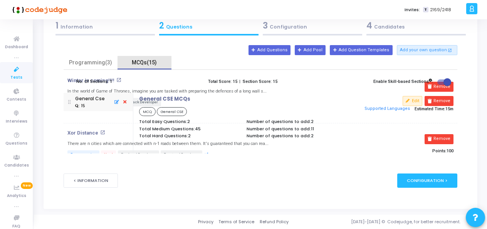
scroll to position [45, 0]
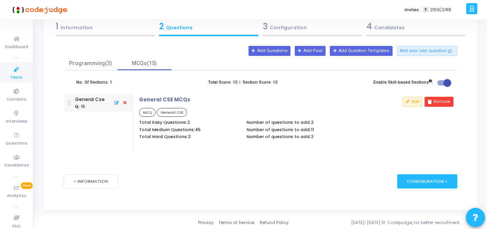
click at [299, 27] on div "3 Configuration" at bounding box center [312, 26] width 99 height 13
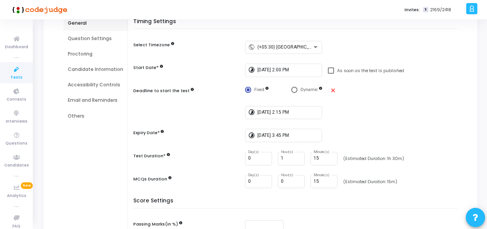
scroll to position [38, 0]
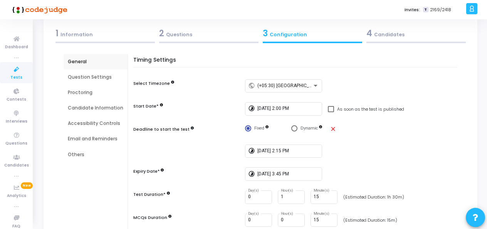
click at [80, 96] on div "Proctoring" at bounding box center [96, 92] width 64 height 15
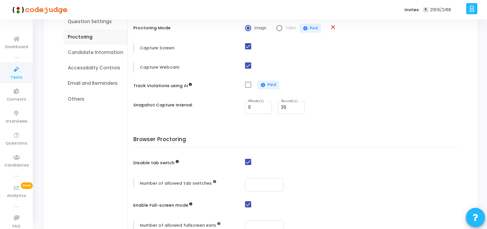
scroll to position [77, 0]
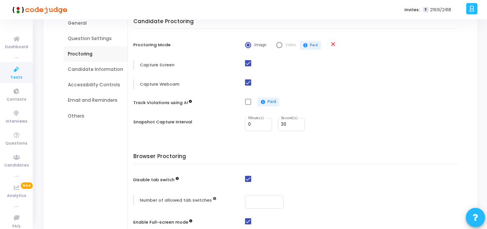
click at [74, 72] on div "Candidate Information" at bounding box center [95, 69] width 55 height 7
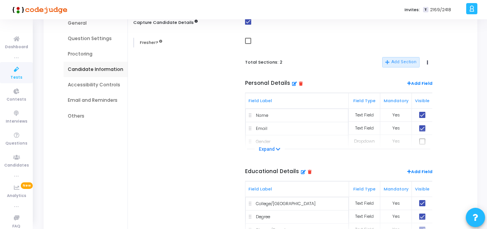
click at [80, 84] on div "Accessibility Controls" at bounding box center [95, 84] width 55 height 7
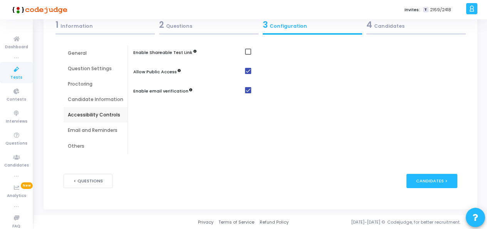
scroll to position [47, 0]
click at [98, 132] on div "Email and Reminders" at bounding box center [95, 130] width 55 height 7
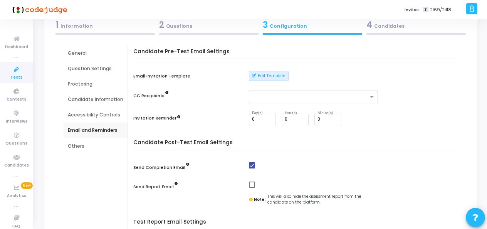
click at [390, 25] on div "4 Candidates" at bounding box center [415, 24] width 99 height 13
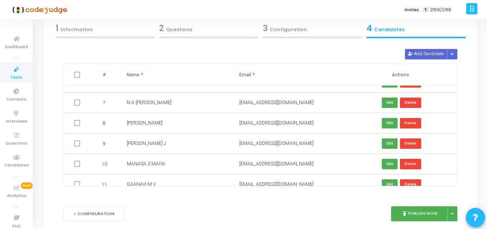
scroll to position [44, 0]
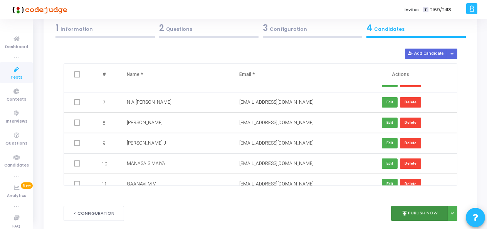
click at [417, 209] on button "publish Publish Now" at bounding box center [419, 213] width 57 height 15
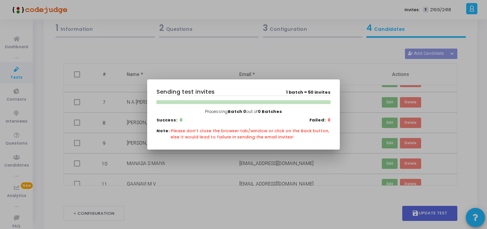
scroll to position [0, 0]
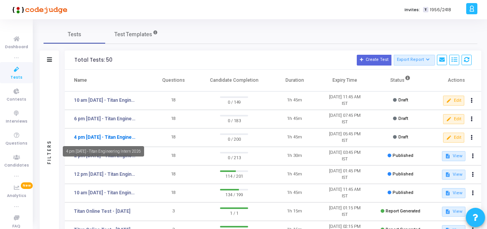
click at [95, 138] on link "4 pm [DATE] - Titan Engineering Intern 2026" at bounding box center [105, 137] width 63 height 7
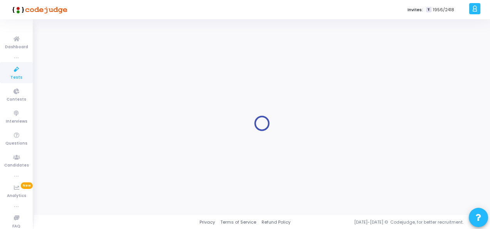
type input "4 pm [DATE] - Titan Engineering Intern 2026"
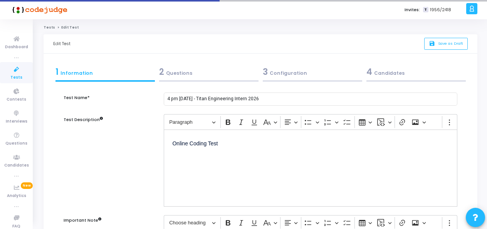
click at [189, 71] on div "2 Questions" at bounding box center [208, 71] width 99 height 13
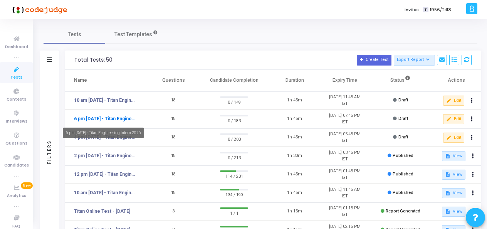
click at [100, 120] on link "6 pm [DATE] - Titan Engineering Intern 2026" at bounding box center [105, 118] width 63 height 7
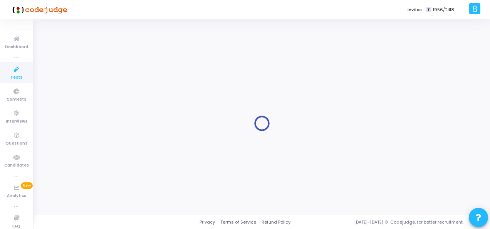
type input "6 pm [DATE] - Titan Engineering Intern 2026"
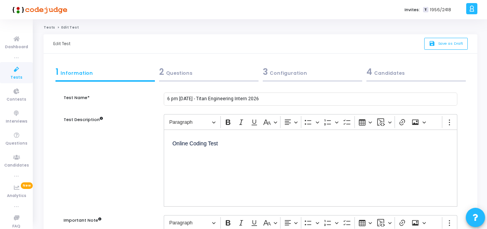
click at [179, 69] on div "2 Questions" at bounding box center [208, 71] width 99 height 13
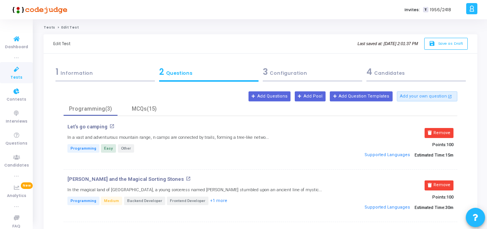
click at [13, 71] on icon at bounding box center [16, 70] width 16 height 10
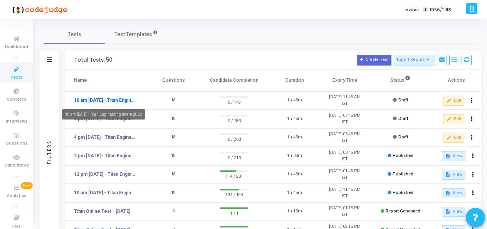
click at [109, 98] on link "10 am [DATE] - Titan Engineering Intern 2026" at bounding box center [105, 100] width 63 height 7
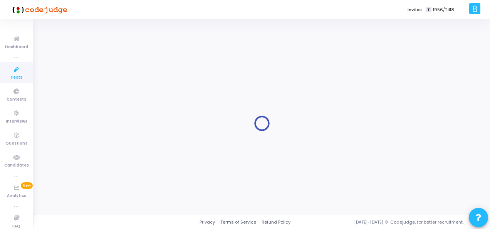
type input "10 am [DATE] - Titan Engineering Intern 2026"
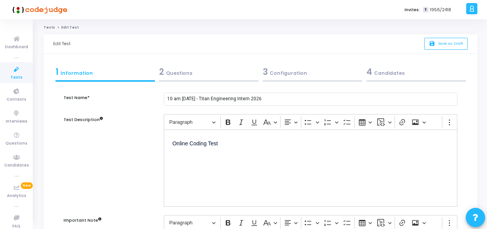
click at [172, 77] on div "2 Questions" at bounding box center [208, 71] width 99 height 13
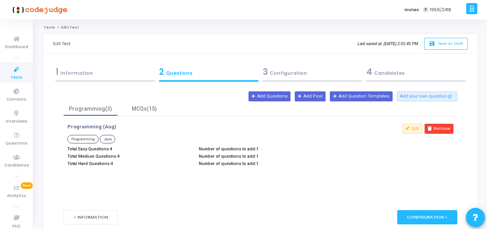
click at [96, 80] on div at bounding box center [104, 81] width 99 height 2
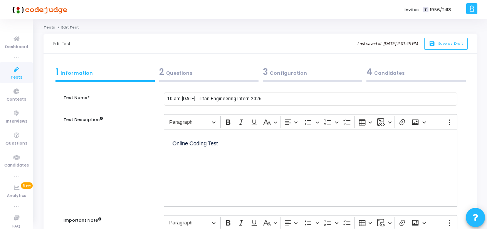
click at [177, 69] on div "2 Questions" at bounding box center [208, 71] width 99 height 13
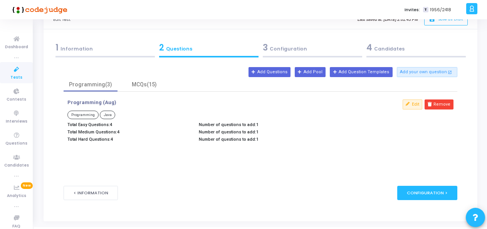
scroll to position [36, 0]
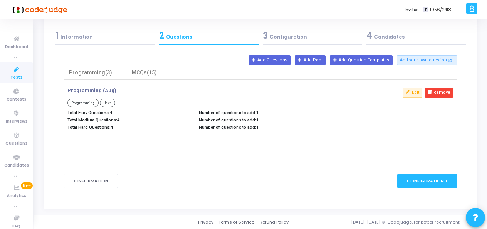
click at [8, 72] on icon at bounding box center [16, 70] width 16 height 10
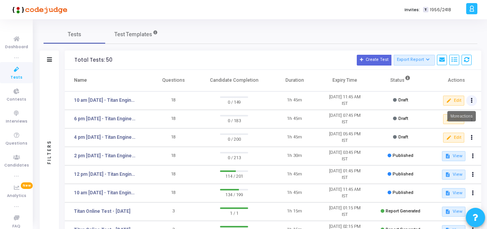
click at [471, 99] on icon at bounding box center [471, 101] width 2 height 4
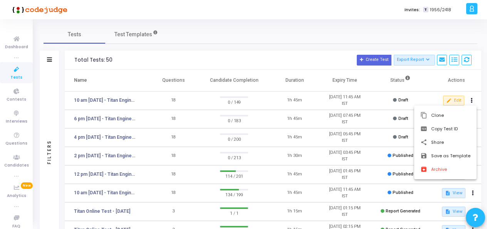
click at [103, 101] on div at bounding box center [243, 114] width 487 height 229
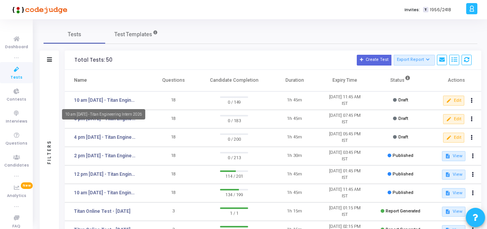
click at [103, 101] on link "10 am [DATE] - Titan Engineering Intern 2026" at bounding box center [105, 100] width 63 height 7
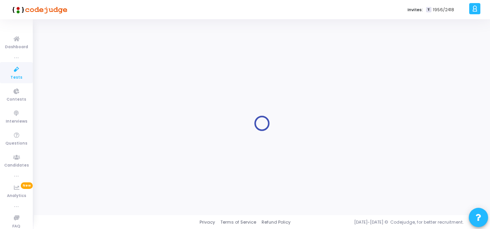
type input "10 am [DATE] - Titan Engineering Intern 2026"
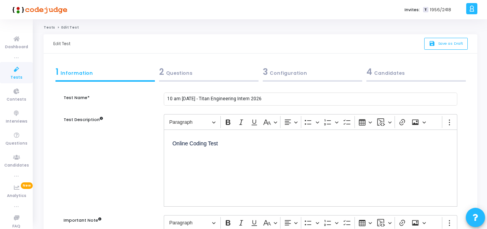
click at [388, 72] on div "4 Candidates" at bounding box center [415, 71] width 99 height 13
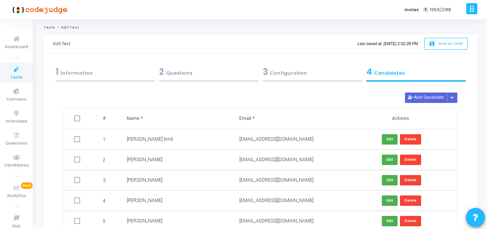
click at [78, 117] on span at bounding box center [77, 118] width 6 height 6
click at [77, 120] on span at bounding box center [77, 118] width 6 height 6
click at [74, 117] on span at bounding box center [77, 118] width 6 height 6
click at [452, 97] on icon "Button group with nested dropdown" at bounding box center [451, 98] width 3 height 4
click at [475, 124] on kt-portlet-body "1 Information 2 Questions 3 Configuration 4 Candidates Test Name* 10 am - 12th …" at bounding box center [260, 170] width 433 height 232
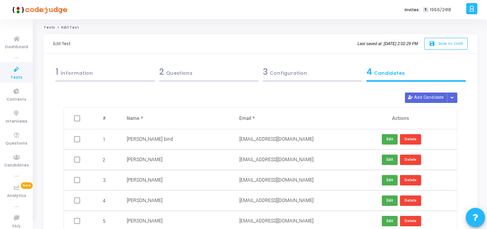
click at [77, 68] on div "1 Information" at bounding box center [104, 71] width 99 height 13
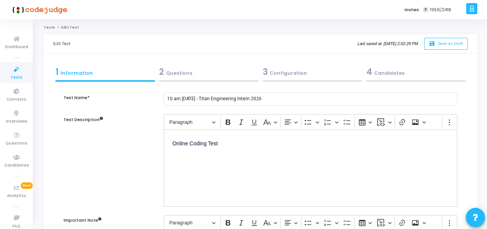
click at [167, 76] on div "2 Questions" at bounding box center [208, 71] width 99 height 13
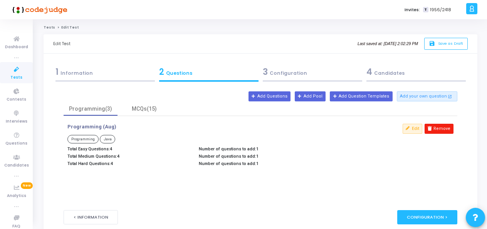
click at [441, 128] on button "Remove" at bounding box center [438, 129] width 29 height 10
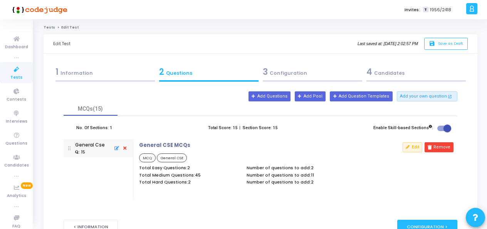
click at [105, 78] on div "1 Information" at bounding box center [104, 71] width 99 height 13
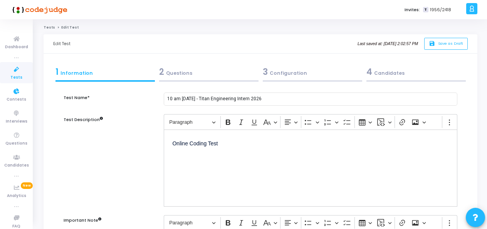
click at [18, 68] on icon at bounding box center [16, 70] width 16 height 10
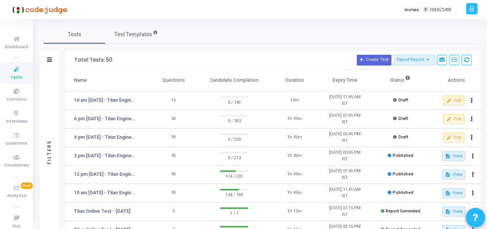
scroll to position [38, 0]
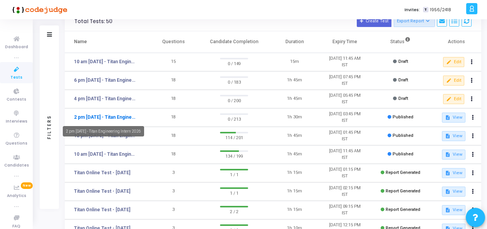
click at [110, 114] on link "2 pm - 11th Aug - Titan Engineering Intern 2026" at bounding box center [105, 117] width 63 height 7
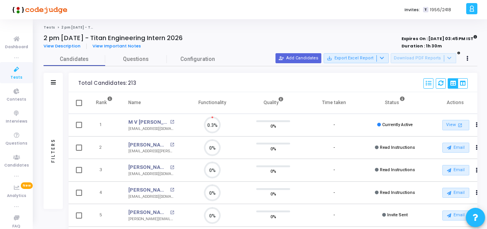
scroll to position [16, 19]
click at [200, 58] on span "Configuration" at bounding box center [197, 59] width 35 height 8
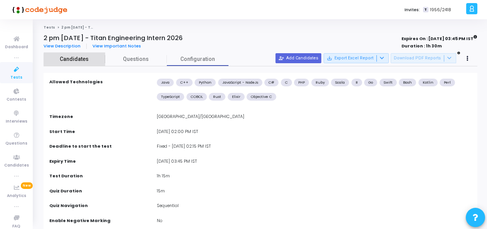
click at [89, 59] on span "Candidates" at bounding box center [75, 59] width 62 height 8
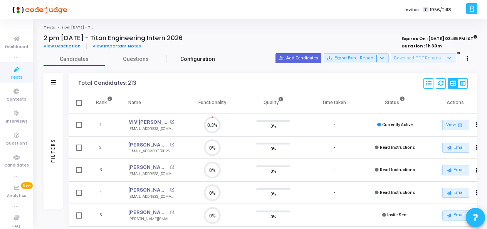
click at [206, 55] on span "Configuration" at bounding box center [197, 59] width 35 height 8
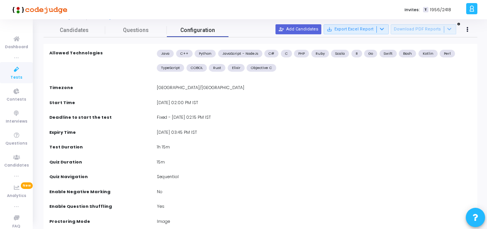
scroll to position [0, 0]
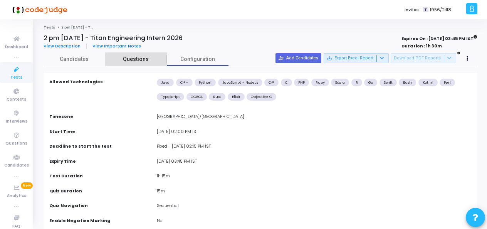
click at [130, 63] on span "Questions" at bounding box center [136, 59] width 62 height 8
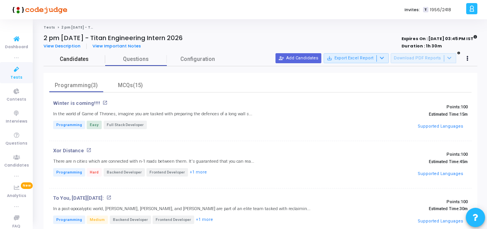
click at [85, 57] on span "Candidates" at bounding box center [75, 59] width 62 height 8
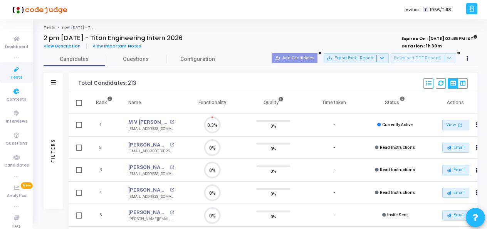
click at [12, 73] on icon at bounding box center [16, 70] width 16 height 10
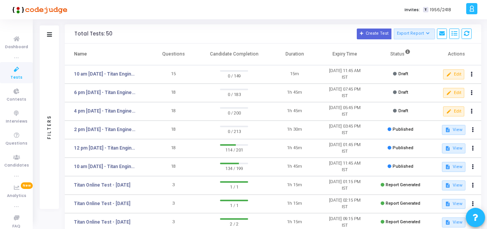
scroll to position [38, 0]
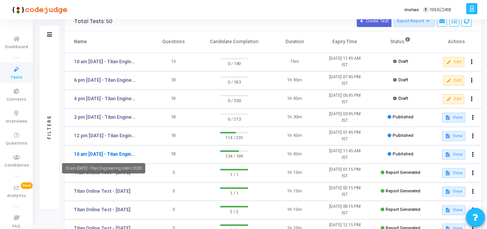
click at [125, 154] on link "10 am [DATE] - Titan Engineering Intern 2026" at bounding box center [105, 154] width 63 height 7
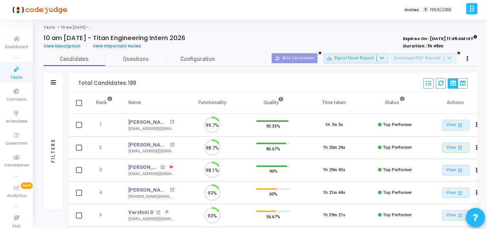
scroll to position [16, 19]
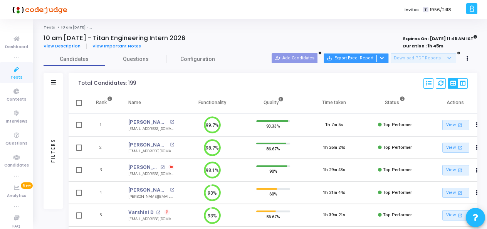
click at [353, 57] on button "save_alt Export Excel Report" at bounding box center [355, 58] width 65 height 10
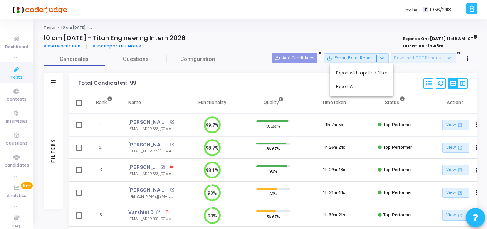
click at [175, 79] on div at bounding box center [243, 114] width 487 height 229
click at [55, 150] on div "Filters" at bounding box center [53, 150] width 7 height 85
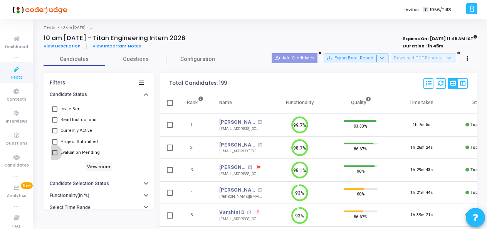
click at [87, 151] on span "Evaluation Pending" at bounding box center [79, 152] width 39 height 9
click at [55, 155] on input "Evaluation Pending" at bounding box center [54, 155] width 0 height 0
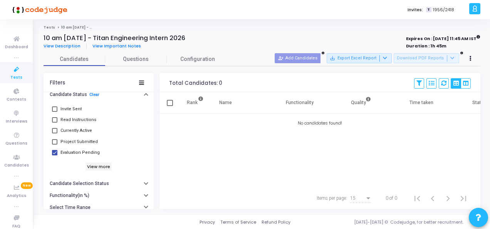
click at [87, 151] on span "Evaluation Pending" at bounding box center [79, 152] width 39 height 9
click at [55, 155] on input "Evaluation Pending" at bounding box center [54, 155] width 0 height 0
checkbox input "false"
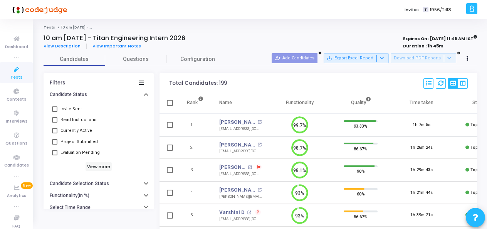
click at [64, 129] on span "Currently Active" at bounding box center [76, 130] width 32 height 9
click at [55, 133] on input "Currently Active" at bounding box center [54, 133] width 0 height 0
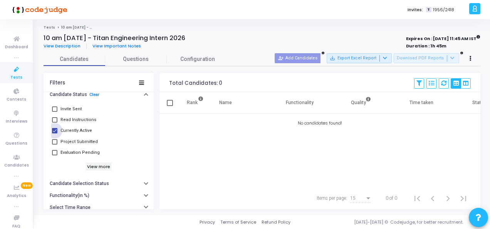
click at [64, 129] on span "Currently Active" at bounding box center [76, 130] width 32 height 9
click at [55, 133] on input "Currently Active" at bounding box center [54, 133] width 0 height 0
checkbox input "false"
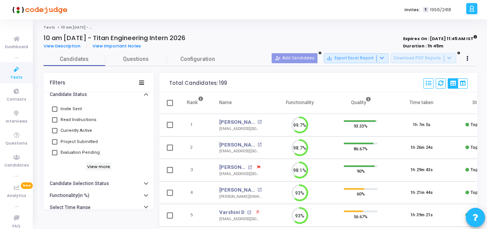
click at [71, 138] on span "Project Submitted" at bounding box center [78, 141] width 37 height 9
click at [55, 144] on input "Project Submitted" at bounding box center [54, 144] width 0 height 0
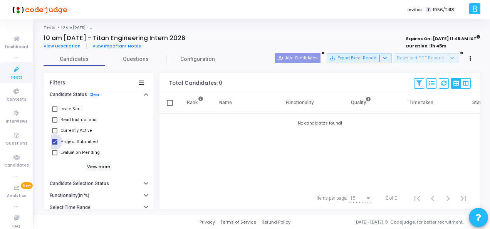
click at [71, 138] on span "Project Submitted" at bounding box center [78, 141] width 37 height 9
click at [55, 144] on input "Project Submitted" at bounding box center [54, 144] width 0 height 0
checkbox input "false"
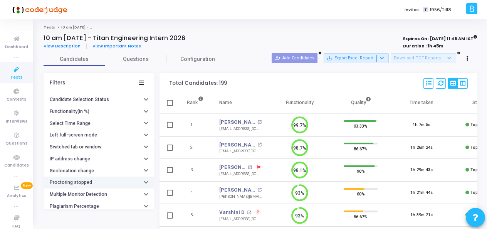
click at [107, 178] on button "Proctoring stopped" at bounding box center [99, 182] width 110 height 12
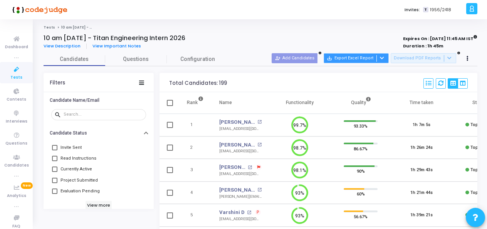
click at [367, 60] on button "save_alt Export Excel Report" at bounding box center [355, 58] width 65 height 10
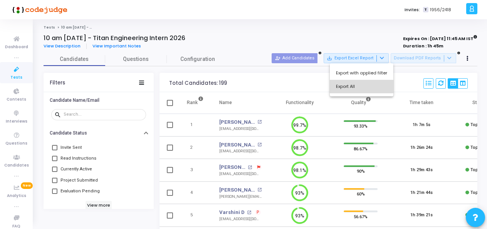
click at [366, 86] on button "Export All" at bounding box center [362, 86] width 64 height 13
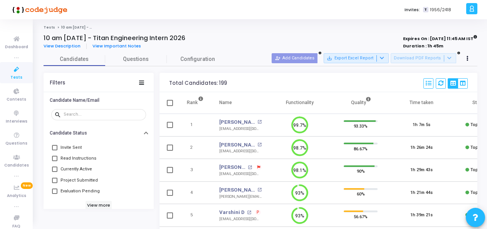
click at [15, 69] on icon at bounding box center [16, 70] width 16 height 10
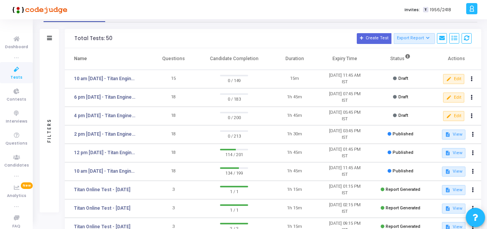
scroll to position [38, 0]
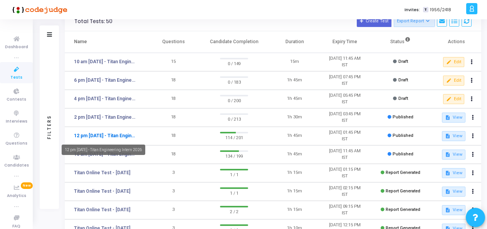
click at [112, 136] on link "12 pm - 11th Aug - Titan Engineering Intern 2026" at bounding box center [105, 135] width 63 height 7
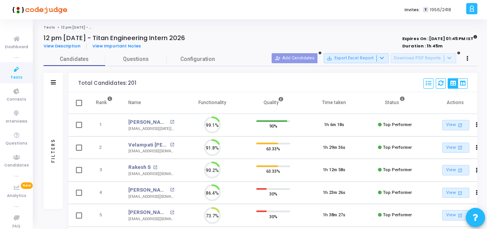
scroll to position [16, 19]
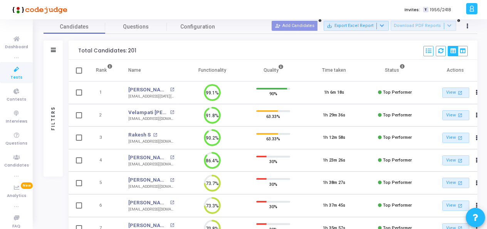
click at [57, 115] on div "Filters" at bounding box center [53, 118] width 19 height 117
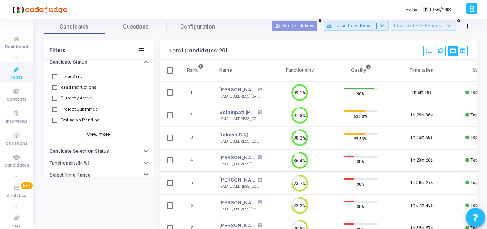
click at [63, 118] on span "Evaluation Pending" at bounding box center [79, 119] width 39 height 9
click at [55, 123] on input "Evaluation Pending" at bounding box center [54, 123] width 0 height 0
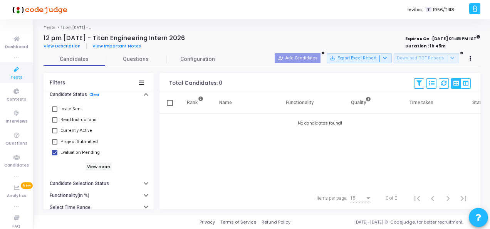
click at [55, 151] on span at bounding box center [54, 152] width 5 height 5
click at [55, 155] on input "Evaluation Pending" at bounding box center [54, 155] width 0 height 0
checkbox input "false"
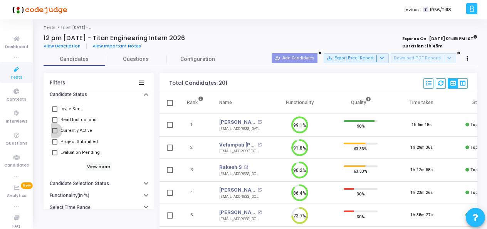
click at [56, 129] on span at bounding box center [54, 130] width 5 height 5
click at [55, 133] on input "Currently Active" at bounding box center [54, 133] width 0 height 0
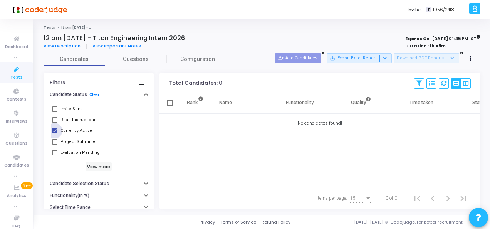
click at [55, 130] on span at bounding box center [54, 130] width 5 height 5
click at [55, 133] on input "Currently Active" at bounding box center [54, 133] width 0 height 0
checkbox input "false"
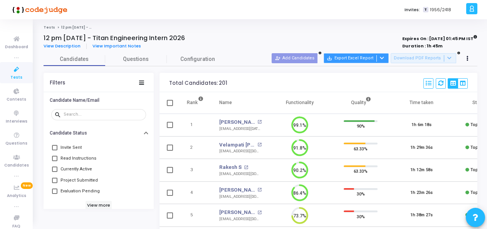
click at [358, 60] on button "save_alt Export Excel Report" at bounding box center [355, 58] width 65 height 10
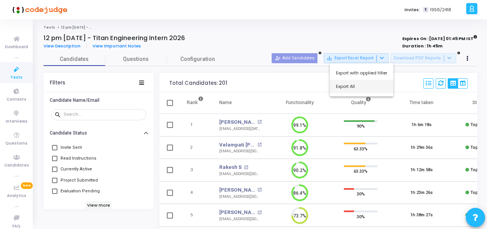
click at [360, 88] on button "Export All" at bounding box center [362, 86] width 64 height 13
click at [259, 121] on mat-icon "open_in_new" at bounding box center [259, 122] width 4 height 4
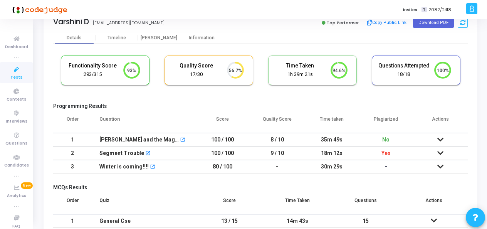
scroll to position [38, 0]
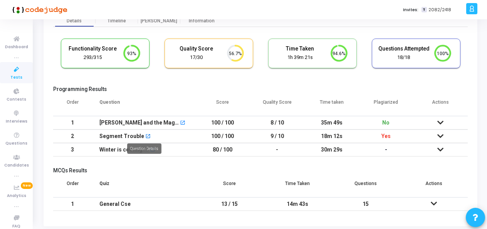
click at [146, 135] on mat-icon "open_in_new" at bounding box center [147, 136] width 5 height 5
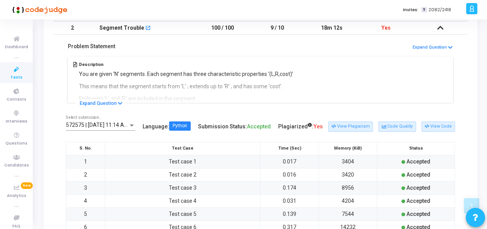
scroll to position [154, 0]
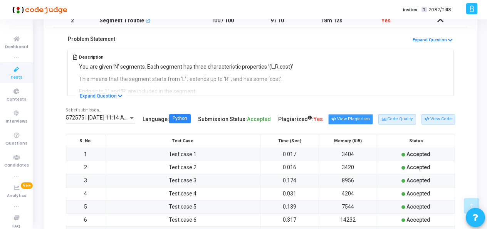
click at [372, 116] on button "View Plagiarism" at bounding box center [350, 119] width 45 height 10
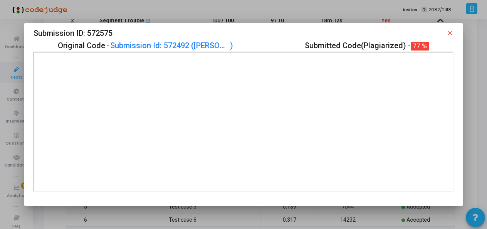
scroll to position [0, 0]
click at [451, 34] on mat-icon "close" at bounding box center [449, 33] width 7 height 7
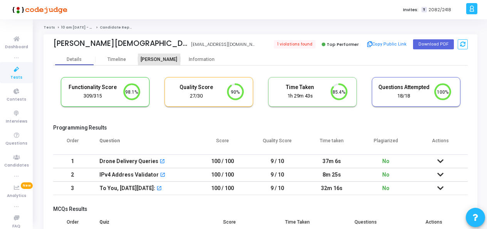
click at [164, 61] on div "[PERSON_NAME]" at bounding box center [159, 60] width 42 height 6
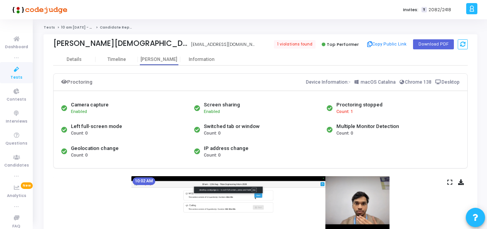
click at [347, 110] on span "Count: 1" at bounding box center [344, 112] width 17 height 7
click at [121, 59] on div "Timeline" at bounding box center [116, 60] width 18 height 6
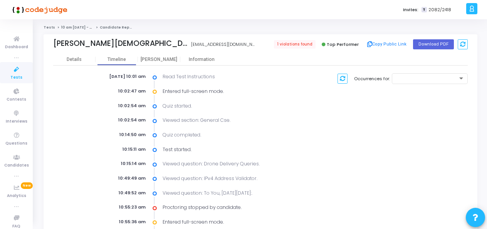
click at [15, 69] on icon at bounding box center [16, 70] width 16 height 10
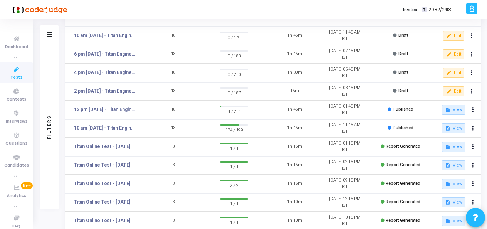
scroll to position [77, 0]
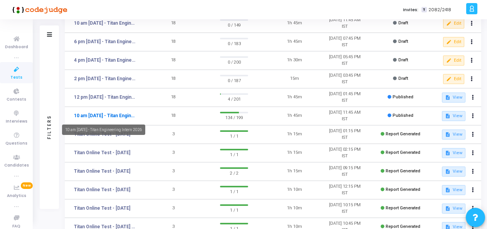
click at [107, 115] on link "10 am [DATE] - Titan Engineering Intern 2026" at bounding box center [105, 115] width 63 height 7
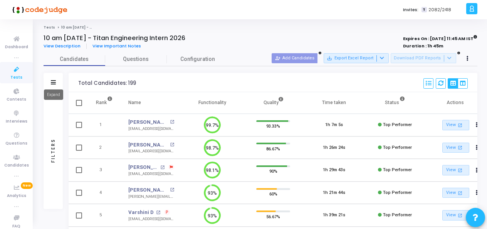
click at [52, 82] on icon at bounding box center [53, 82] width 5 height 4
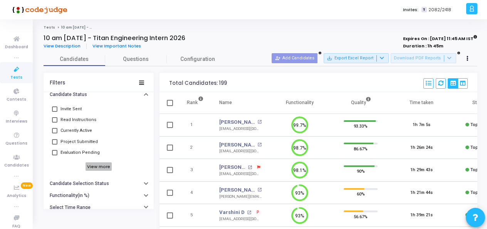
click at [103, 164] on h6 "View more" at bounding box center [98, 166] width 27 height 8
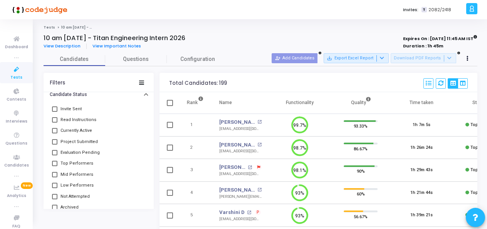
click at [56, 153] on span at bounding box center [54, 152] width 5 height 5
click at [55, 155] on input "Evaluation Pending" at bounding box center [54, 155] width 0 height 0
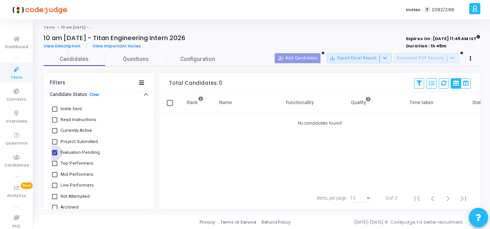
click at [54, 153] on span at bounding box center [54, 152] width 5 height 5
click at [54, 155] on input "Evaluation Pending" at bounding box center [54, 155] width 0 height 0
checkbox input "false"
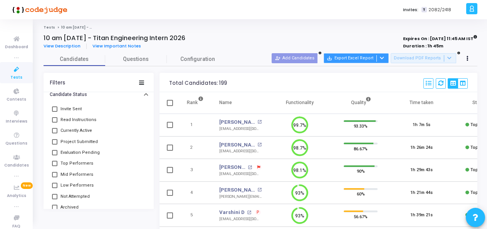
click at [361, 58] on button "save_alt Export Excel Report" at bounding box center [355, 58] width 65 height 10
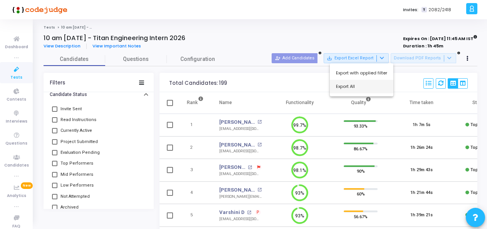
click at [357, 89] on button "Export All" at bounding box center [362, 86] width 64 height 13
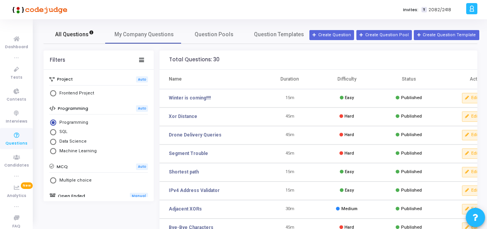
click at [69, 29] on link "All Questions" at bounding box center [75, 34] width 62 height 18
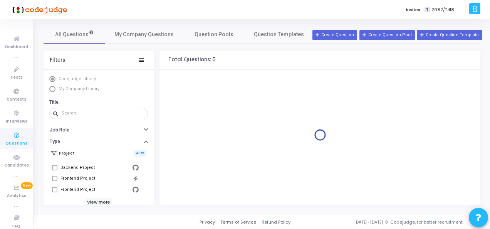
click at [65, 90] on span "My Company Library" at bounding box center [79, 88] width 41 height 5
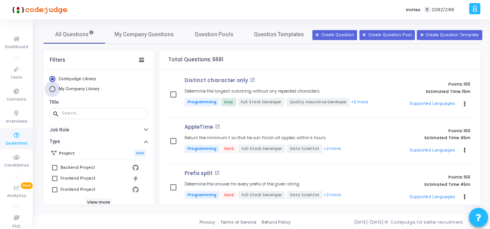
click at [54, 88] on span "Select Library" at bounding box center [52, 89] width 6 height 6
click at [54, 88] on input "My Company Library" at bounding box center [52, 89] width 6 height 6
radio input "true"
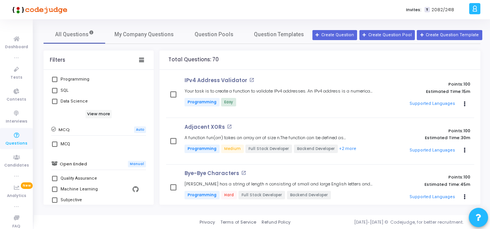
scroll to position [154, 0]
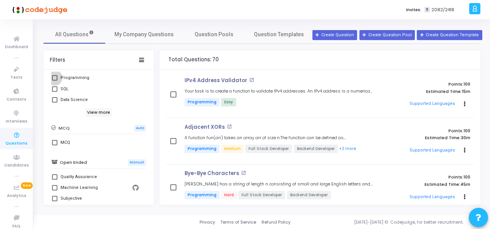
click at [55, 77] on span at bounding box center [54, 77] width 5 height 5
click at [55, 80] on input "Programming" at bounding box center [54, 80] width 0 height 0
checkbox input "true"
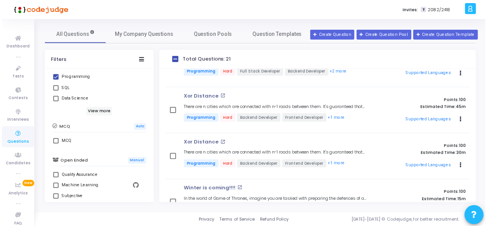
scroll to position [803, 0]
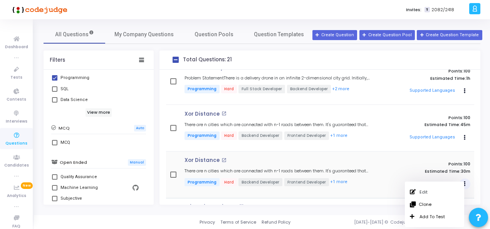
click at [368, 180] on div "Xor Distance open_in_new There are n cities which are connected with n-1 roads …" at bounding box center [279, 174] width 196 height 34
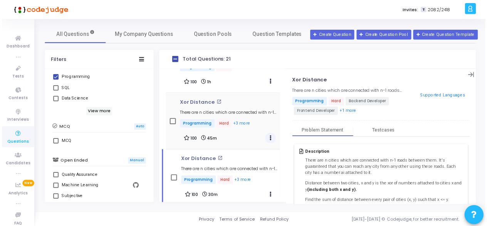
scroll to position [992, 0]
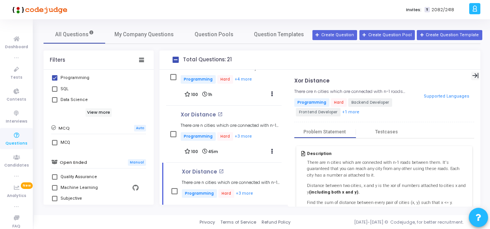
click at [472, 75] on icon at bounding box center [475, 75] width 7 height 7
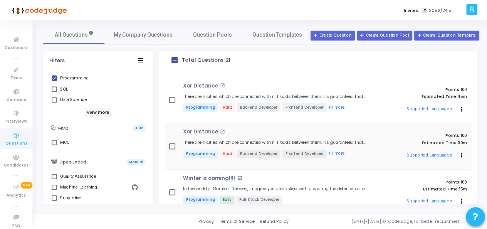
scroll to position [802, 0]
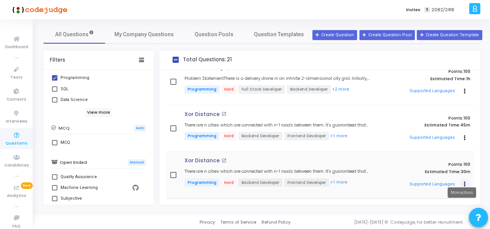
click at [464, 182] on icon "Actions" at bounding box center [465, 184] width 2 height 4
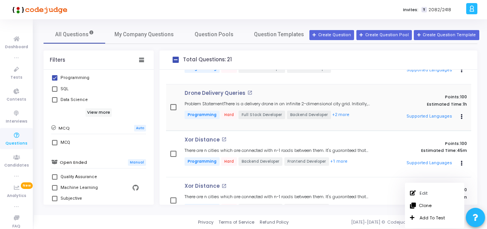
scroll to position [764, 0]
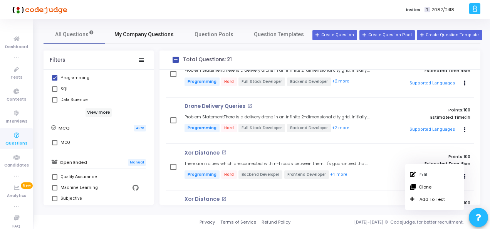
click at [140, 36] on span "My Company Questions" at bounding box center [143, 34] width 59 height 8
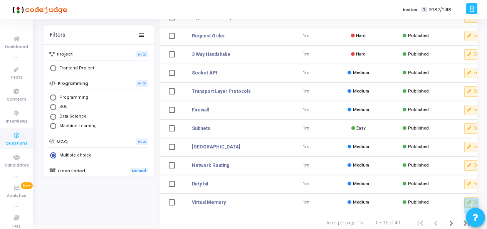
scroll to position [182, 0]
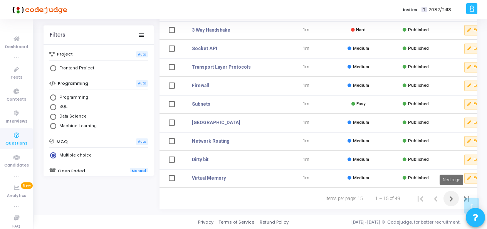
click at [452, 197] on icon "Next page" at bounding box center [450, 198] width 11 height 11
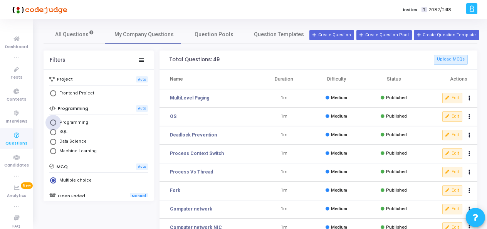
click at [52, 120] on span "Select Library" at bounding box center [53, 122] width 6 height 6
click at [52, 120] on input "Programming" at bounding box center [53, 122] width 6 height 6
radio input "true"
radio input "false"
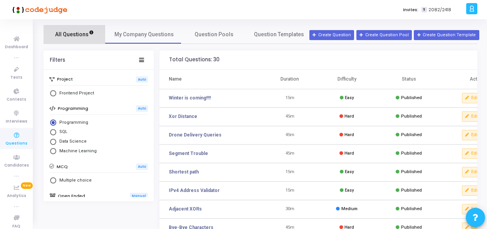
click at [78, 32] on span "All Questions" at bounding box center [74, 34] width 39 height 8
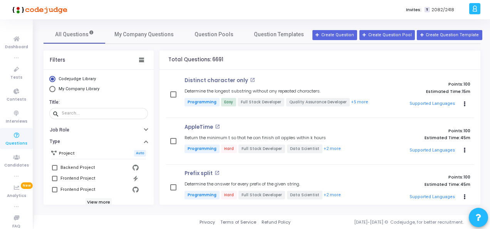
click at [52, 92] on mat-radio-button "My Company Library" at bounding box center [98, 90] width 99 height 8
click at [52, 89] on span "Select Library" at bounding box center [52, 89] width 6 height 6
click at [52, 89] on input "My Company Library" at bounding box center [52, 89] width 6 height 6
radio input "true"
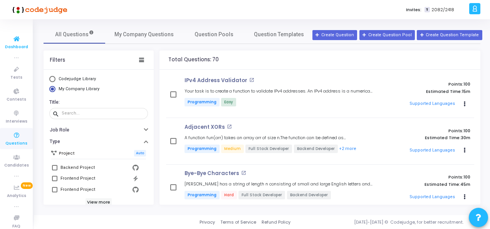
click at [15, 49] on span "Dashboard" at bounding box center [16, 47] width 23 height 7
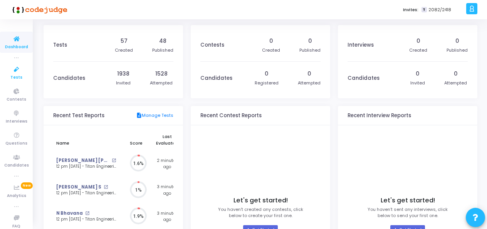
click at [15, 78] on span "Tests" at bounding box center [16, 77] width 12 height 7
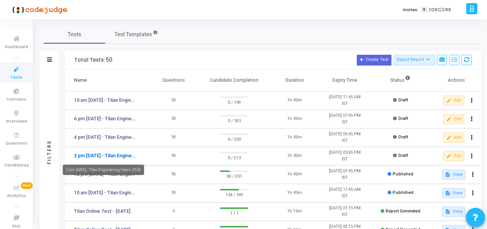
click at [110, 156] on link "2 pm [DATE] - Titan Engineering Intern 2026" at bounding box center [105, 155] width 63 height 7
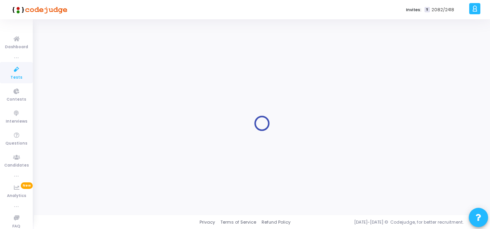
type input "2 pm [DATE] - Titan Engineering Intern 2026"
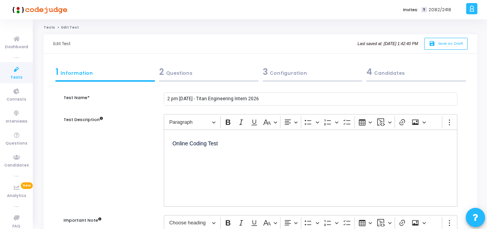
click at [167, 69] on div "2 Questions" at bounding box center [208, 71] width 99 height 13
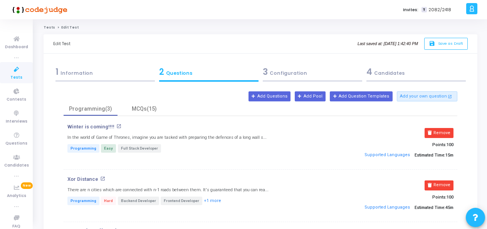
click at [283, 75] on div "3 Configuration" at bounding box center [312, 71] width 99 height 13
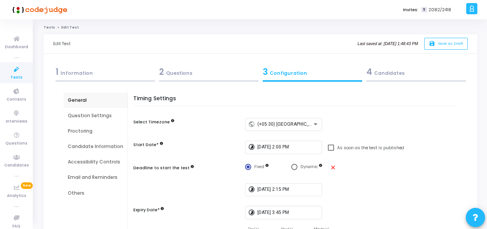
click at [75, 115] on div "Question Settings" at bounding box center [95, 115] width 55 height 7
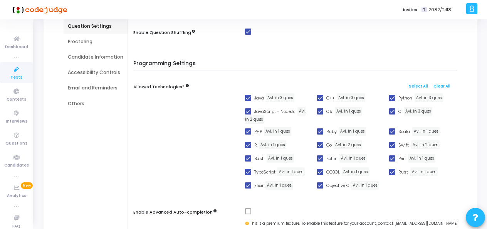
scroll to position [52, 0]
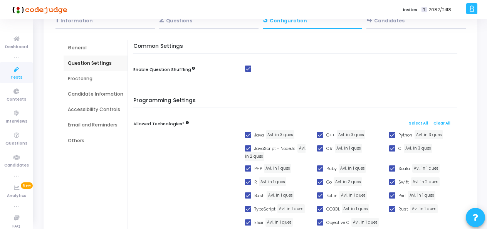
click at [75, 79] on div "Proctoring" at bounding box center [95, 78] width 55 height 7
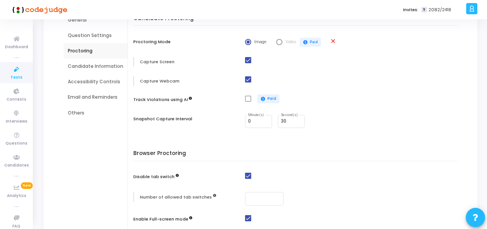
scroll to position [64, 0]
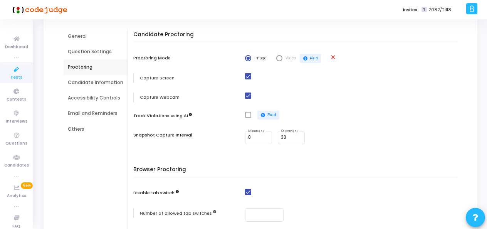
click at [85, 79] on div "Candidate Information" at bounding box center [95, 82] width 55 height 7
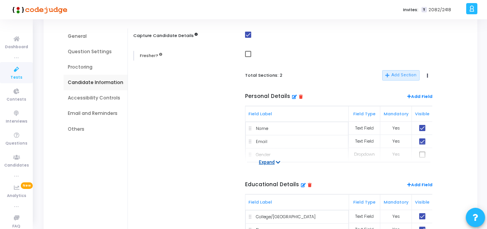
click at [266, 162] on button "Expand" at bounding box center [269, 162] width 30 height 8
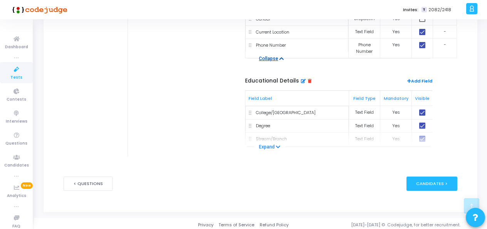
scroll to position [201, 0]
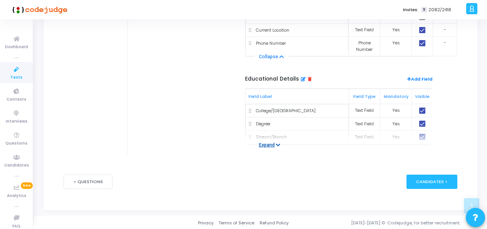
click at [268, 142] on button "Expand" at bounding box center [269, 145] width 30 height 8
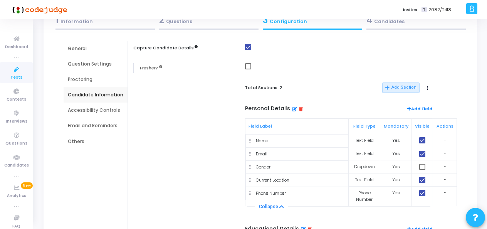
scroll to position [34, 0]
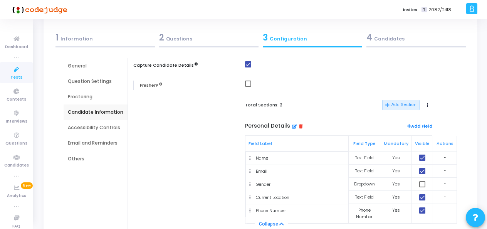
click at [100, 125] on div "Accessibility Controls" at bounding box center [95, 127] width 55 height 7
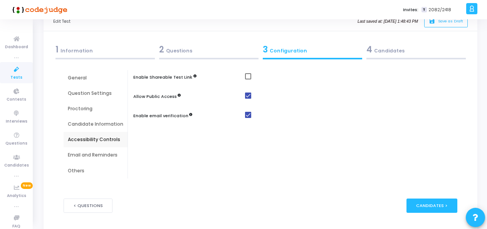
scroll to position [38, 0]
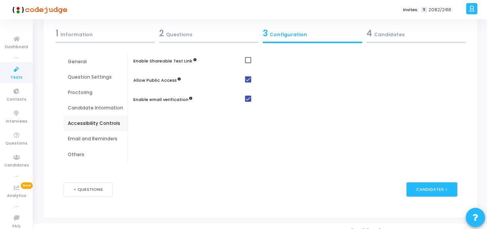
click at [104, 138] on div "Email and Reminders" at bounding box center [95, 138] width 55 height 7
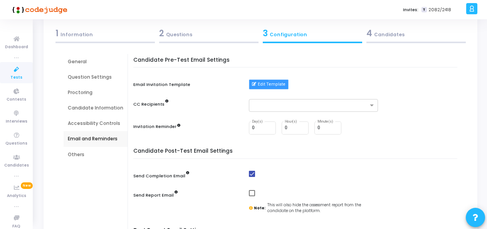
click at [266, 86] on button "Edit Template" at bounding box center [269, 84] width 40 height 10
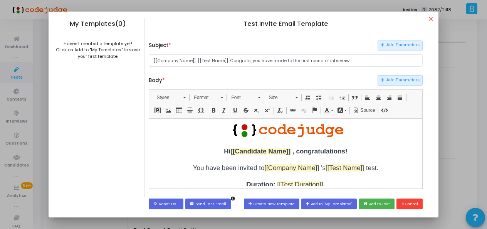
scroll to position [0, 0]
click at [430, 19] on mat-icon "close" at bounding box center [431, 19] width 9 height 9
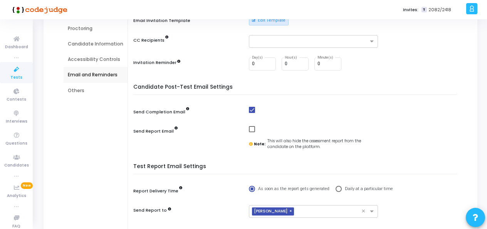
click at [72, 87] on div "Others" at bounding box center [95, 90] width 55 height 7
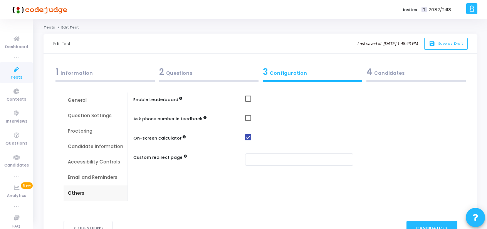
click at [383, 75] on div "4 Candidates" at bounding box center [415, 71] width 99 height 13
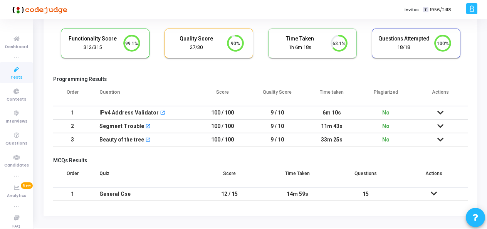
scroll to position [60, 0]
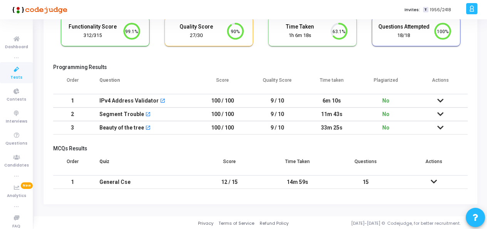
click at [444, 98] on td at bounding box center [440, 100] width 54 height 13
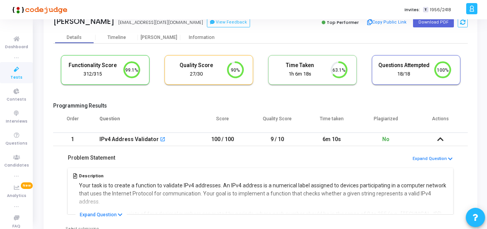
scroll to position [0, 0]
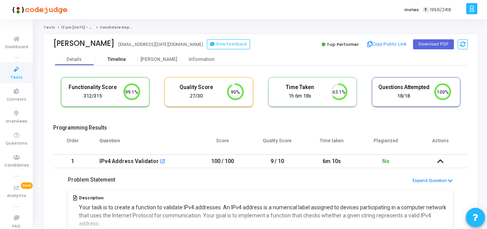
click at [113, 57] on div "Timeline" at bounding box center [116, 60] width 18 height 6
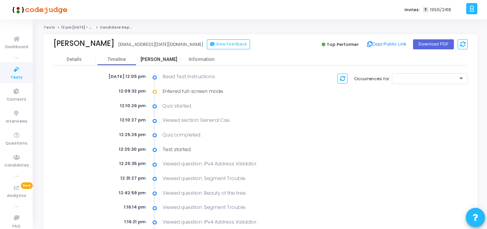
click at [157, 61] on div "[PERSON_NAME]" at bounding box center [159, 60] width 42 height 6
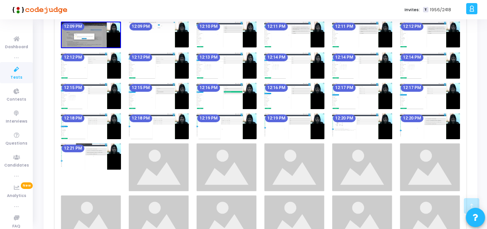
scroll to position [361, 0]
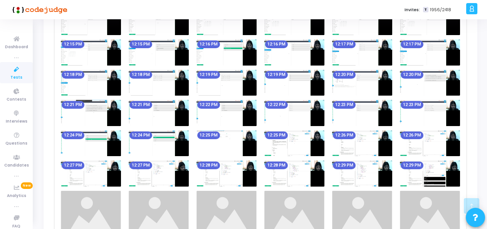
click at [238, 169] on img at bounding box center [226, 173] width 60 height 26
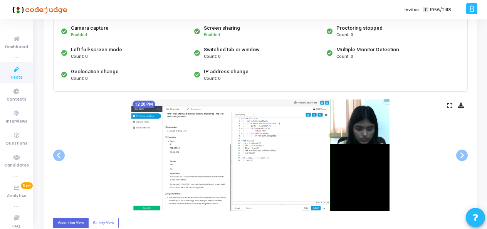
scroll to position [77, 0]
click at [467, 152] on span at bounding box center [462, 155] width 12 height 12
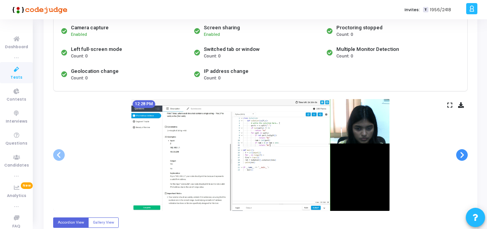
click at [467, 152] on span at bounding box center [462, 155] width 12 height 12
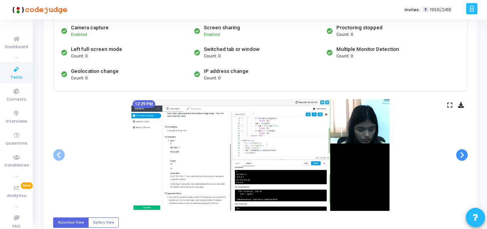
click at [467, 152] on span at bounding box center [462, 155] width 12 height 12
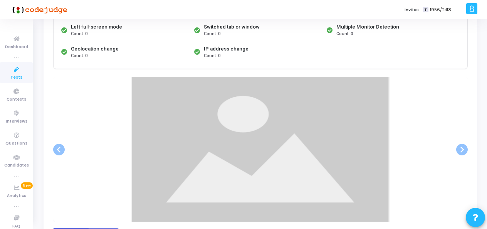
scroll to position [115, 0]
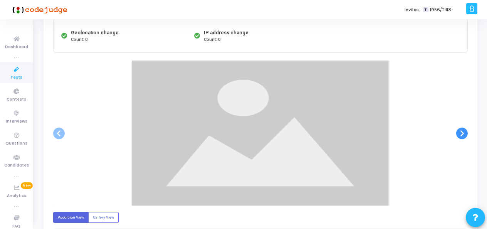
click at [464, 134] on span at bounding box center [462, 133] width 12 height 12
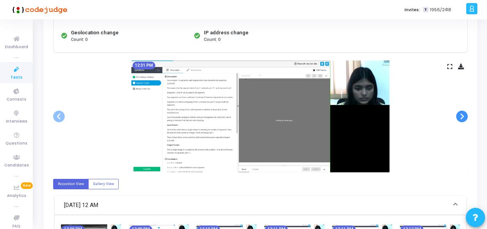
click at [464, 114] on span at bounding box center [462, 116] width 12 height 12
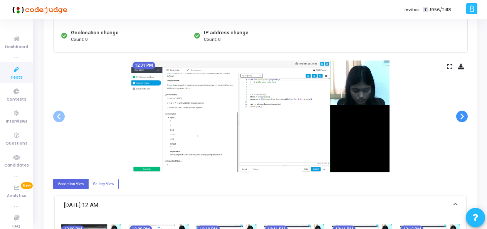
click at [464, 114] on span at bounding box center [462, 116] width 12 height 12
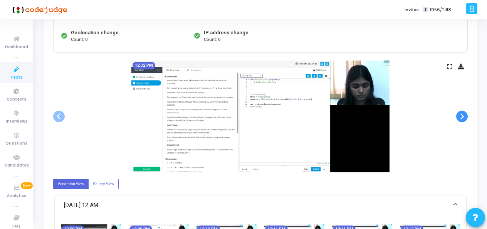
click at [464, 114] on span at bounding box center [462, 116] width 12 height 12
click at [461, 114] on span at bounding box center [462, 116] width 12 height 12
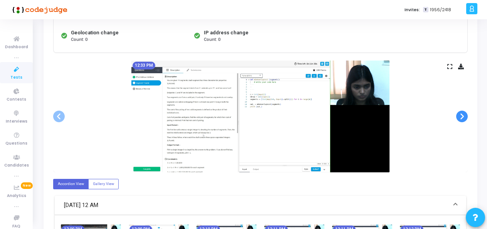
click at [462, 115] on span at bounding box center [462, 116] width 12 height 12
click at [53, 115] on span at bounding box center [59, 116] width 12 height 12
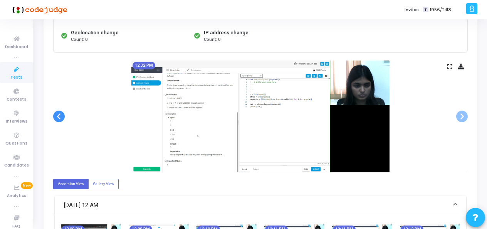
click at [53, 115] on span at bounding box center [59, 116] width 12 height 12
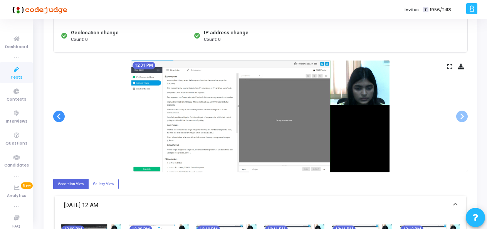
click at [53, 115] on span at bounding box center [59, 116] width 12 height 12
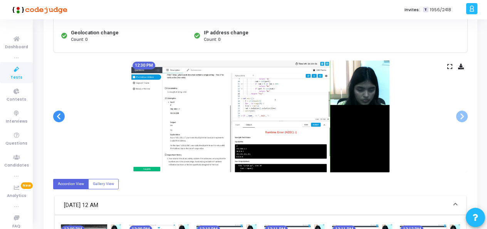
click at [53, 115] on span at bounding box center [59, 116] width 12 height 12
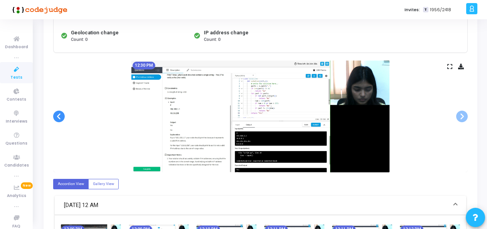
click at [53, 115] on span at bounding box center [59, 116] width 12 height 12
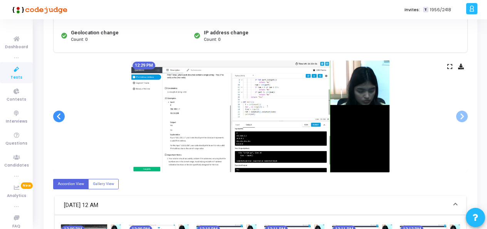
click at [53, 115] on span at bounding box center [59, 116] width 12 height 12
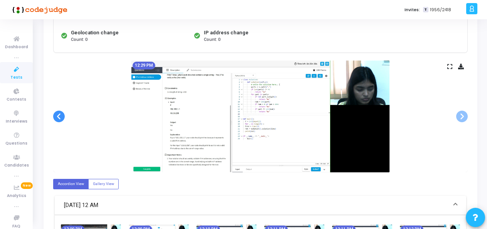
click at [53, 115] on span at bounding box center [59, 116] width 12 height 12
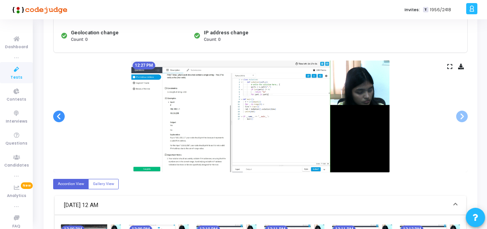
click at [53, 115] on span at bounding box center [59, 116] width 12 height 12
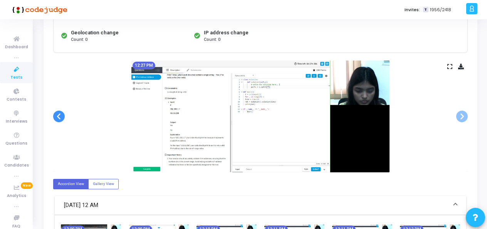
click at [53, 115] on span at bounding box center [59, 116] width 12 height 12
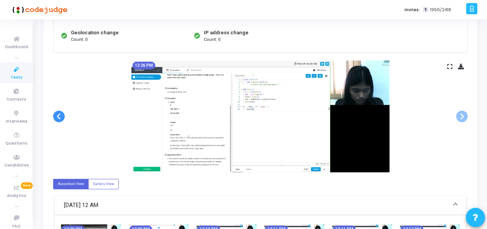
click at [53, 115] on span at bounding box center [59, 116] width 12 height 12
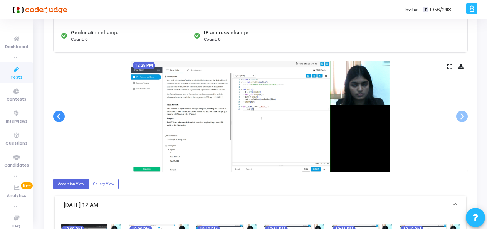
click at [53, 115] on span at bounding box center [59, 116] width 12 height 12
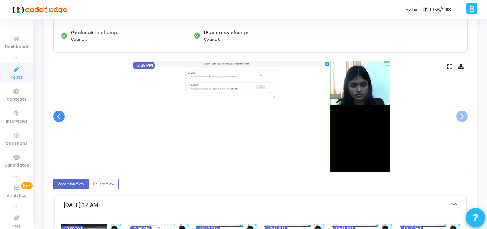
click at [53, 115] on span at bounding box center [59, 116] width 12 height 12
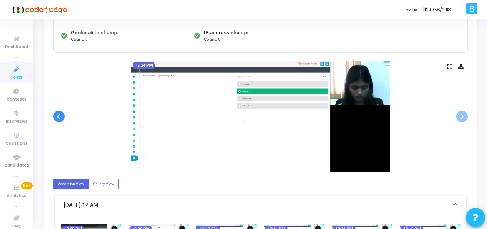
click at [53, 115] on span at bounding box center [59, 116] width 12 height 12
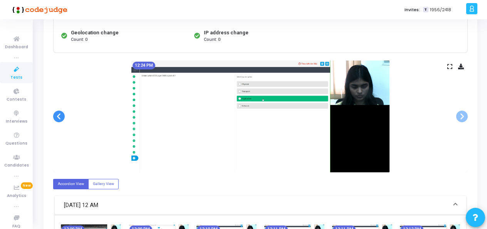
click at [53, 115] on span at bounding box center [59, 116] width 12 height 12
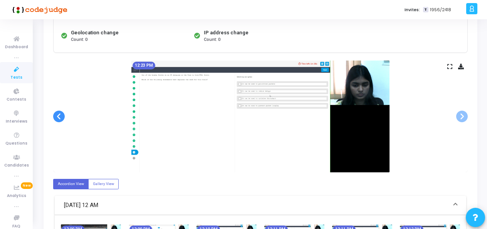
click at [53, 115] on span at bounding box center [59, 116] width 12 height 12
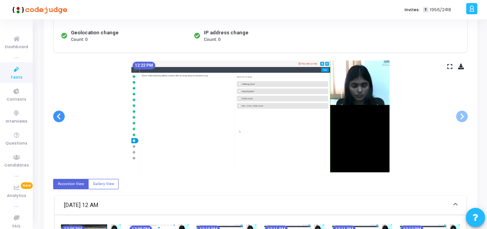
click at [53, 115] on span at bounding box center [59, 116] width 12 height 12
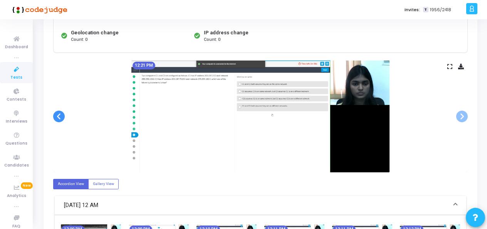
click at [53, 115] on span at bounding box center [59, 116] width 12 height 12
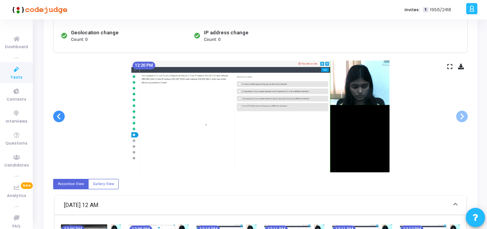
click at [53, 115] on span at bounding box center [59, 116] width 12 height 12
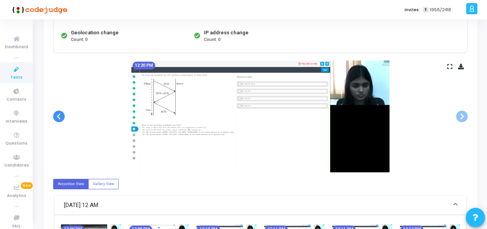
click at [53, 115] on span at bounding box center [59, 116] width 12 height 12
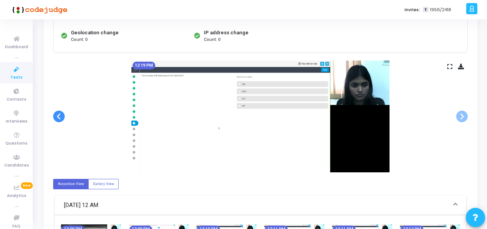
click at [53, 115] on span at bounding box center [59, 116] width 12 height 12
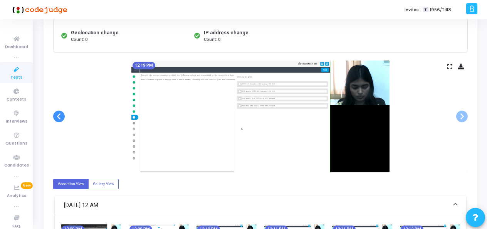
click at [53, 115] on span at bounding box center [59, 116] width 12 height 12
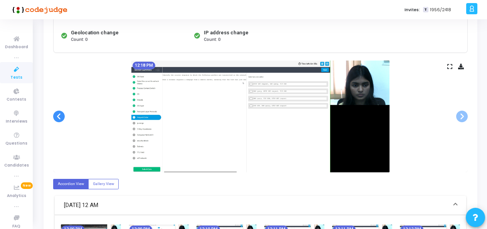
click at [53, 115] on span at bounding box center [59, 116] width 12 height 12
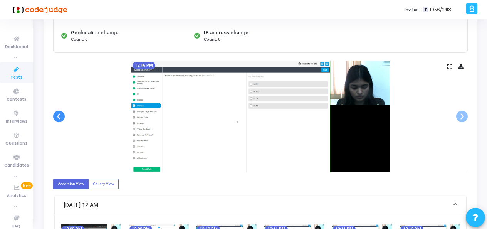
click at [53, 115] on span at bounding box center [59, 116] width 12 height 12
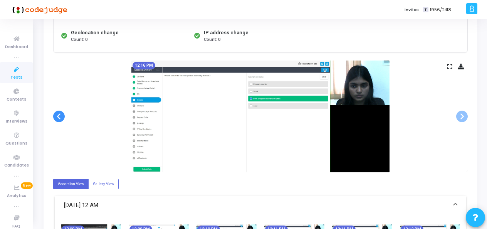
click at [53, 115] on span at bounding box center [59, 116] width 12 height 12
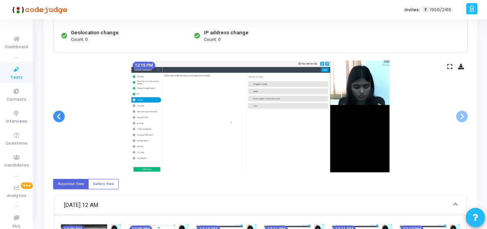
click at [53, 115] on span at bounding box center [59, 116] width 12 height 12
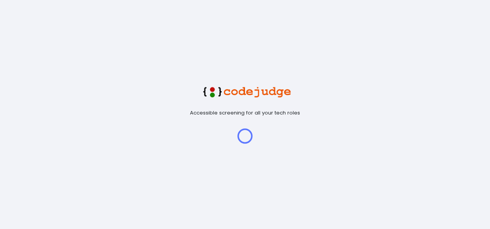
type input "2 pm [DATE] - Titan Engineering Intern 2026"
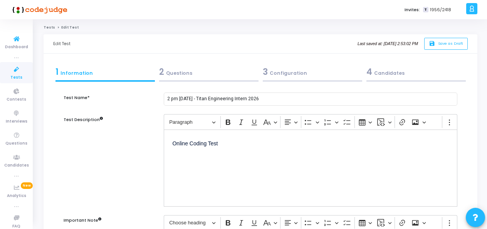
click at [17, 73] on icon at bounding box center [16, 70] width 16 height 10
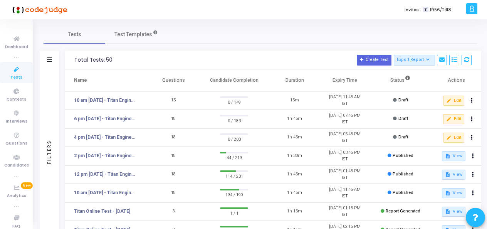
click at [140, 64] on h3 "Total Tests: 50 Create Test Export Report Id Name Job Role Questions Candidate …" at bounding box center [272, 60] width 397 height 11
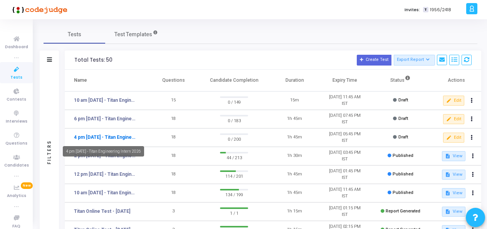
click at [86, 135] on link "4 pm [DATE] - Titan Engineering Intern 2026" at bounding box center [105, 137] width 63 height 7
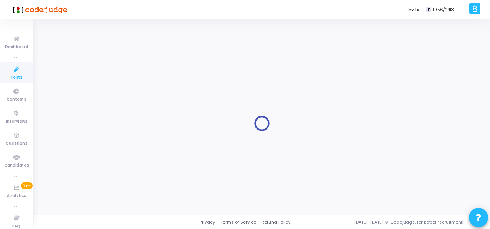
type input "4 pm [DATE] - Titan Engineering Intern 2026"
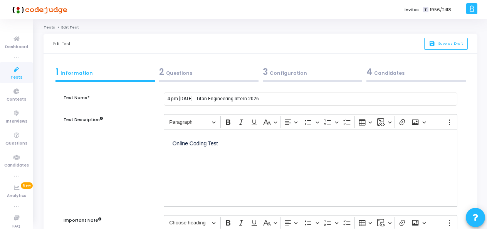
click at [388, 71] on div "4 Candidates" at bounding box center [415, 71] width 99 height 13
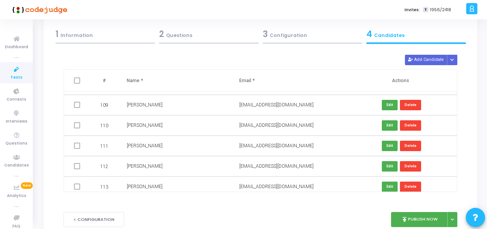
scroll to position [2311, 0]
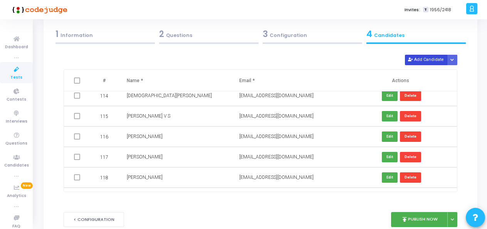
click at [415, 61] on button "Add Candidate" at bounding box center [426, 60] width 42 height 10
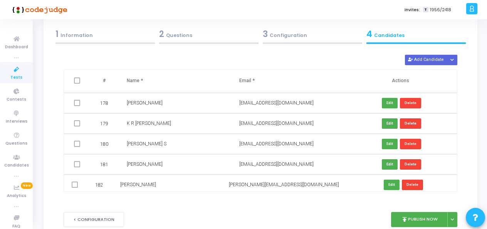
scroll to position [4001, 0]
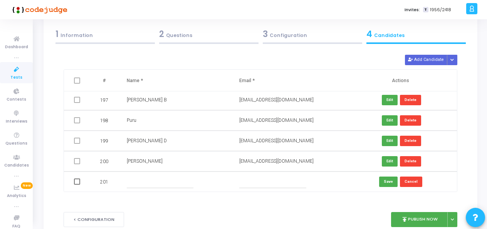
click at [273, 180] on input "text" at bounding box center [272, 181] width 67 height 13
paste input "https://docs.google.com/spreadsheets/d/1mxUzf8QysSCquqy9dwi-Tgvx2nDqNrdqt8gTWot…"
type input "https://docs.google.com/spreadsheets/d/1mxUzf8QysSCquqy9dwi-Tgvx2nDqNrdqt8gTWot…"
paste input "visheshgupta1214@gmail.com"
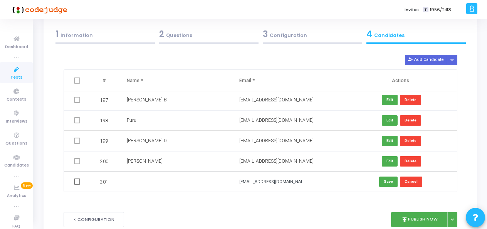
type input "visheshgupta1214@gmail.com"
click at [188, 180] on input "text" at bounding box center [160, 181] width 67 height 13
type input "Vishesh Gupta"
click at [384, 181] on button "Save" at bounding box center [388, 181] width 18 height 10
click at [409, 182] on button "Delete" at bounding box center [410, 181] width 21 height 10
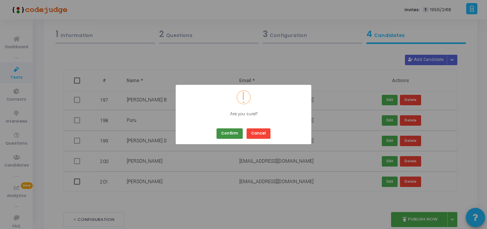
click at [229, 135] on button "Confirm" at bounding box center [229, 133] width 26 height 10
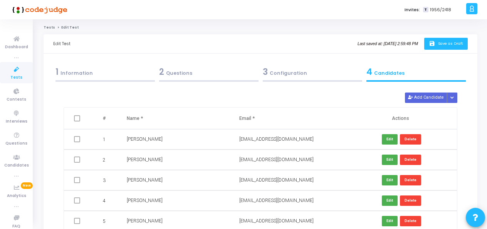
click at [455, 41] on span "Save as Draft" at bounding box center [450, 43] width 25 height 5
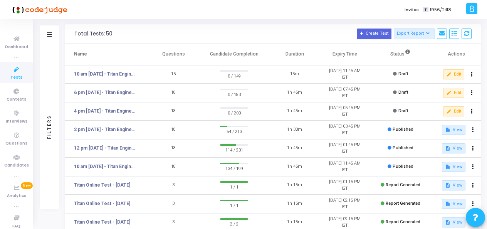
scroll to position [38, 0]
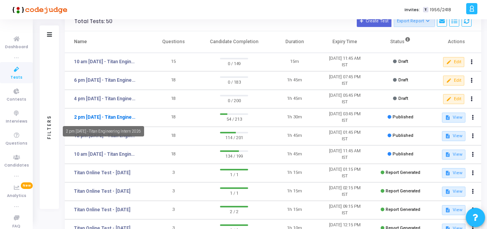
click at [110, 120] on link "2 pm [DATE] - Titan Engineering Intern 2026" at bounding box center [105, 117] width 63 height 7
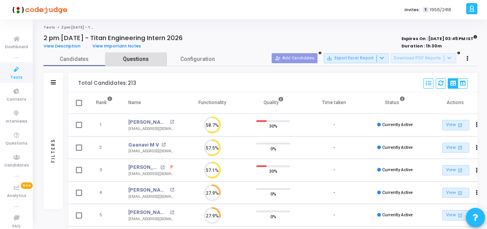
click at [125, 57] on span "Questions" at bounding box center [136, 59] width 62 height 8
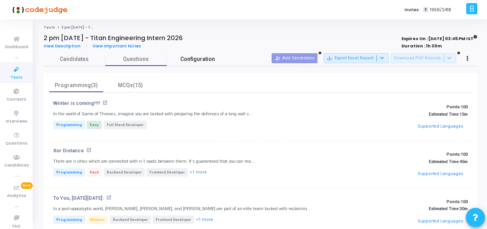
click at [189, 56] on span "Configuration" at bounding box center [197, 59] width 35 height 8
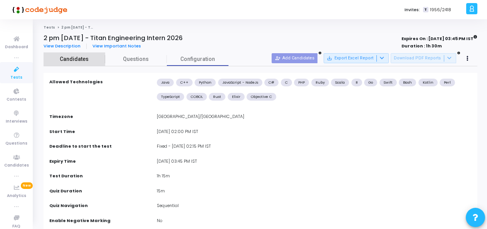
click at [63, 59] on span "Candidates" at bounding box center [75, 59] width 62 height 8
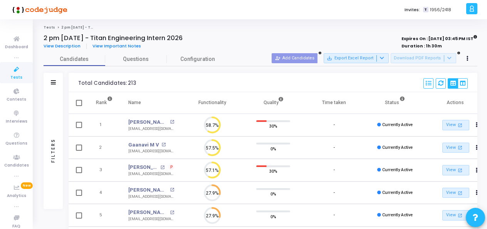
click at [14, 72] on icon at bounding box center [16, 70] width 16 height 10
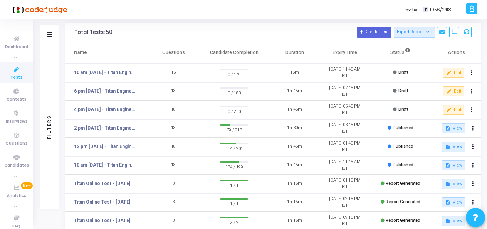
scroll to position [38, 0]
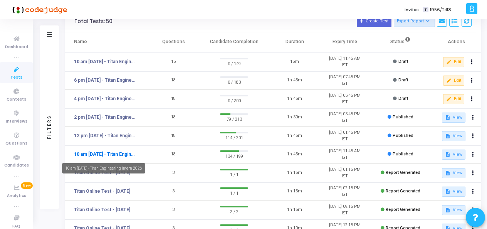
click at [122, 155] on link "10 am [DATE] - Titan Engineering Intern 2026" at bounding box center [105, 154] width 63 height 7
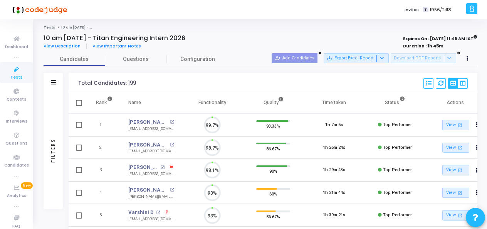
scroll to position [16, 19]
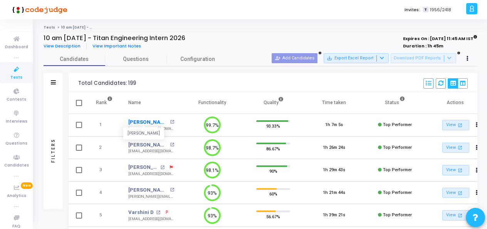
click at [151, 119] on link "[PERSON_NAME]" at bounding box center [148, 122] width 40 height 8
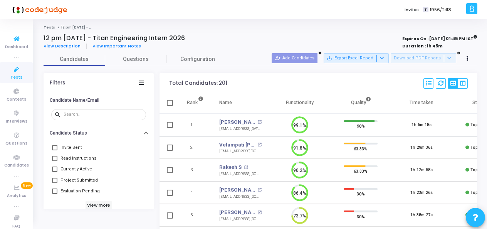
click at [15, 75] on span "Tests" at bounding box center [16, 77] width 12 height 7
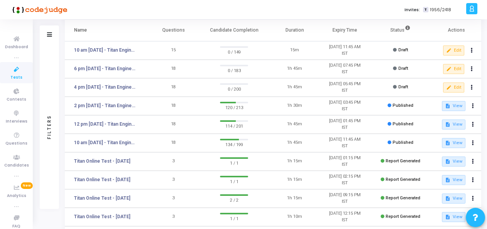
scroll to position [38, 0]
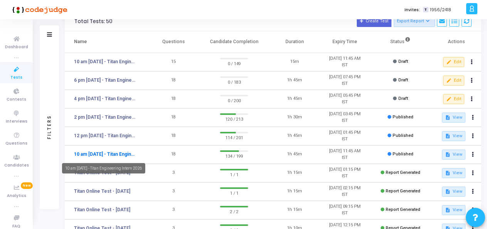
click at [112, 153] on link "10 am [DATE] - Titan Engineering Intern 2026" at bounding box center [105, 154] width 63 height 7
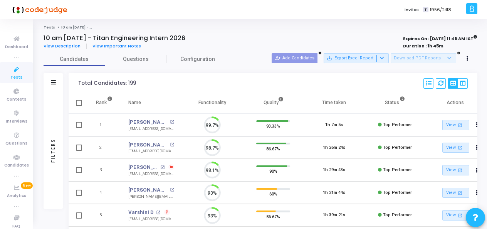
scroll to position [16, 19]
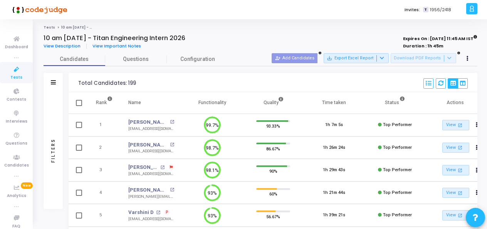
click at [12, 74] on span "Tests" at bounding box center [16, 77] width 12 height 7
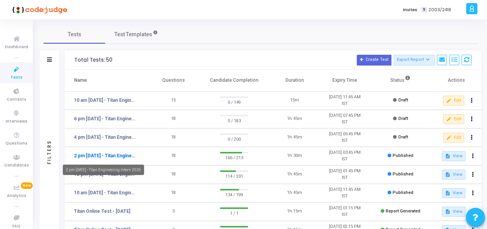
click at [122, 153] on link "2 pm [DATE] - Titan Engineering Intern 2026" at bounding box center [105, 155] width 63 height 7
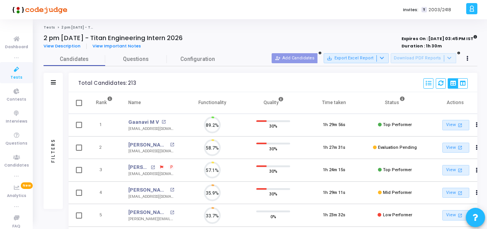
scroll to position [16, 19]
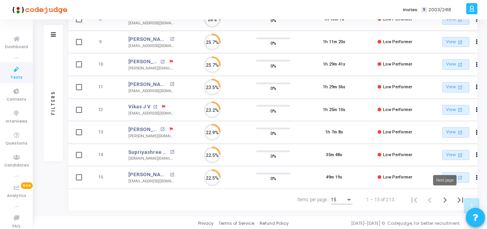
click at [447, 197] on icon "Next page" at bounding box center [444, 199] width 11 height 11
click at [445, 199] on icon "Next page" at bounding box center [444, 199] width 3 height 5
click at [442, 198] on icon "Next page" at bounding box center [444, 199] width 11 height 11
click at [441, 199] on icon "Next page" at bounding box center [444, 199] width 11 height 11
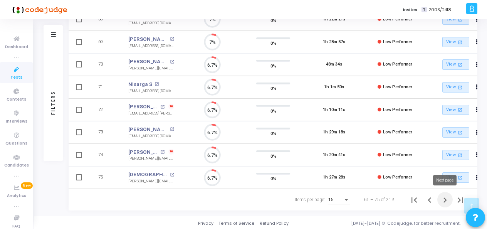
click at [442, 199] on icon "Next page" at bounding box center [444, 199] width 11 height 11
click at [444, 201] on icon "Next page" at bounding box center [444, 199] width 11 height 11
click at [444, 198] on icon "Next page" at bounding box center [444, 199] width 11 height 11
click at [447, 194] on icon "Next page" at bounding box center [444, 199] width 11 height 11
click at [448, 196] on icon "Next page" at bounding box center [444, 199] width 11 height 11
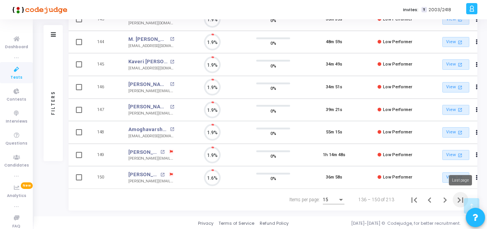
click at [462, 197] on icon "Last page" at bounding box center [459, 199] width 5 height 5
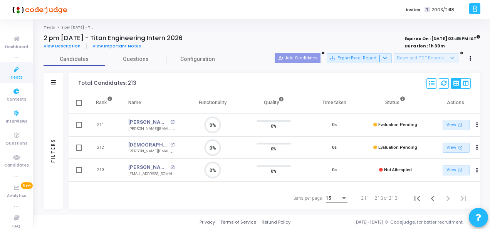
click at [17, 69] on icon at bounding box center [16, 70] width 16 height 10
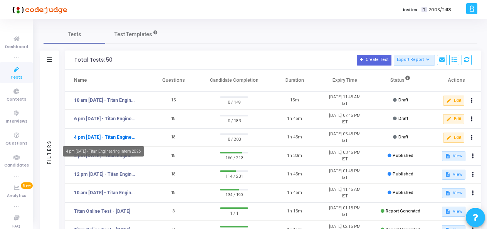
click at [99, 136] on link "4 pm [DATE] - Titan Engineering Intern 2026" at bounding box center [105, 137] width 63 height 7
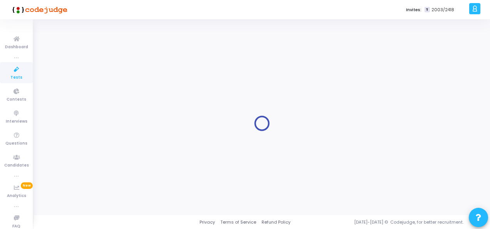
type input "4 pm [DATE] - Titan Engineering Intern 2026"
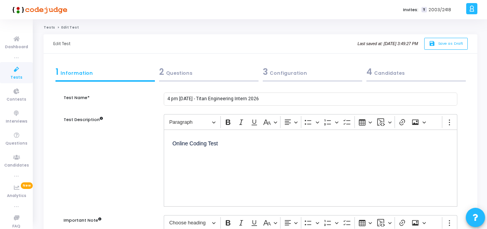
click at [181, 73] on div "2 Questions" at bounding box center [208, 71] width 99 height 13
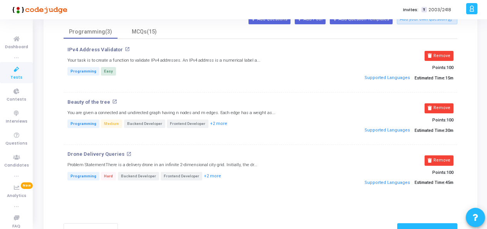
scroll to position [38, 0]
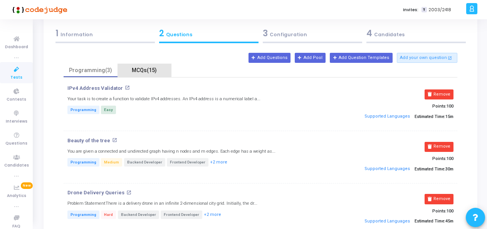
click at [146, 68] on div "MCQs(15)" at bounding box center [144, 70] width 45 height 8
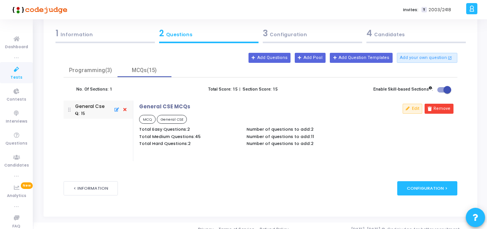
click at [282, 34] on div "3 Configuration" at bounding box center [312, 33] width 99 height 13
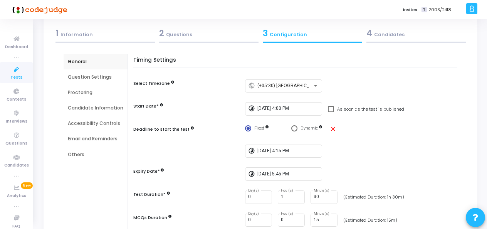
click at [87, 77] on div "Question Settings" at bounding box center [95, 77] width 55 height 7
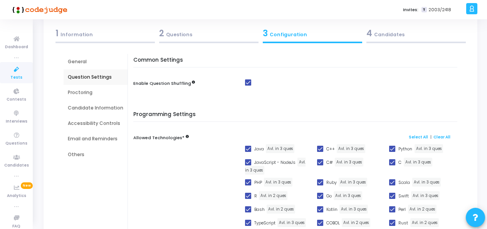
click at [80, 93] on div "Proctoring" at bounding box center [95, 92] width 55 height 7
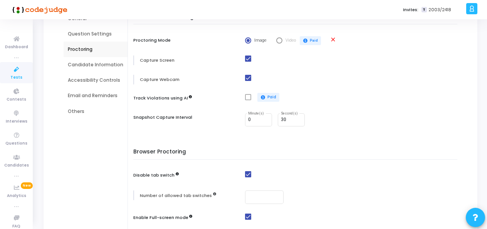
scroll to position [64, 0]
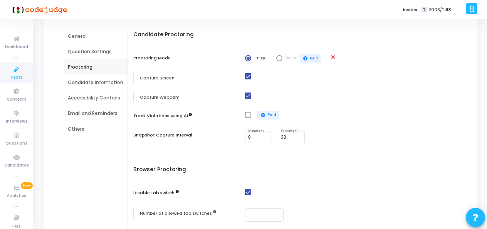
click at [93, 80] on div "Candidate Information" at bounding box center [95, 82] width 55 height 7
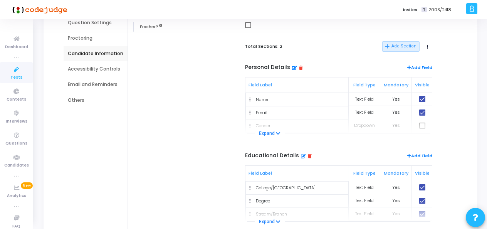
scroll to position [16, 0]
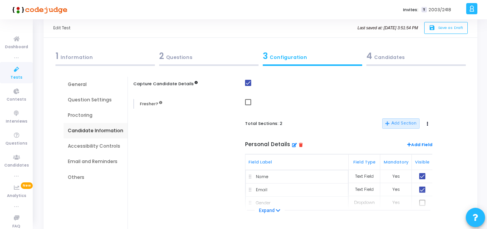
click at [95, 145] on div "Accessibility Controls" at bounding box center [95, 145] width 55 height 7
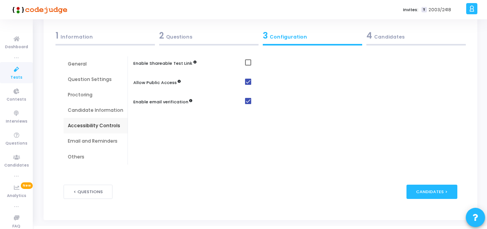
scroll to position [47, 0]
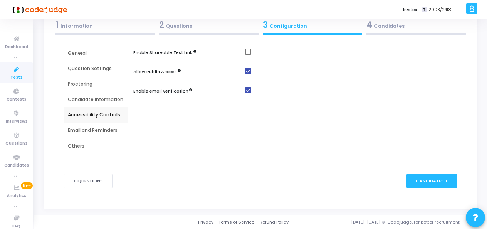
click at [101, 129] on div "Email and Reminders" at bounding box center [95, 130] width 55 height 7
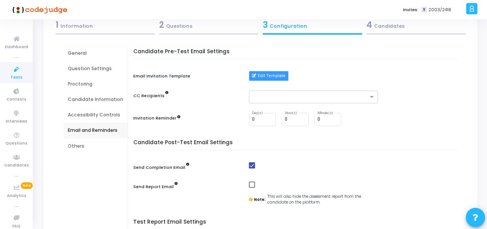
click at [263, 79] on button "Edit Template" at bounding box center [269, 76] width 40 height 10
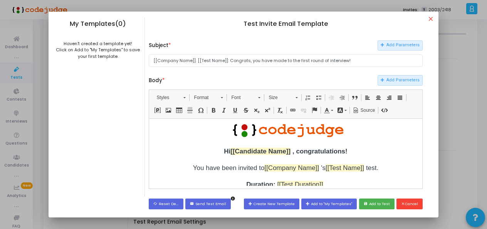
scroll to position [0, 0]
click at [432, 18] on mat-icon "close" at bounding box center [431, 19] width 9 height 9
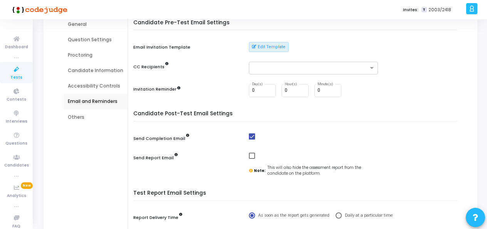
scroll to position [64, 0]
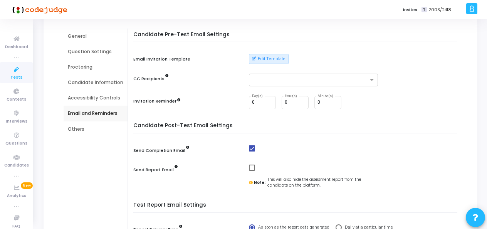
click at [75, 132] on div "Others" at bounding box center [95, 129] width 55 height 7
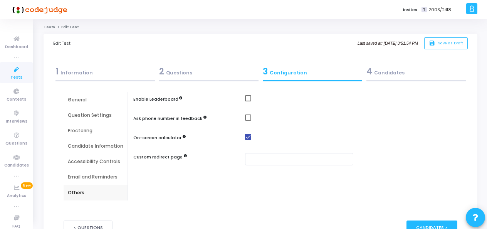
scroll to position [0, 0]
click at [80, 102] on div "General" at bounding box center [95, 100] width 55 height 7
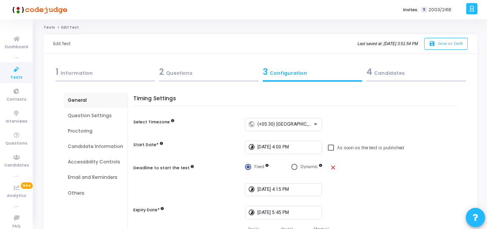
click at [185, 69] on div "2 Questions" at bounding box center [208, 71] width 99 height 13
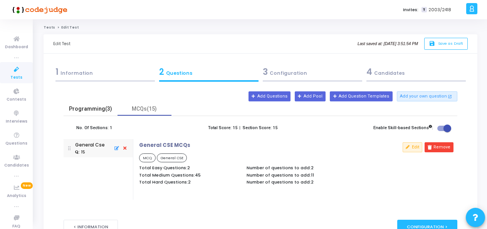
click at [83, 109] on div "Programming(3)" at bounding box center [90, 109] width 45 height 8
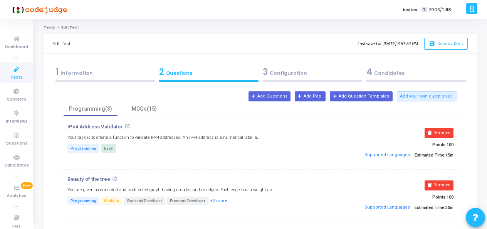
click at [385, 73] on div "4 Candidates" at bounding box center [415, 71] width 99 height 13
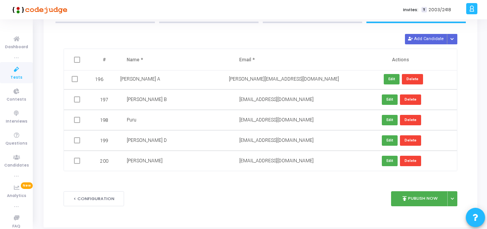
scroll to position [76, 0]
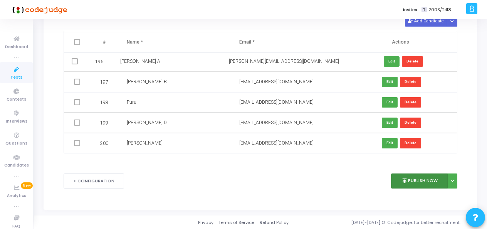
click at [417, 183] on button "publish Publish Now" at bounding box center [419, 180] width 57 height 15
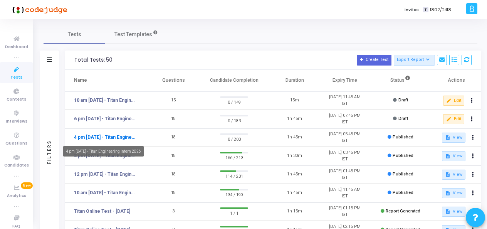
click at [122, 137] on link "4 pm - 11th Aug - Titan Engineering Intern 2026" at bounding box center [105, 137] width 63 height 7
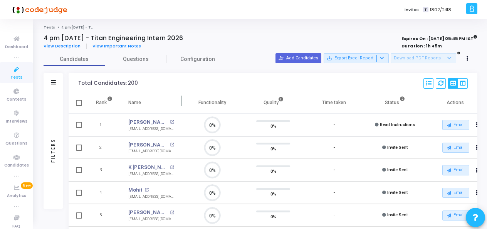
scroll to position [16, 19]
click at [14, 67] on icon at bounding box center [16, 70] width 16 height 10
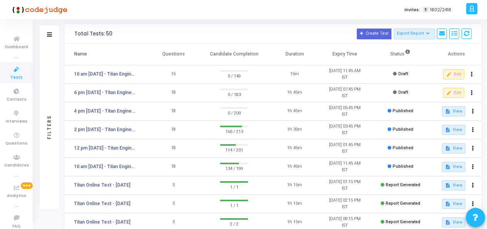
scroll to position [38, 0]
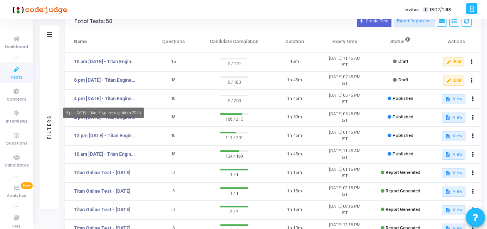
click at [119, 118] on mat-tooltip-component "4 pm - 11th Aug - Titan Engineering Intern 2026" at bounding box center [103, 112] width 92 height 21
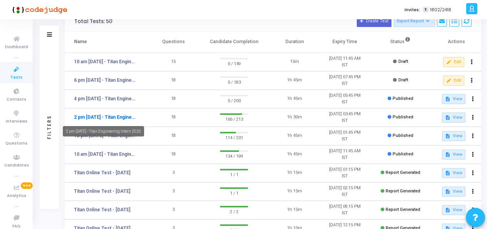
click at [130, 117] on link "2 pm - 11th Aug - Titan Engineering Intern 2026" at bounding box center [105, 117] width 63 height 7
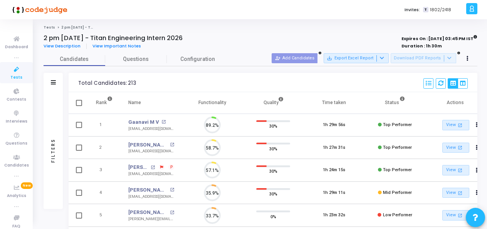
scroll to position [16, 19]
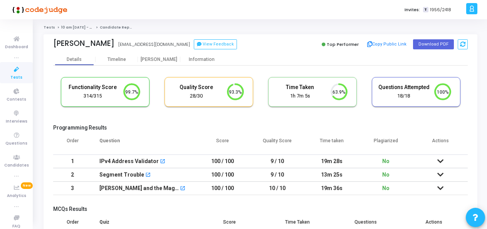
scroll to position [16, 19]
